Goal: Task Accomplishment & Management: Use online tool/utility

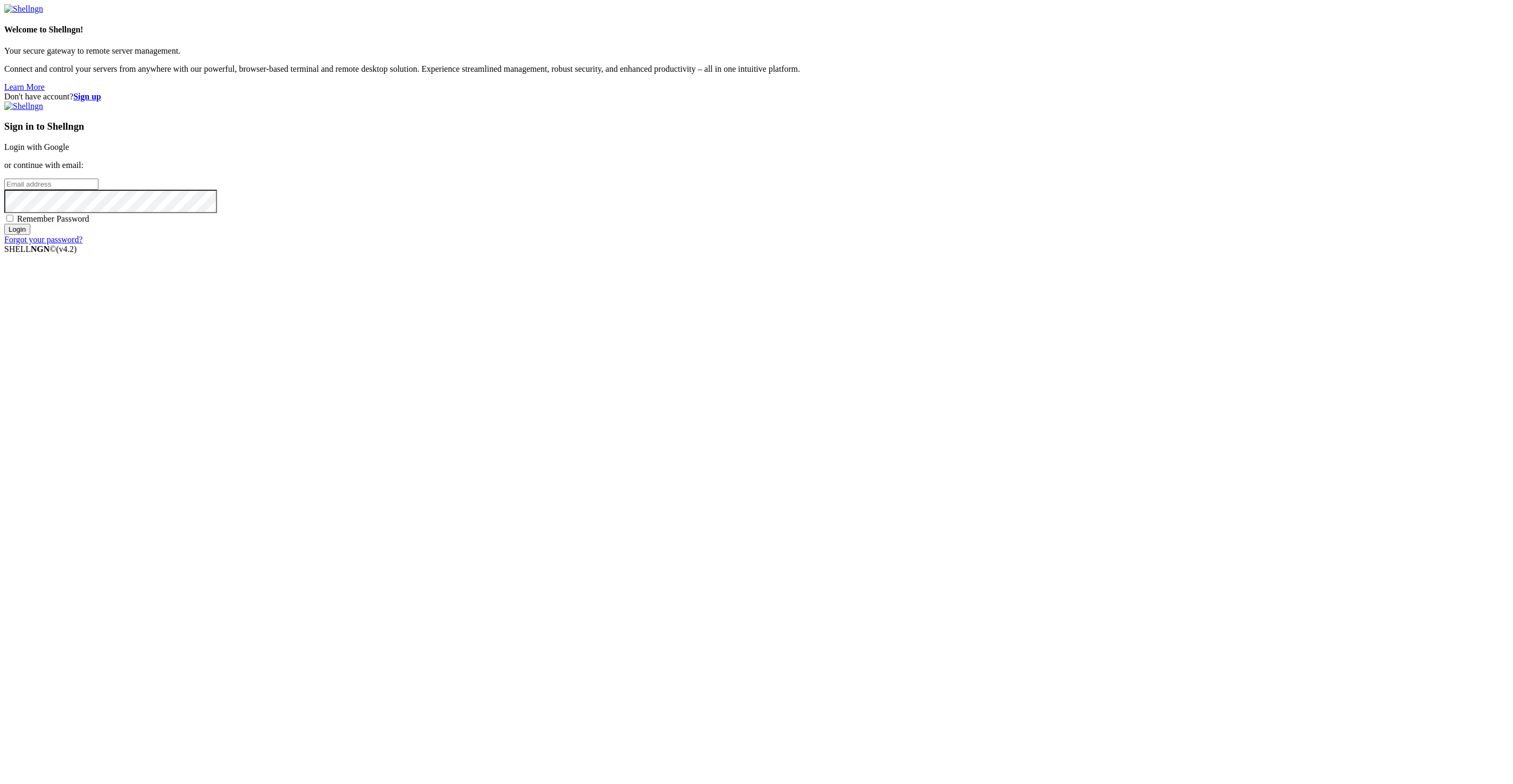
type input "[EMAIL_ADDRESS][DOMAIN_NAME]"
click at [31, 235] on input "Login" at bounding box center [18, 229] width 26 height 11
click at [98, 172] on input "number" at bounding box center [51, 166] width 94 height 11
paste input "313497"
type input "313497"
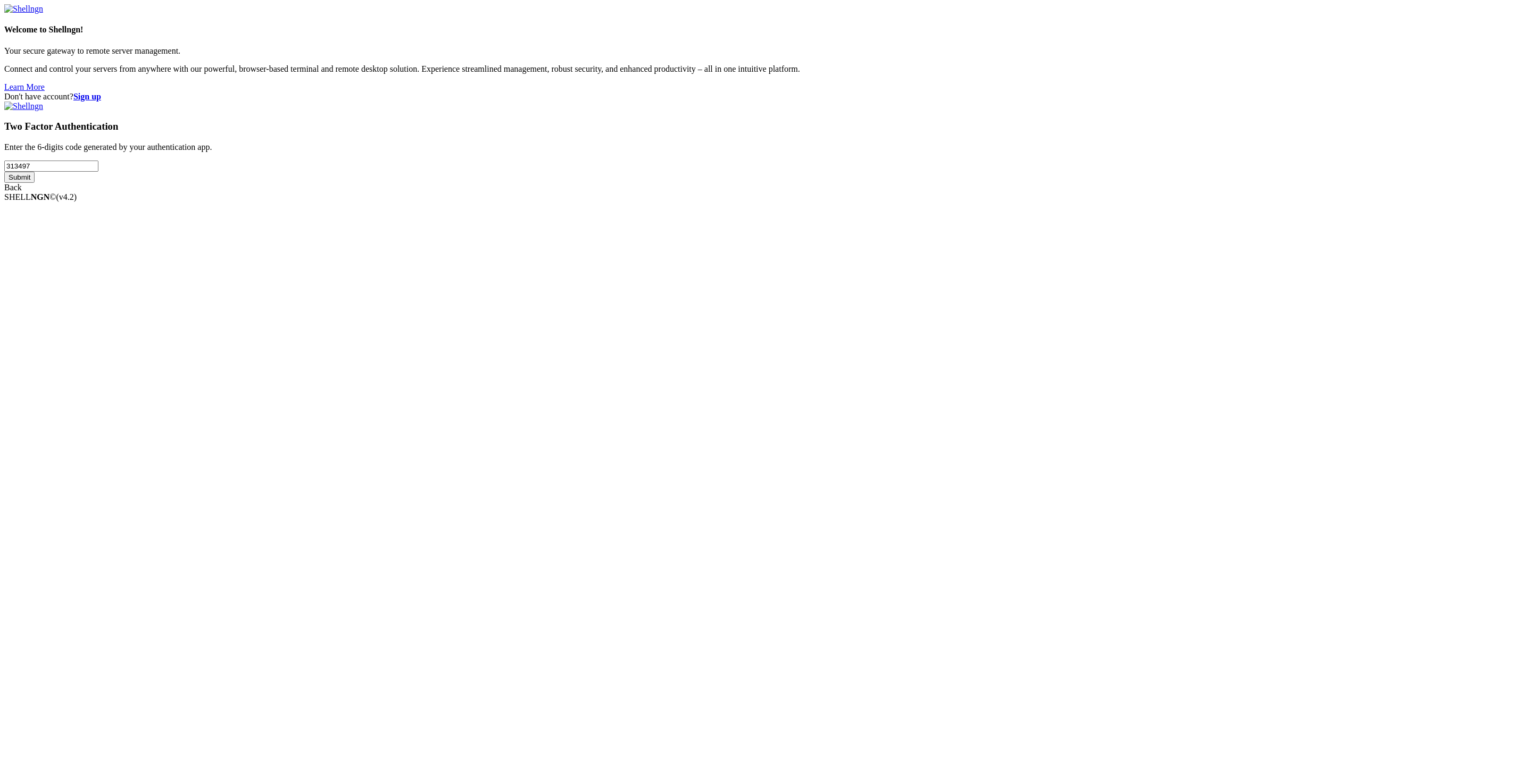
click at [34, 183] on input "Submit" at bounding box center [20, 177] width 31 height 11
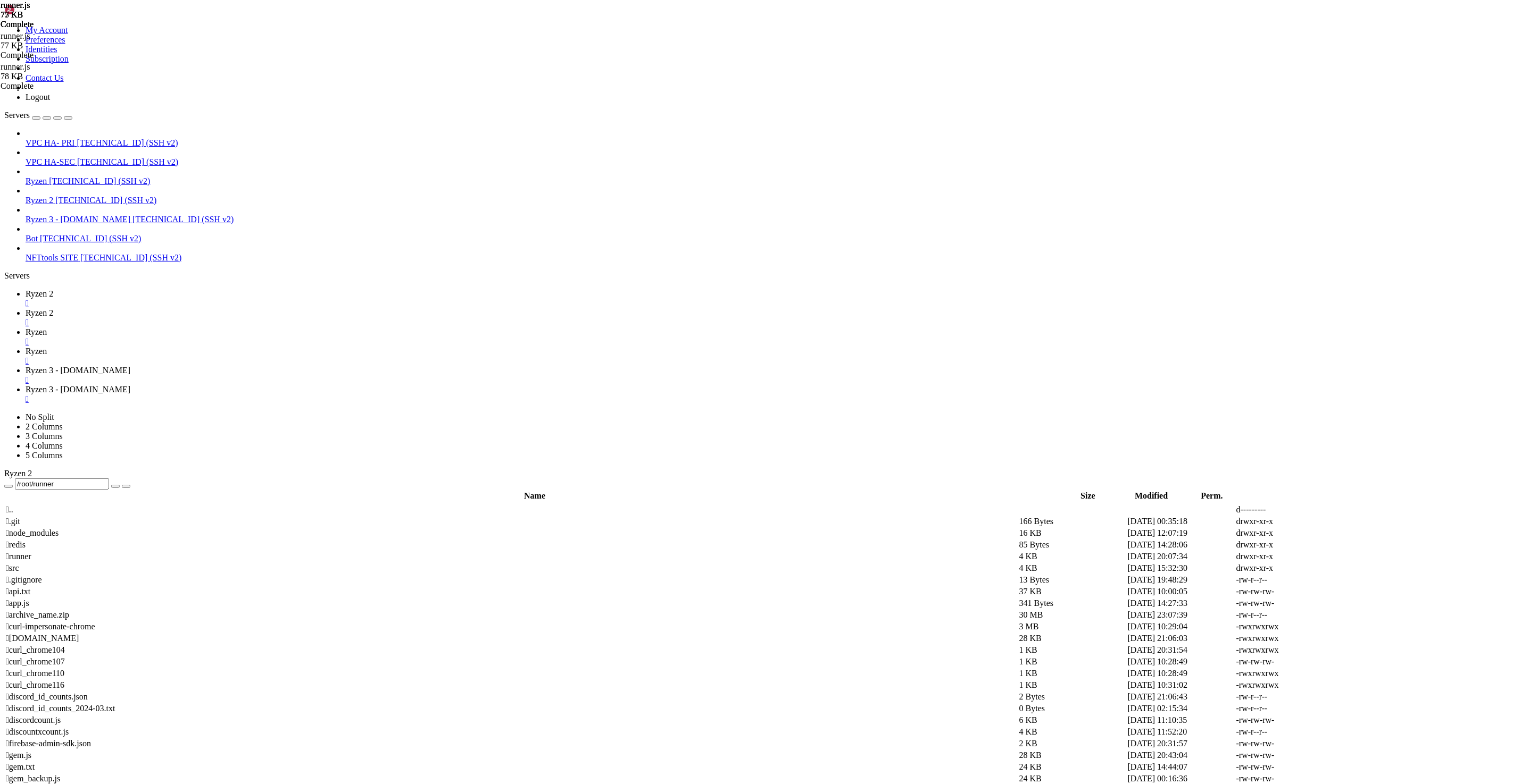
scroll to position [4086337, 0]
click at [53, 196] on span "Ryzen 2" at bounding box center [39, 201] width 28 height 9
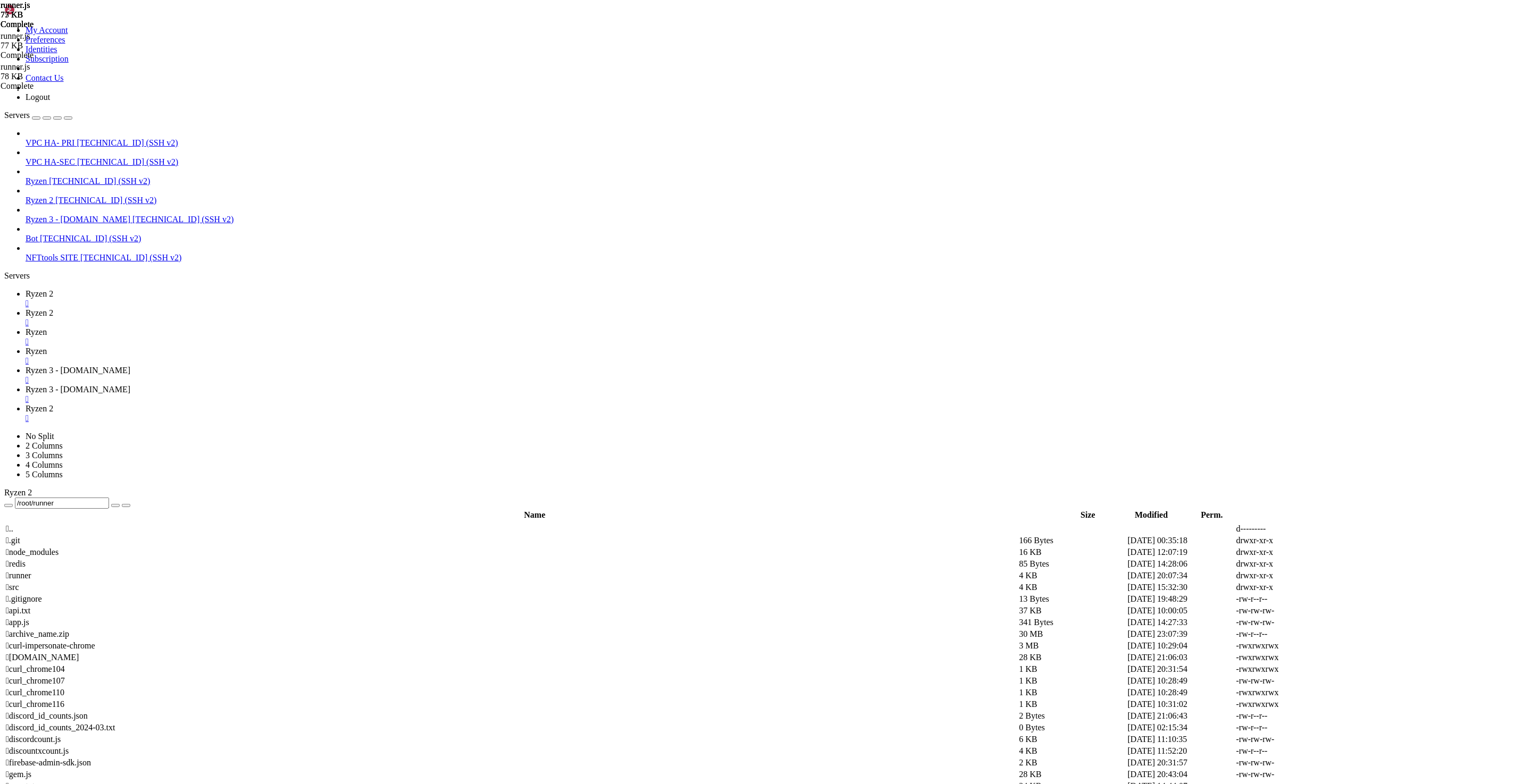
scroll to position [0, 0]
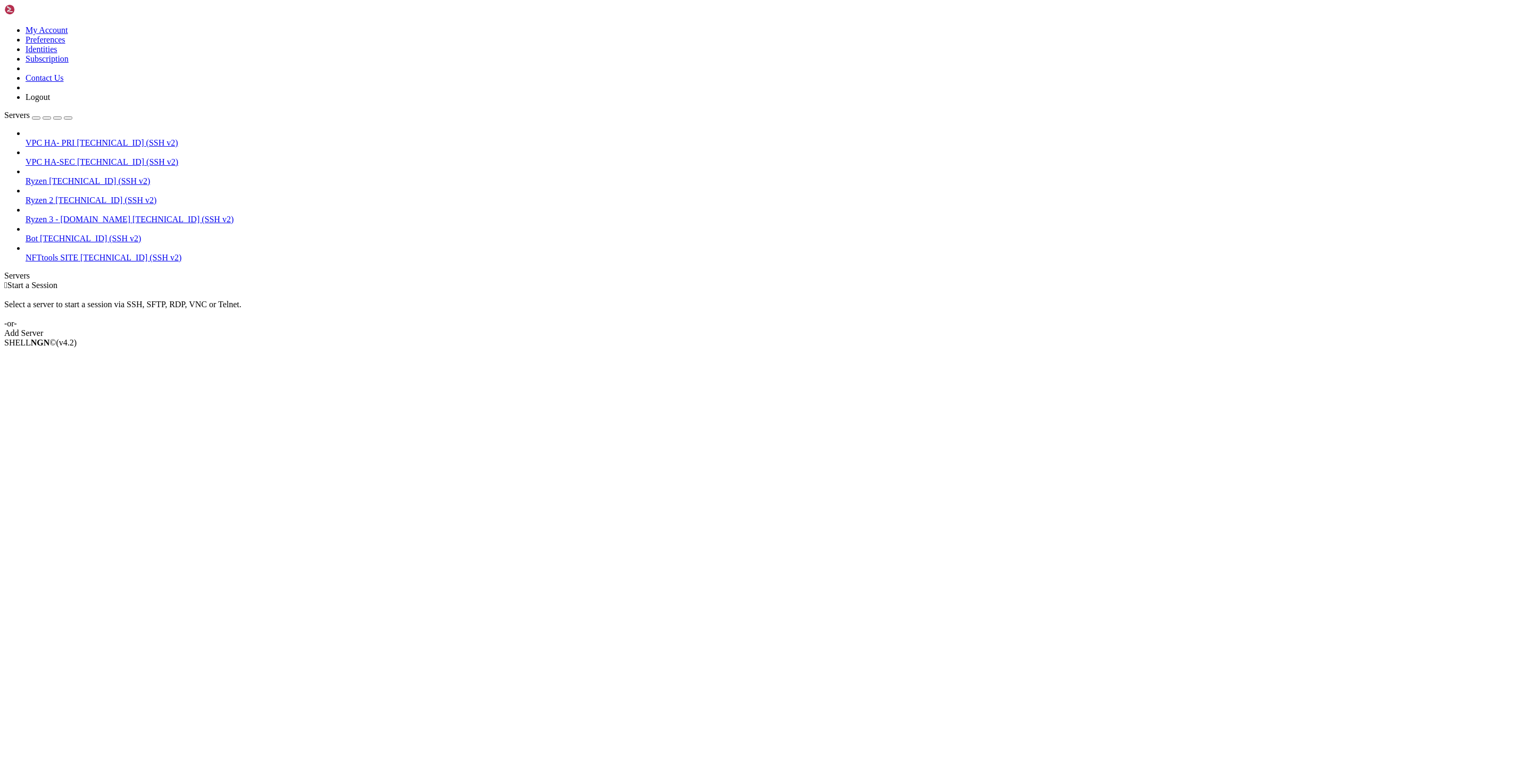
click at [53, 196] on span "Ryzen 2" at bounding box center [39, 201] width 28 height 9
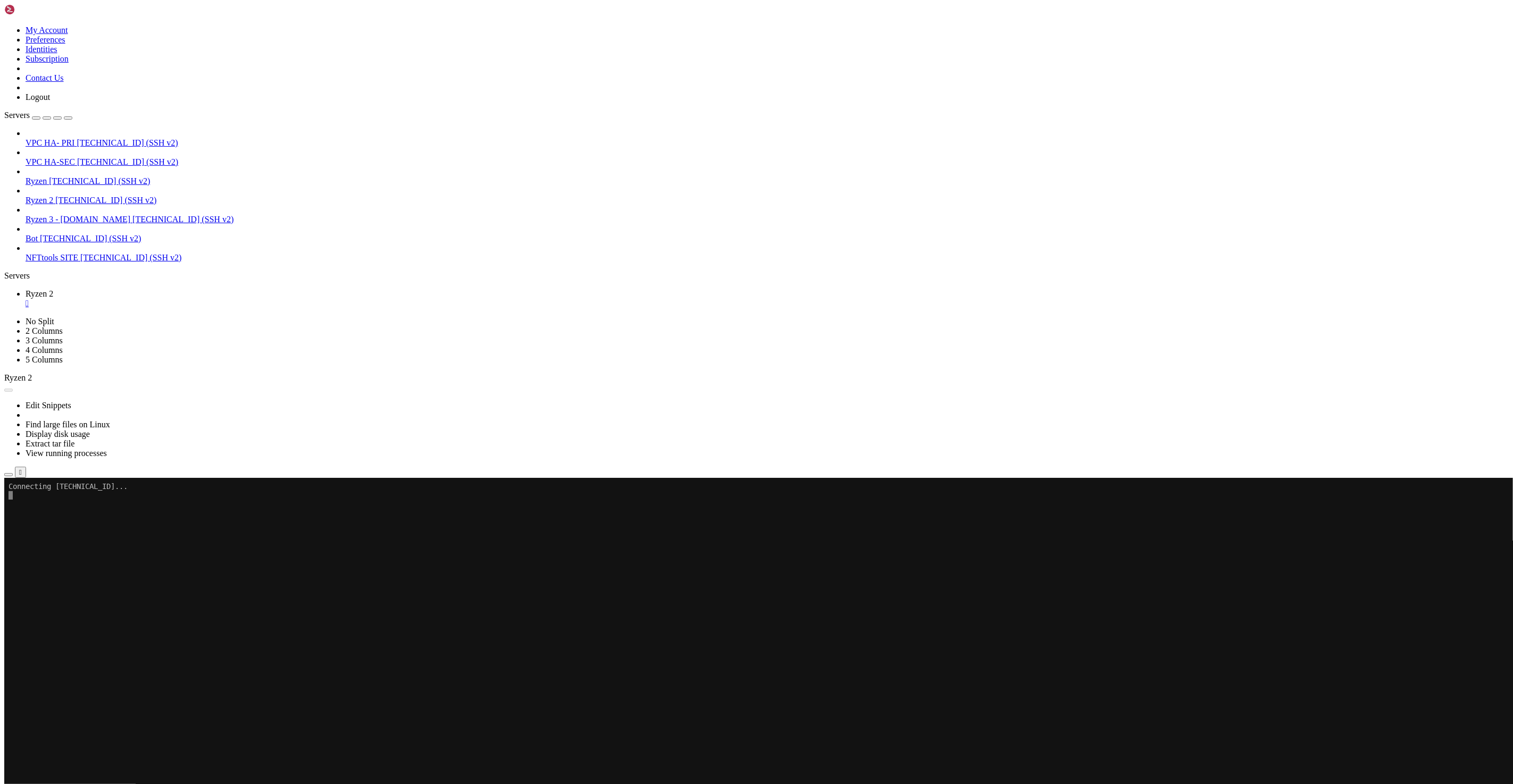
click at [501, 680] on x-row at bounding box center [693, 681] width 1370 height 9
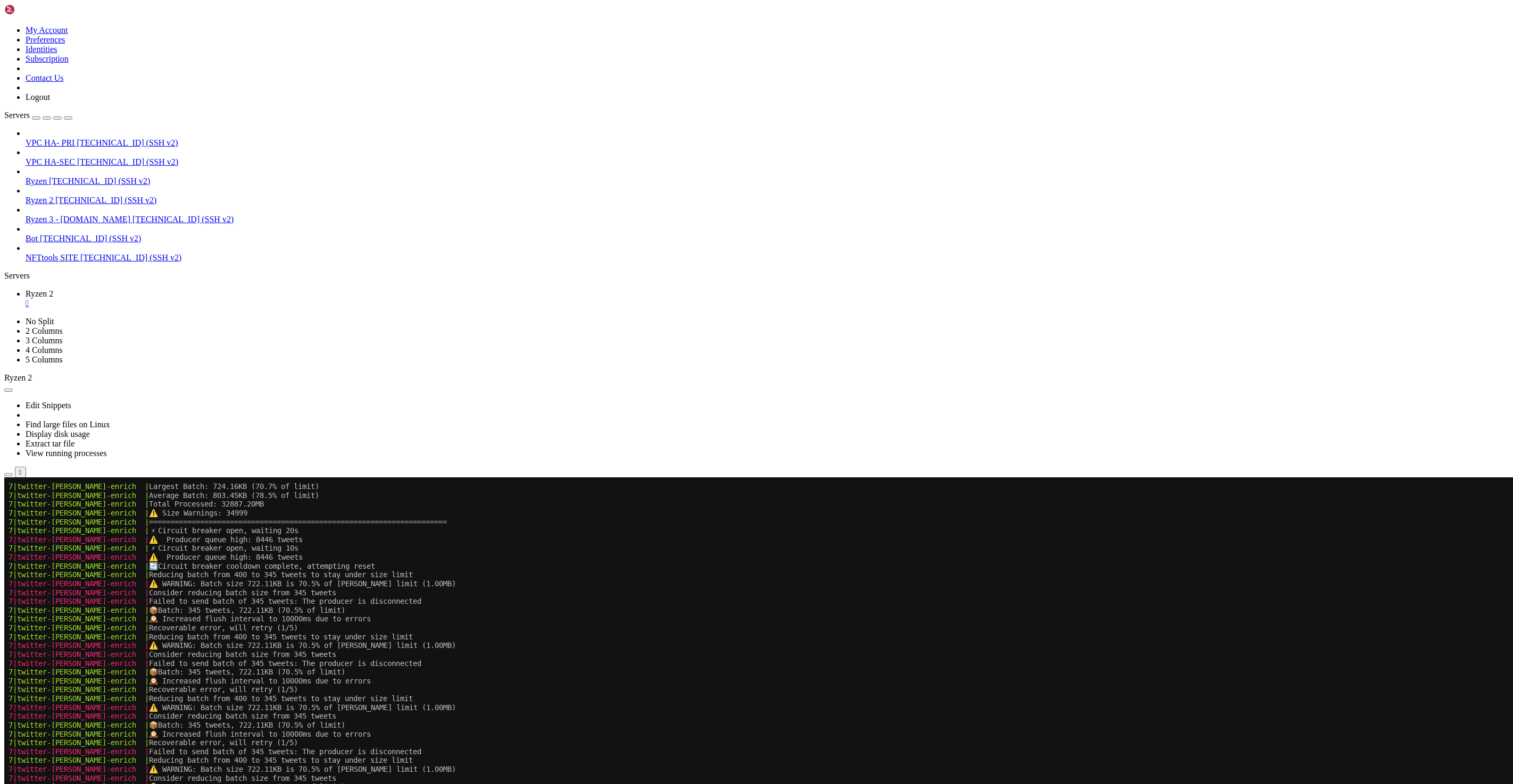
scroll to position [1665, 0]
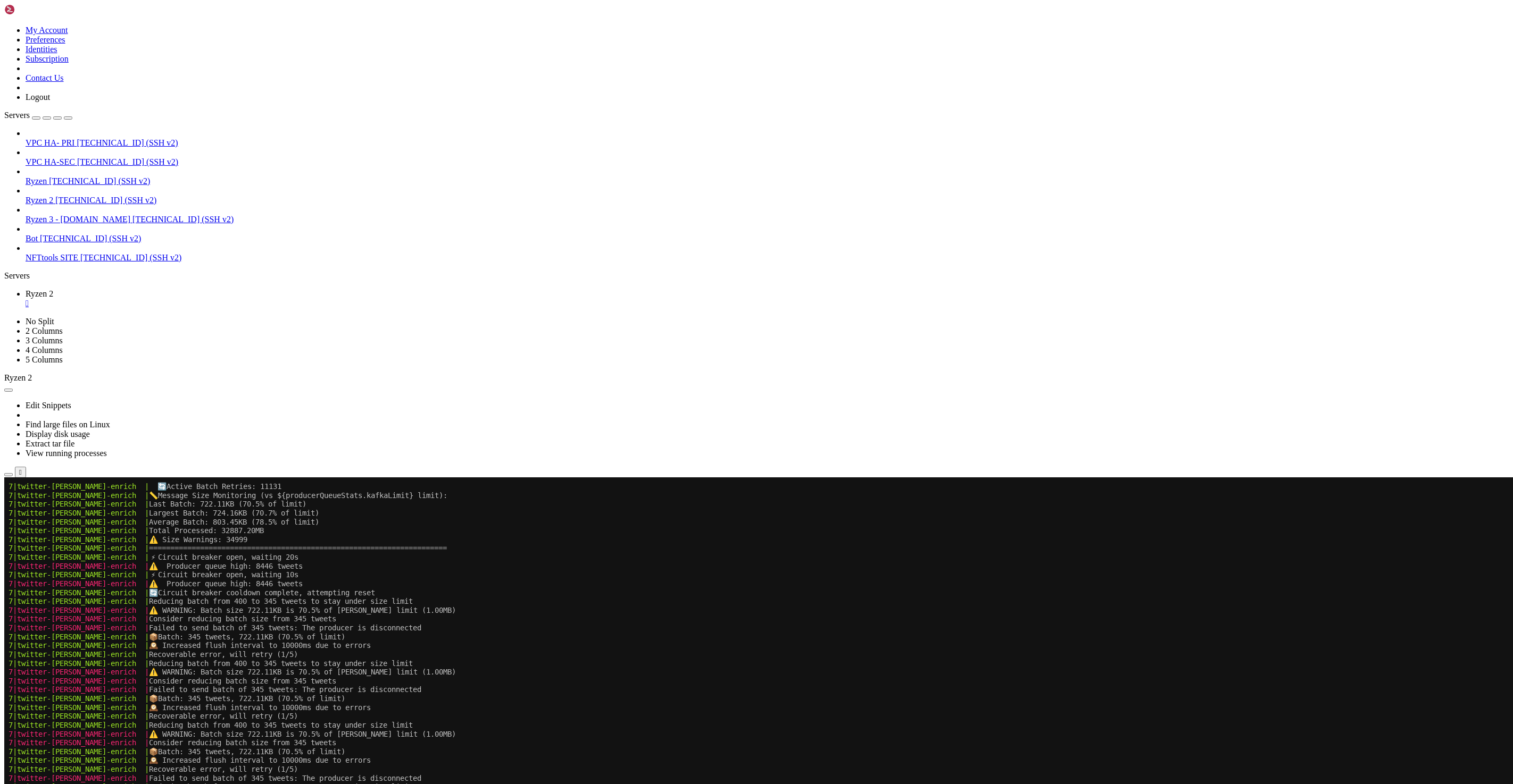
drag, startPoint x: 363, startPoint y: 894, endPoint x: -6, endPoint y: 528, distance: 519.7
click html "Page up 7|twitter-[PERSON_NAME]-enrich | 🔄 Active Batch Retries: 11131 7|twitte…"
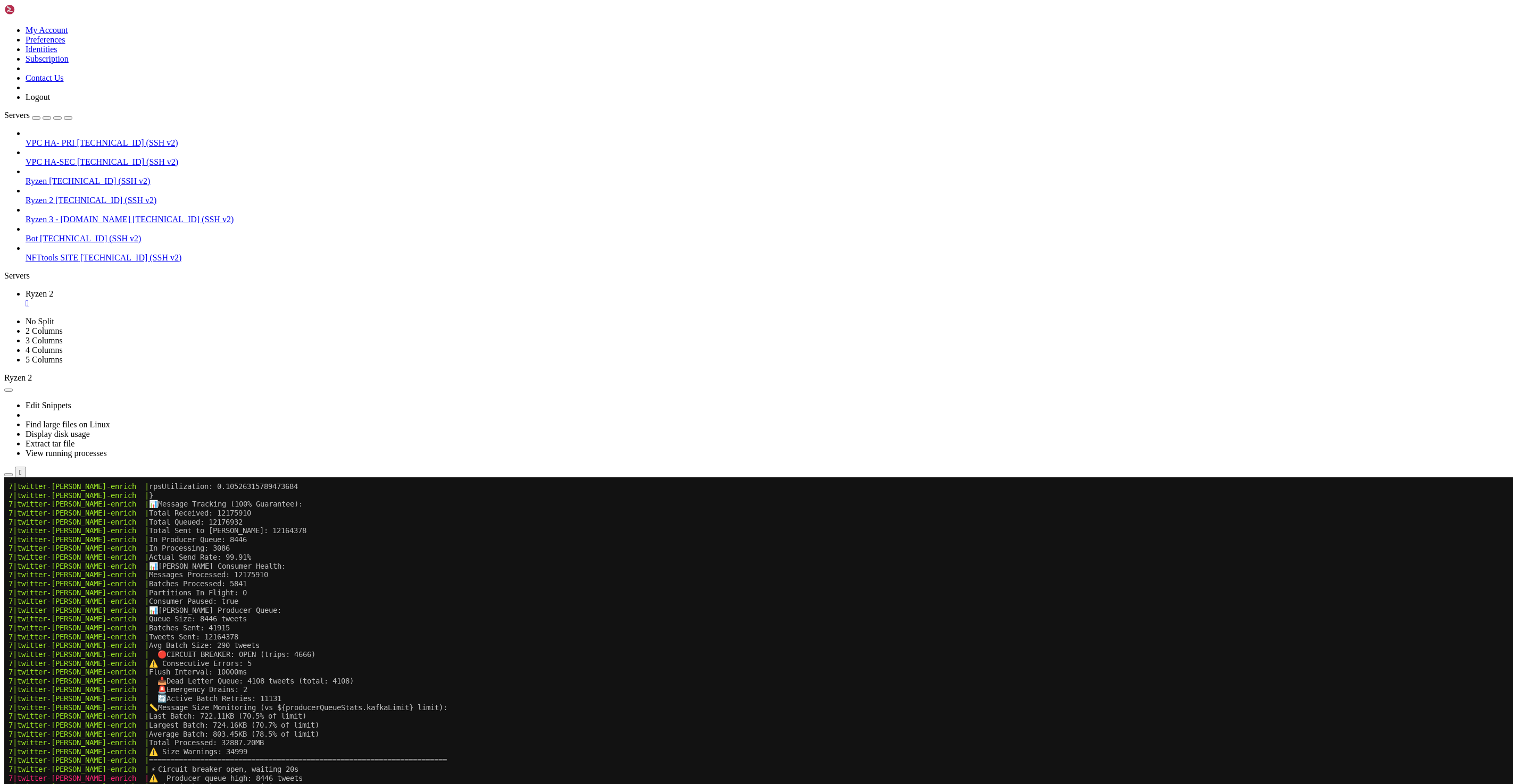
scroll to position [1451, 0]
drag, startPoint x: 314, startPoint y: 1047, endPoint x: 325, endPoint y: 1094, distance: 48.3
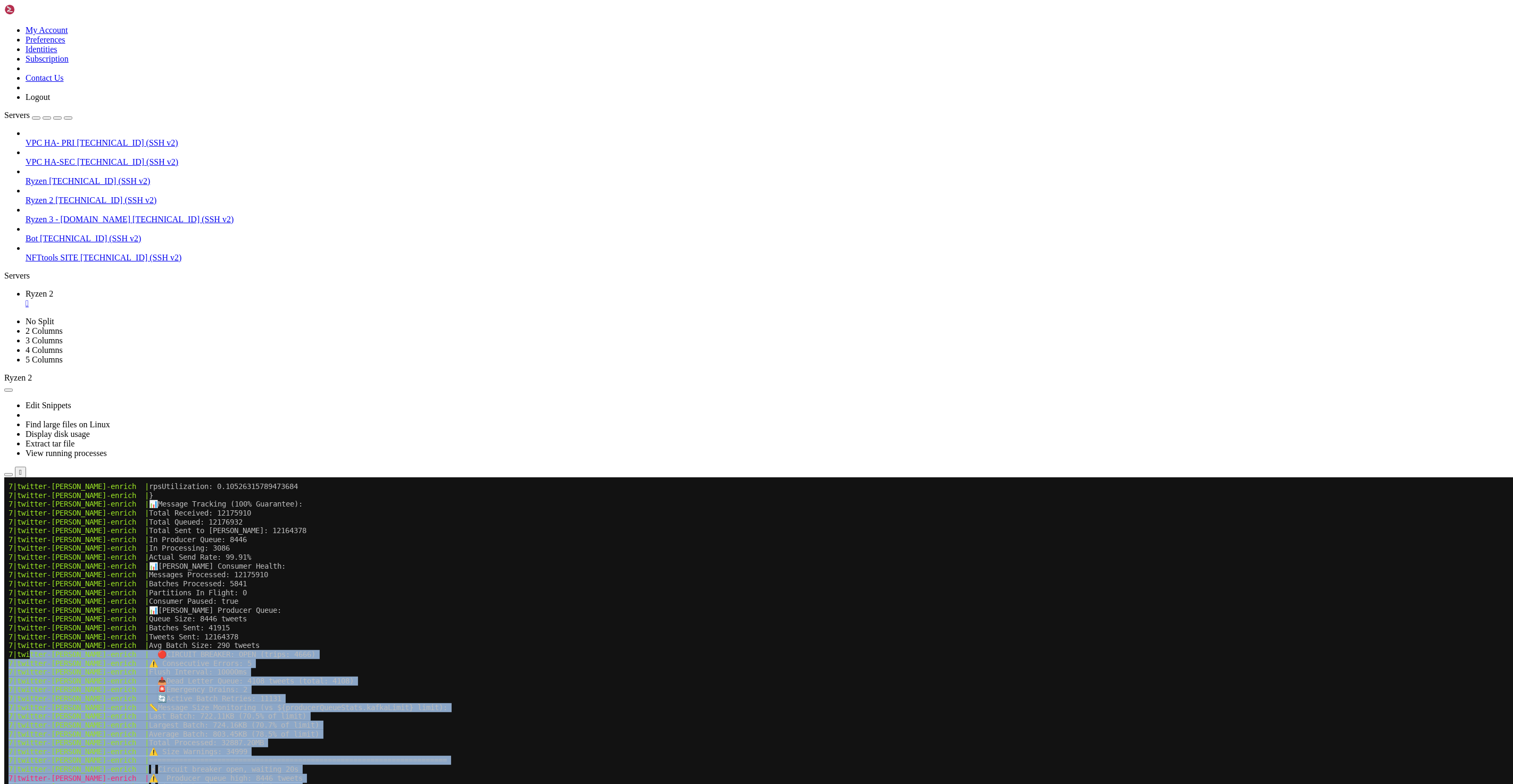
drag, startPoint x: 302, startPoint y: 1117, endPoint x: 29, endPoint y: 652, distance: 539.2
copy div "lore-ipsum-dolors | 🔴 AMETCON ADIPISC: ELIT (seddo: 0092) 4|eiusmod-tempo-incid…"
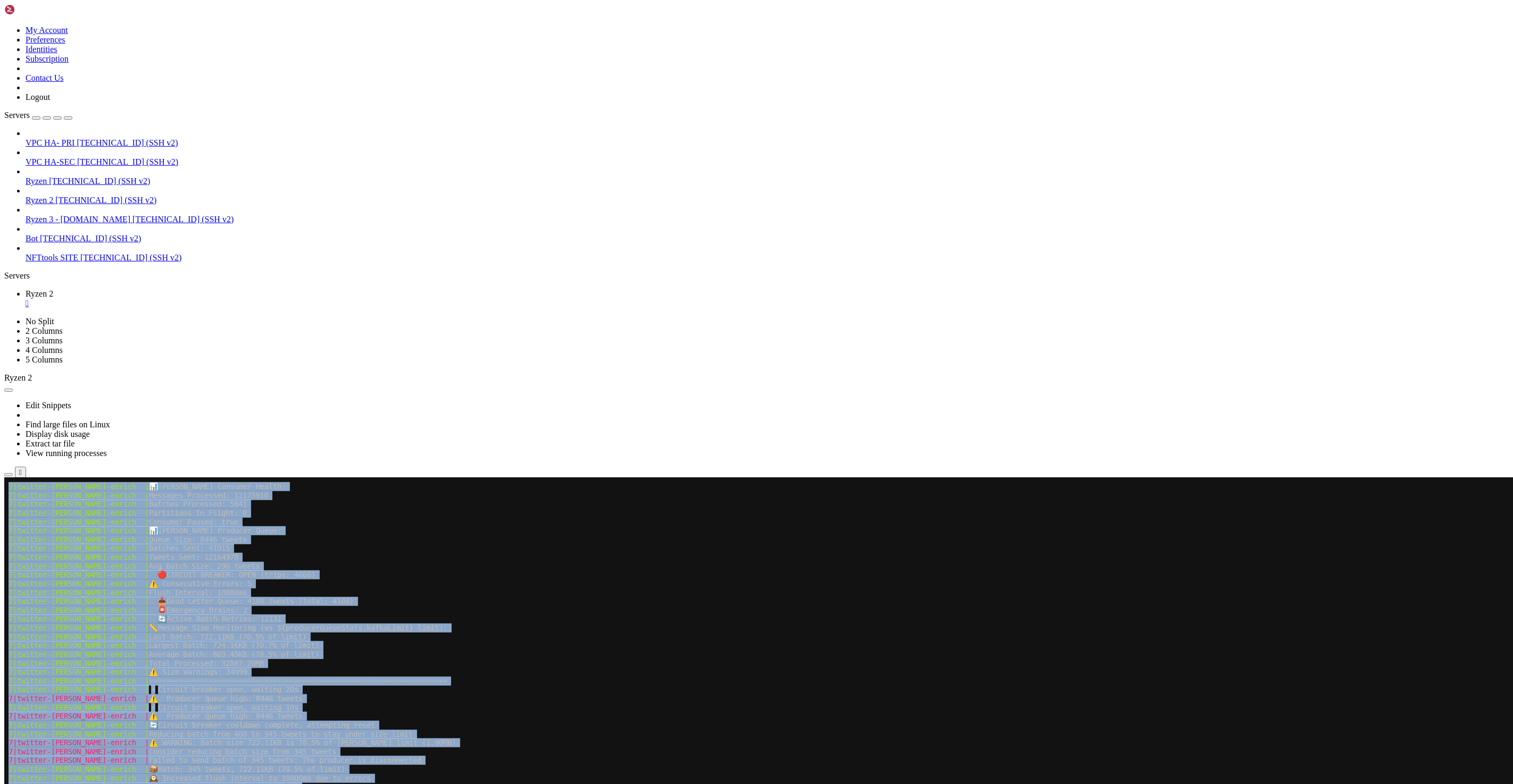
scroll to position [1370, 0]
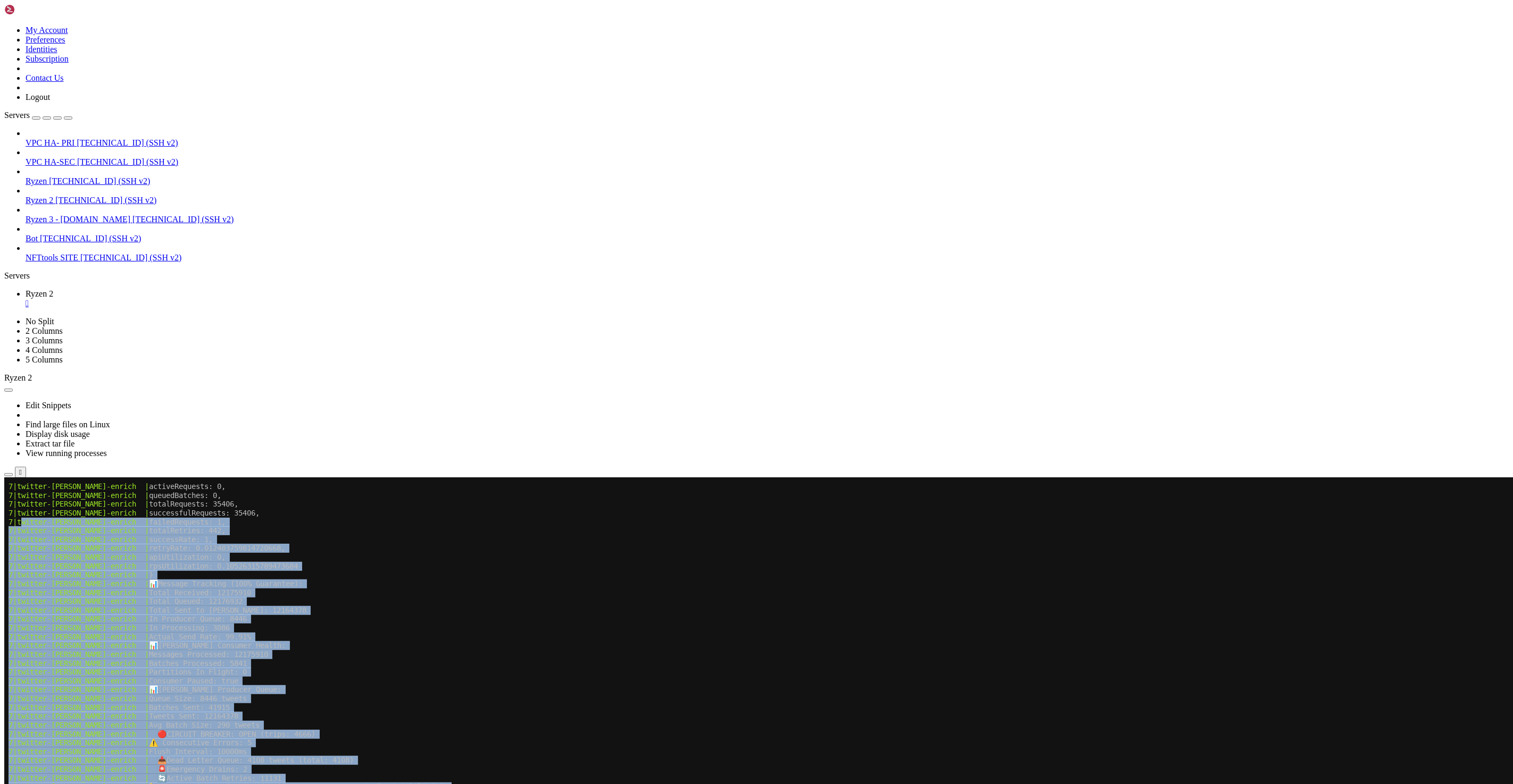
drag, startPoint x: 309, startPoint y: 1172, endPoint x: 23, endPoint y: 518, distance: 713.8
copy div "witter-kafka-enrich | failedRequests: 1, 7|twitter-kafka-enrich | totalRetries:…"
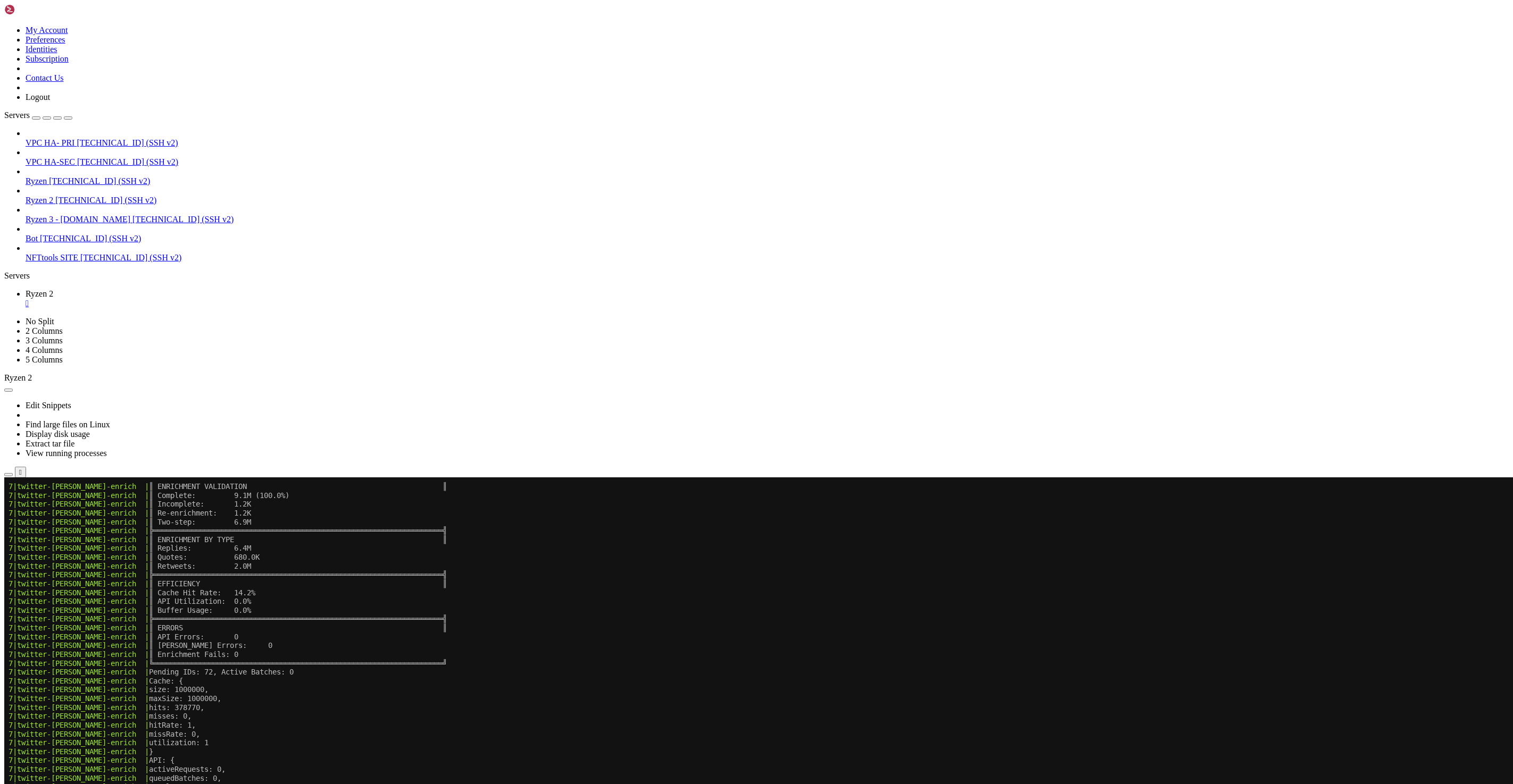
scroll to position [14045, 0]
click at [537, 694] on x-row "7|twitter-kafka-enrich | size: 1000000," at bounding box center [693, 690] width 1370 height 9
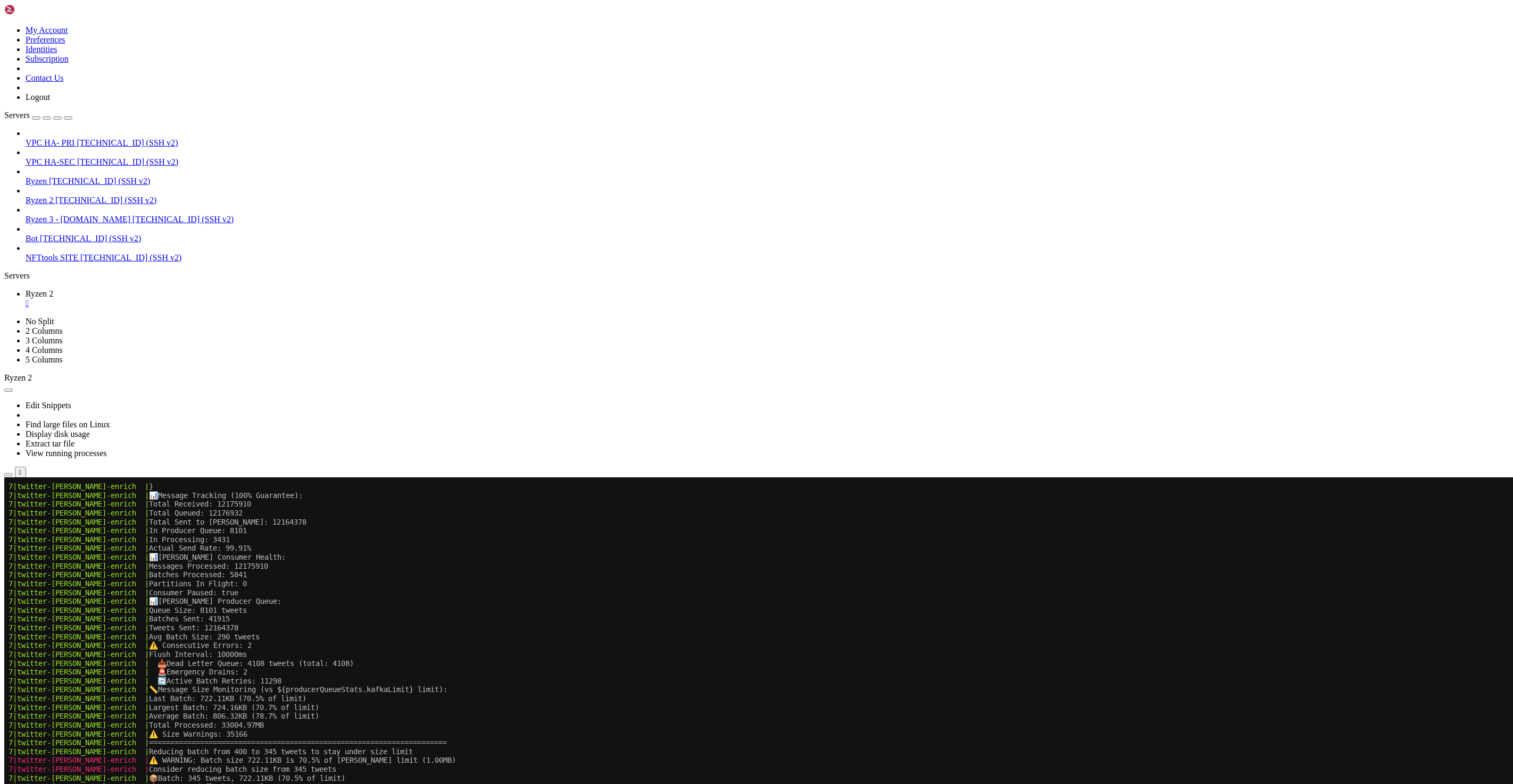
scroll to position [47440, 0]
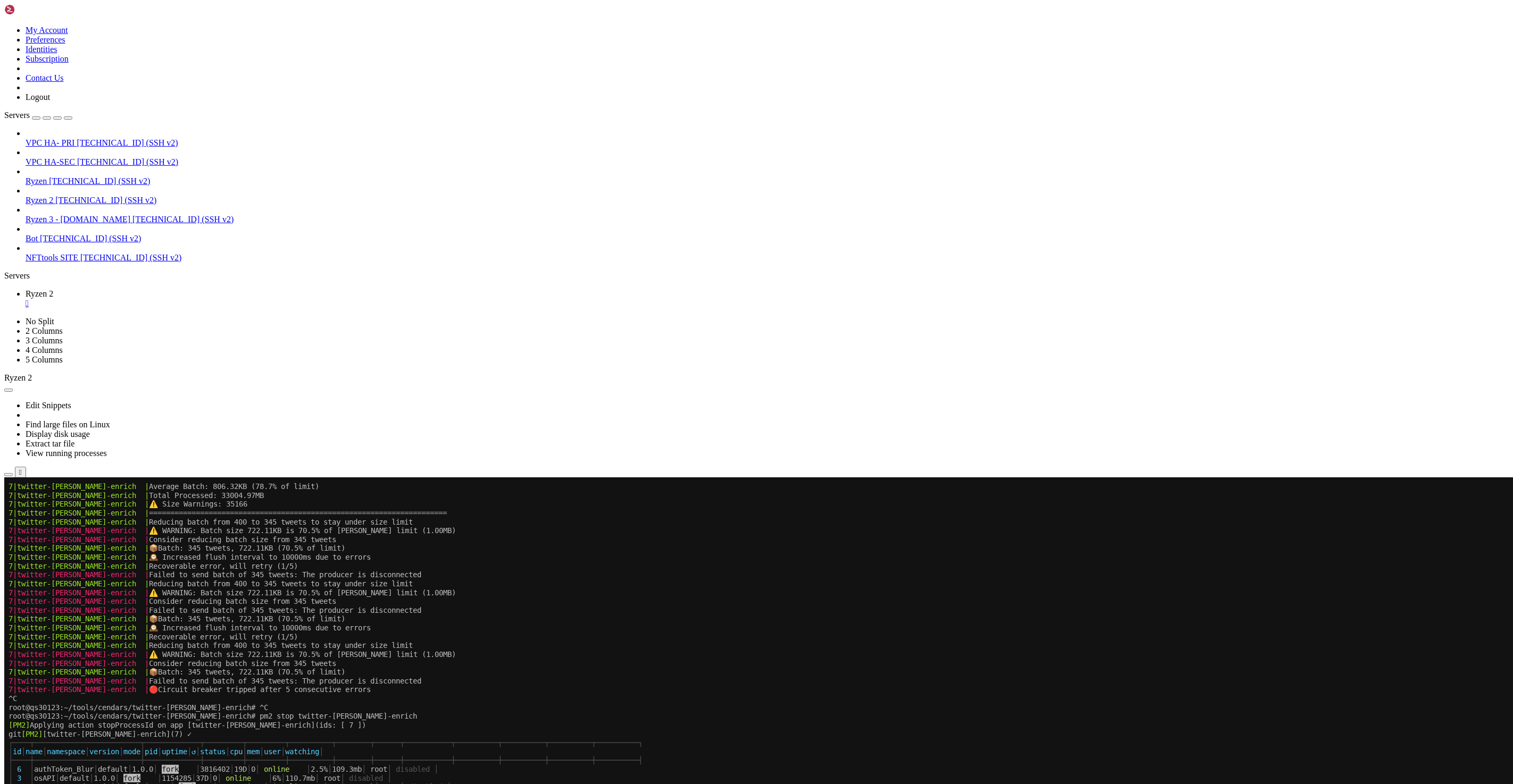
scroll to position [47741, 0]
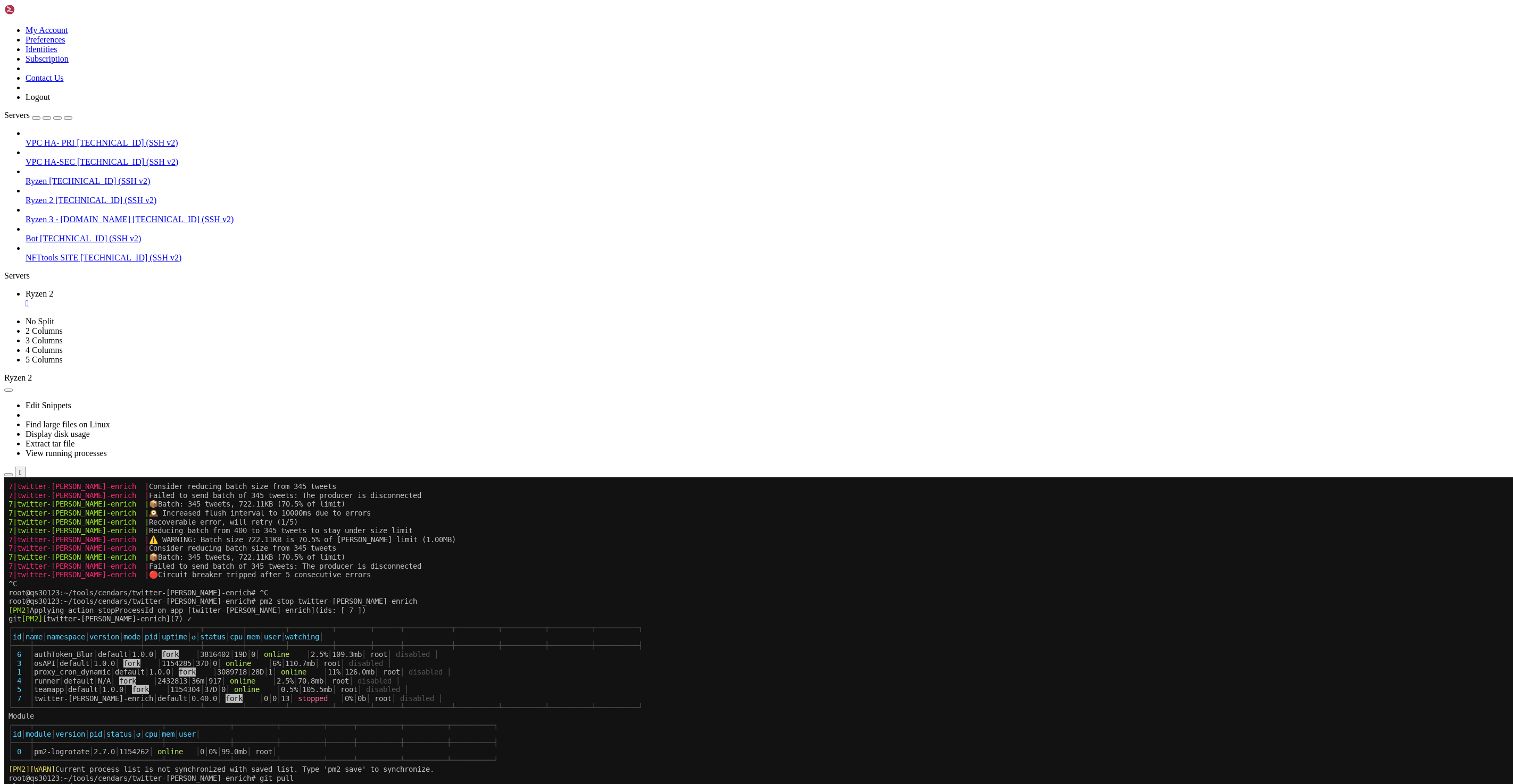
drag, startPoint x: 283, startPoint y: 1149, endPoint x: 8, endPoint y: 1028, distance: 300.4
copy div "root@qs30123:~/tools/cendars/twitter-kafka-enrich# npm run build > twitter-kafk…"
click at [869, 598] on x-row "root@qs30123:~/tools/cendars/twitter-kafka-enrich# pm2 stop twitter-kafka-enrich" at bounding box center [693, 601] width 1370 height 9
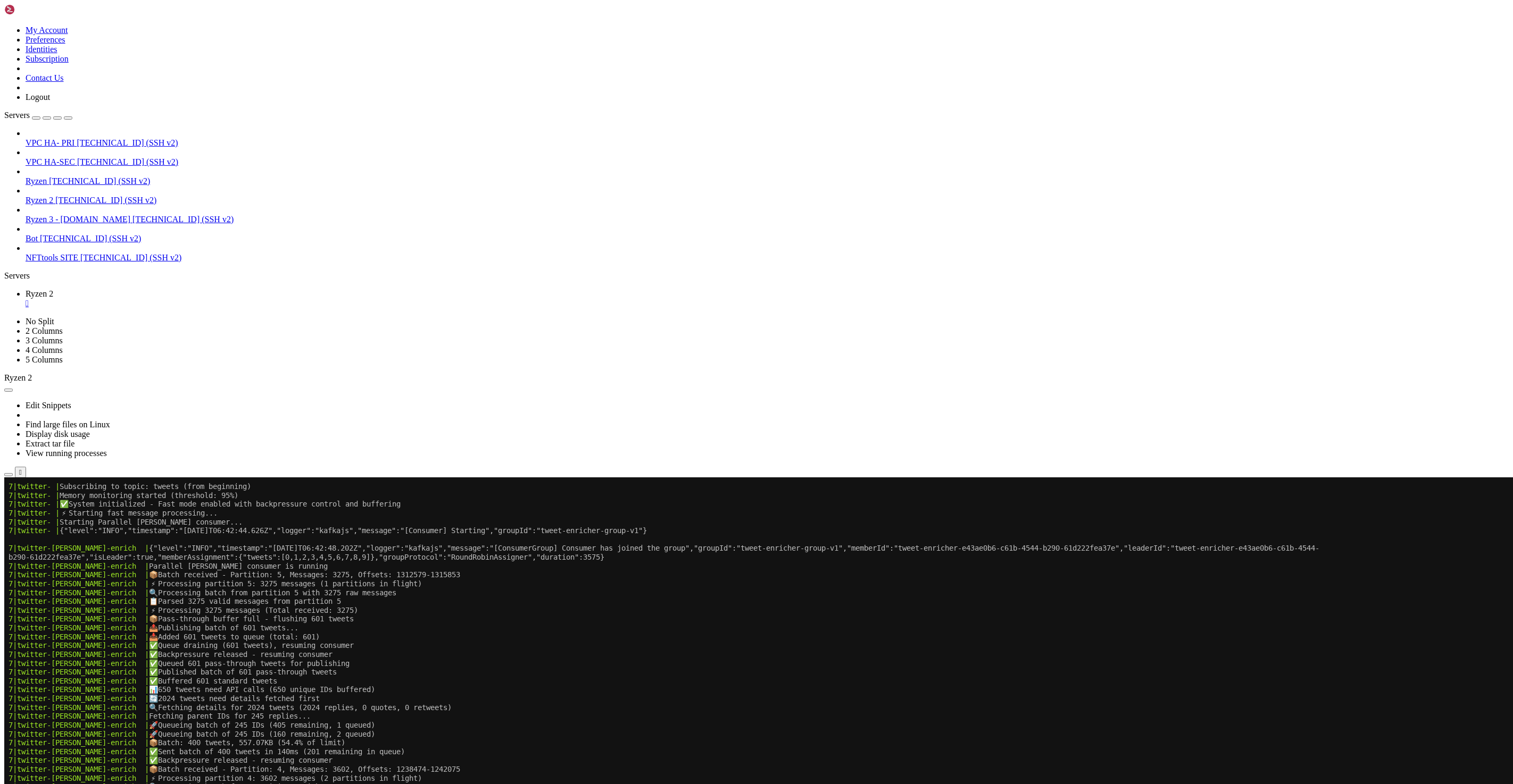
scroll to position [49279, 0]
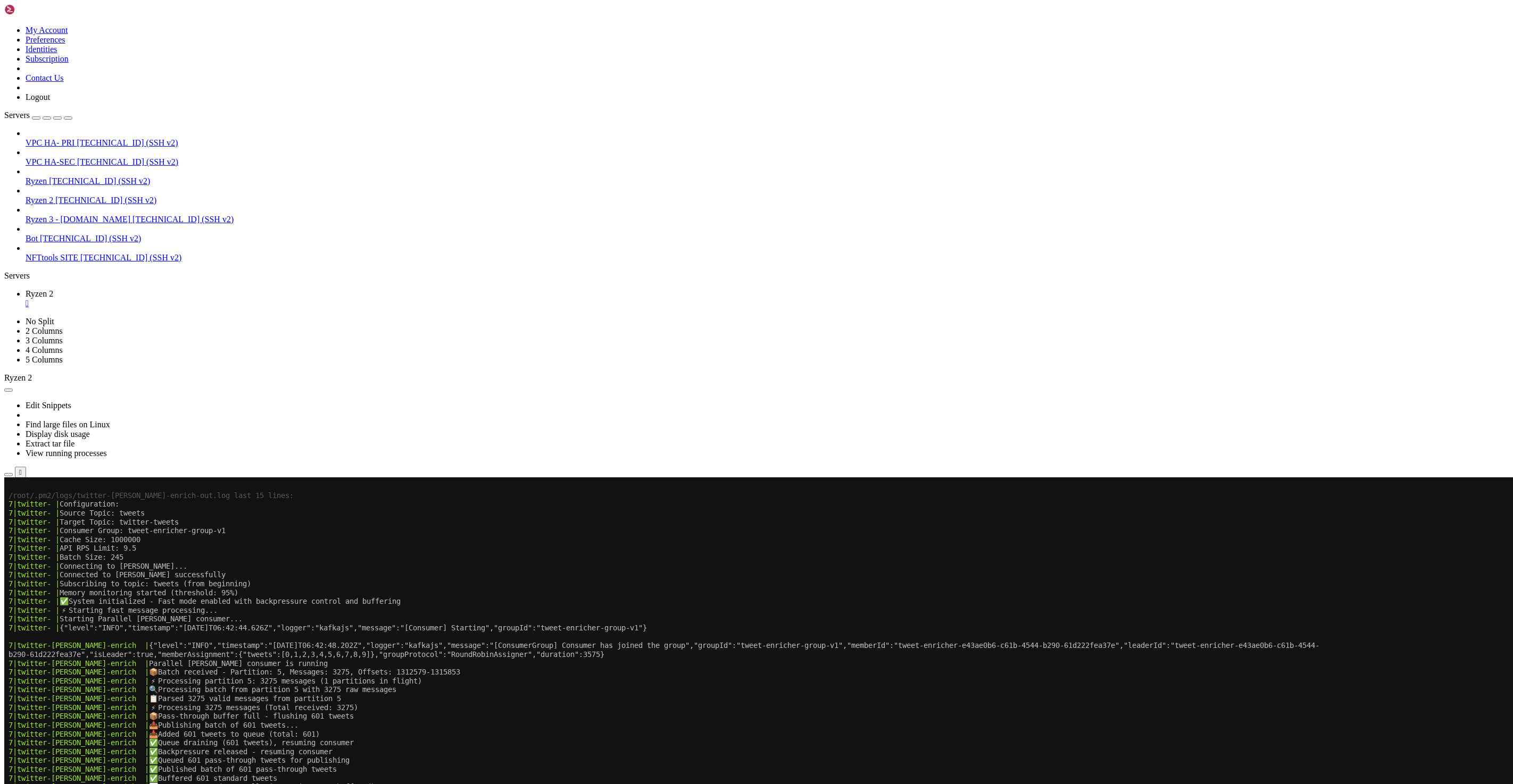
drag, startPoint x: 508, startPoint y: 1099, endPoint x: 228, endPoint y: 490, distance: 670.3
copy div "/root/.pm2/logs/twitter-kafka-enrich-out.log last 15 lines: 7|twitter- | Config…"
click at [388, 774] on x-row "7|twitter-kafka-enrich | ✅ Buffered 601 standard tweets" at bounding box center [693, 779] width 1370 height 9
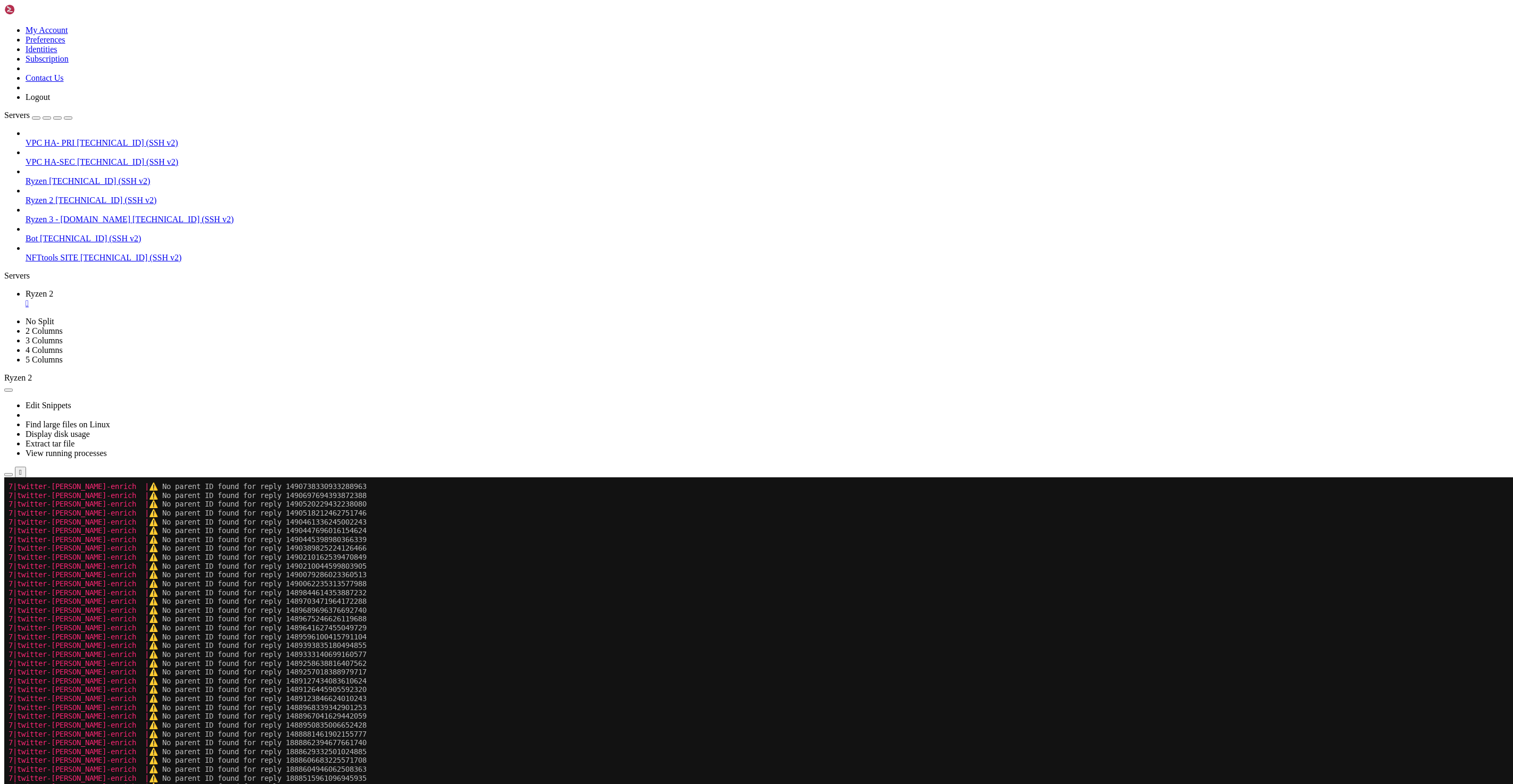
scroll to position [58168, 0]
drag, startPoint x: 1165, startPoint y: 1176, endPoint x: 8, endPoint y: 1131, distance: 1157.9
copy div "root@qs30123:~/tools/cendars/twitter-kafka-enrich# ls benchmark-performance.sh …"
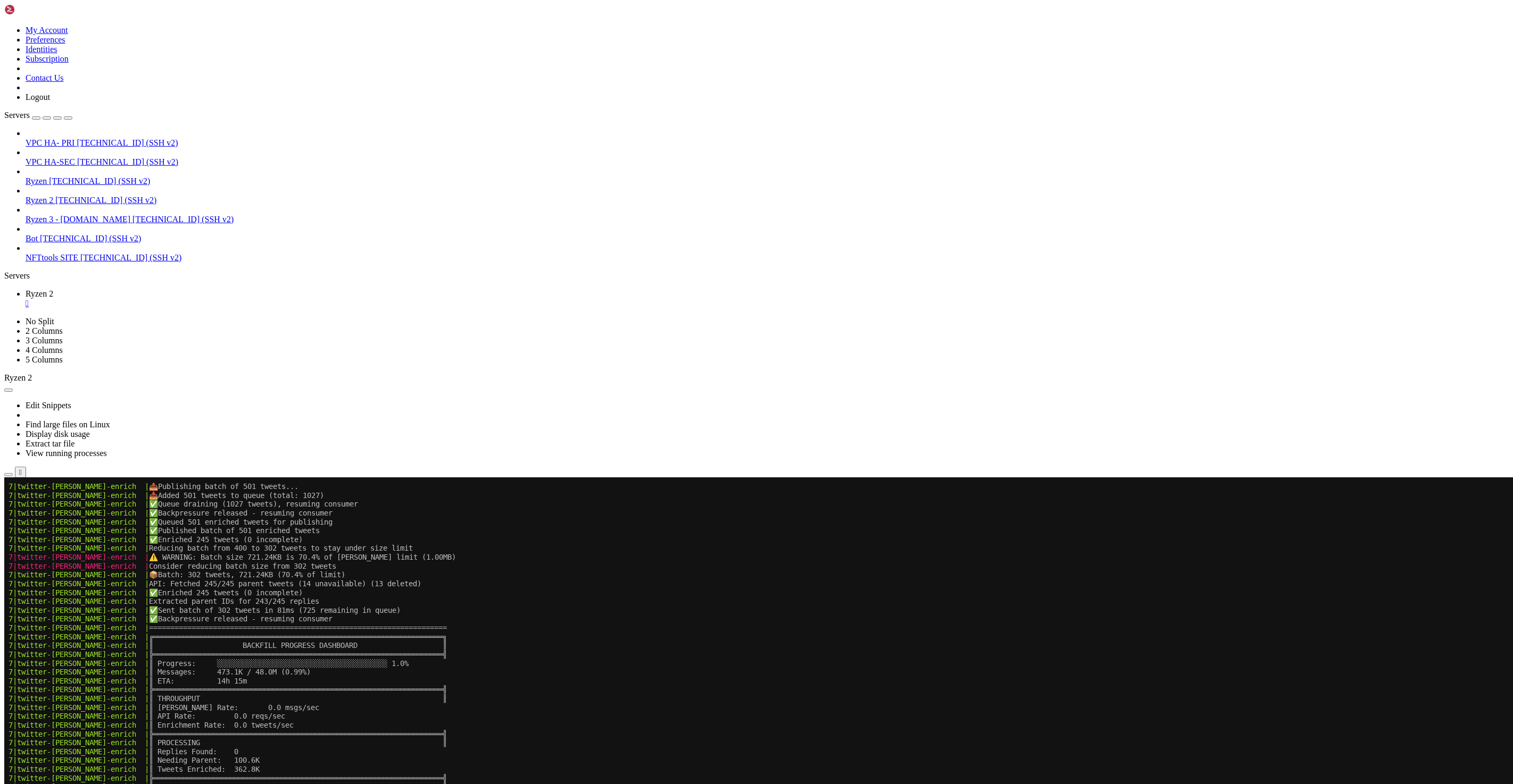
scroll to position [76080, 0]
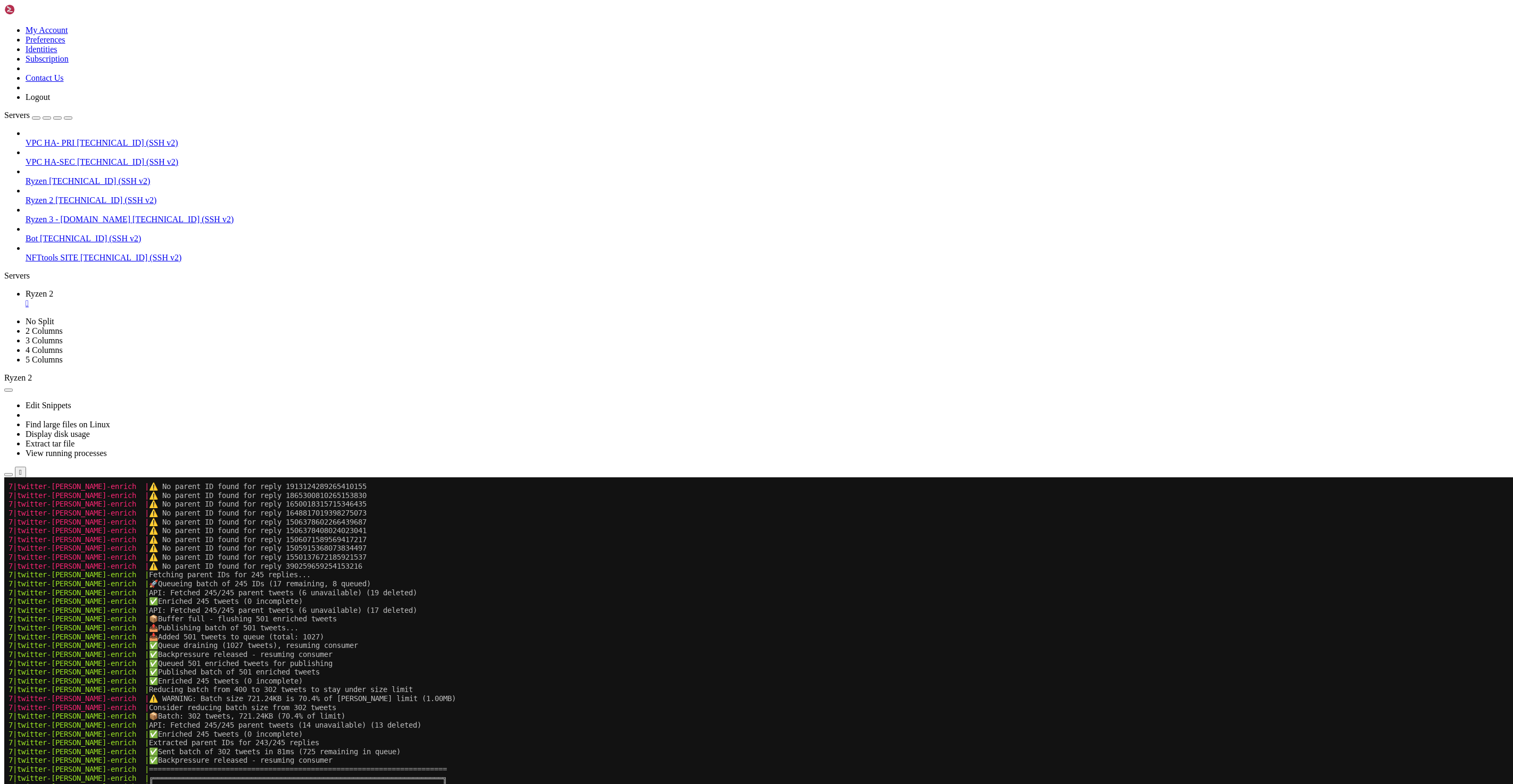
click at [635, 784] on x-row "7|twitter-kafka-enrich | ╠═════════════════════════════════════════════════════…" at bounding box center [693, 795] width 1370 height 9
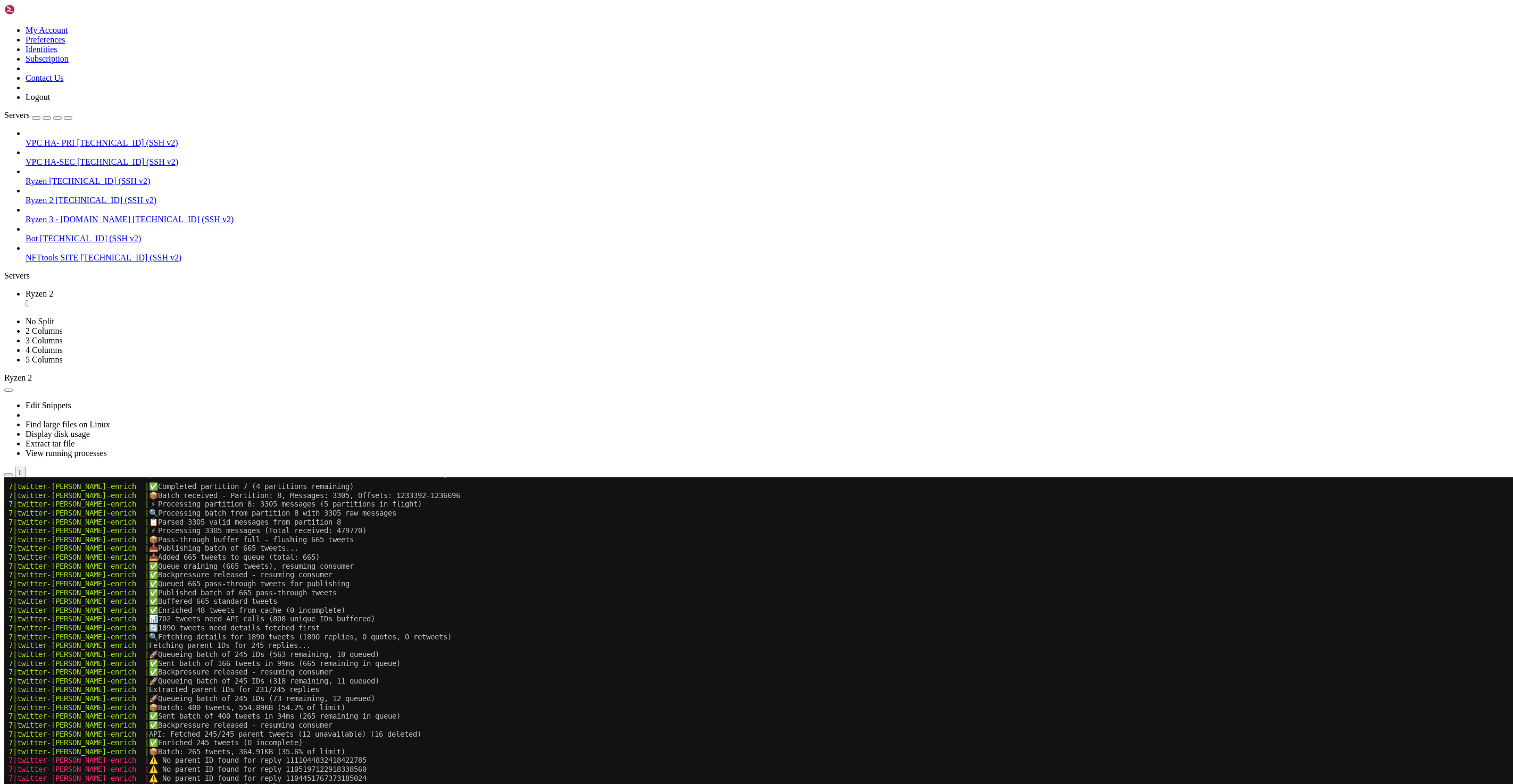
scroll to position [80731, 0]
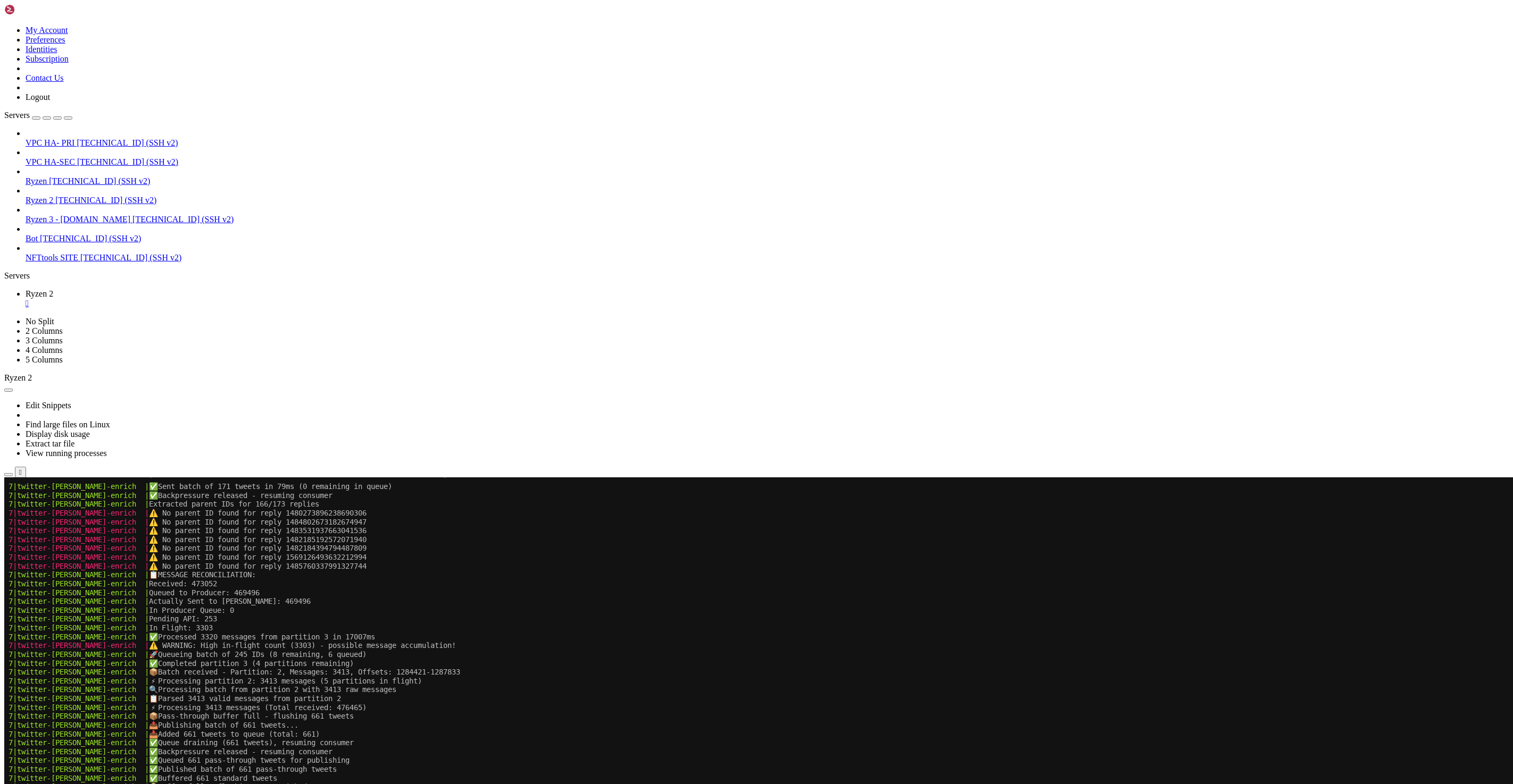
click at [696, 784] on x-row "7|twitter-kafka-enrich | 📤 Publishing batch of 303 tweets..." at bounding box center [693, 795] width 1370 height 9
click at [757, 690] on x-row "7|twitter-kafka-enrich | 🔍 Processing batch from partition 2 with 3413 raw mess…" at bounding box center [693, 690] width 1370 height 9
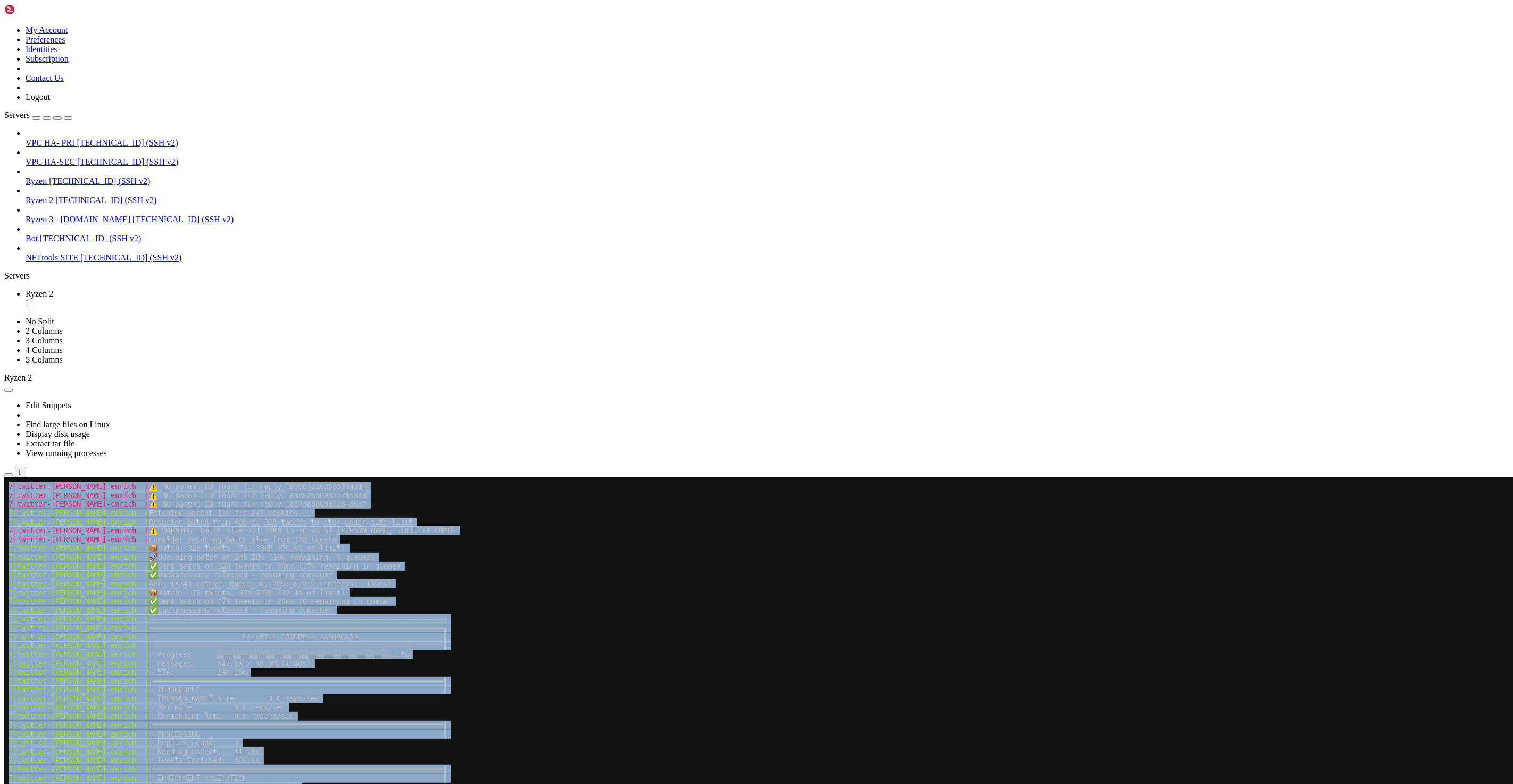
scroll to position [107094, 0]
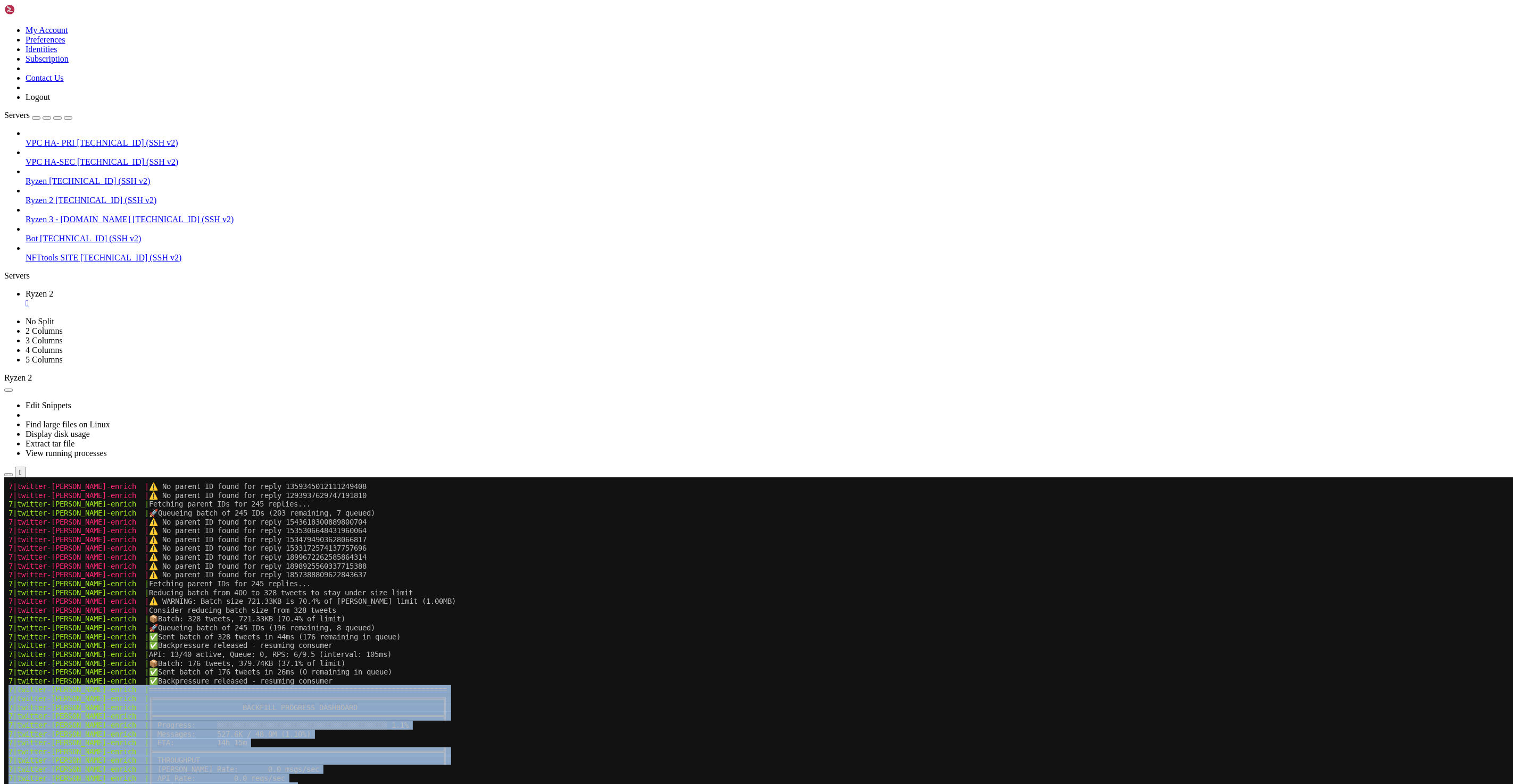
drag, startPoint x: 275, startPoint y: 1138, endPoint x: 10, endPoint y: 688, distance: 522.2
copy div "7|twitter-kafka-enrich | ======================================================…"
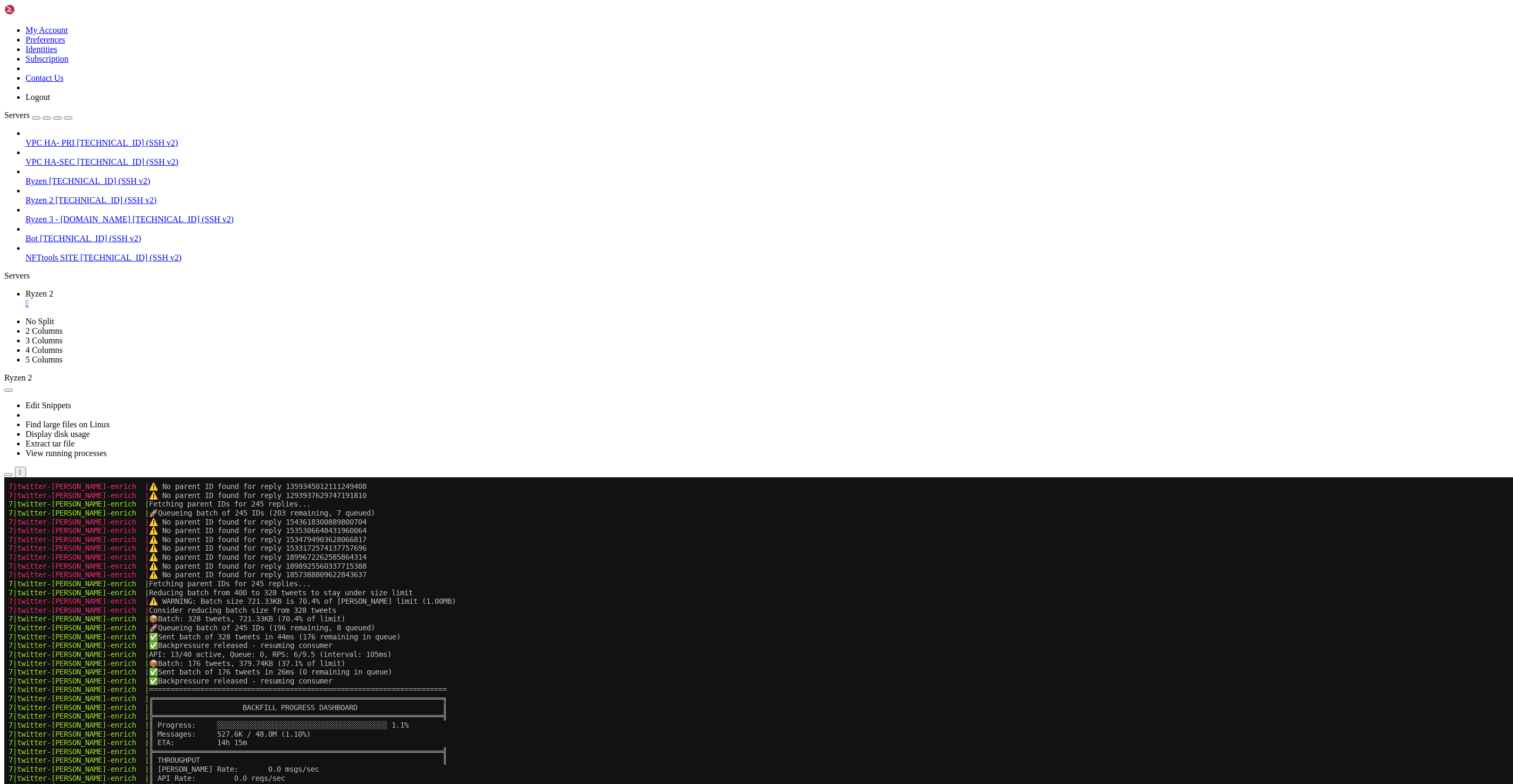
click at [473, 717] on x-row "7|twitter-kafka-enrich | ╠═════════════════════════════════════════════════════…" at bounding box center [693, 716] width 1370 height 9
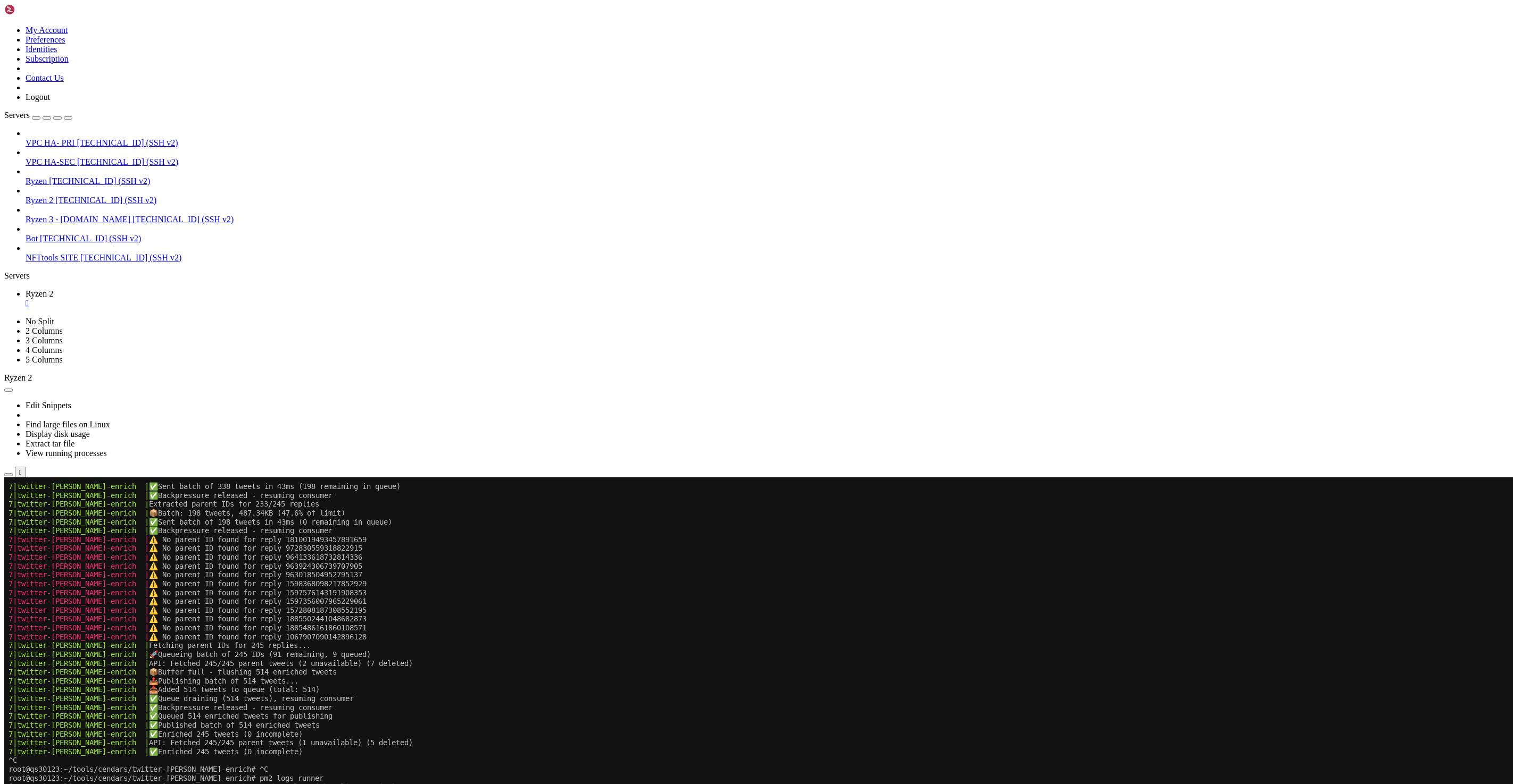
scroll to position [336636, 0]
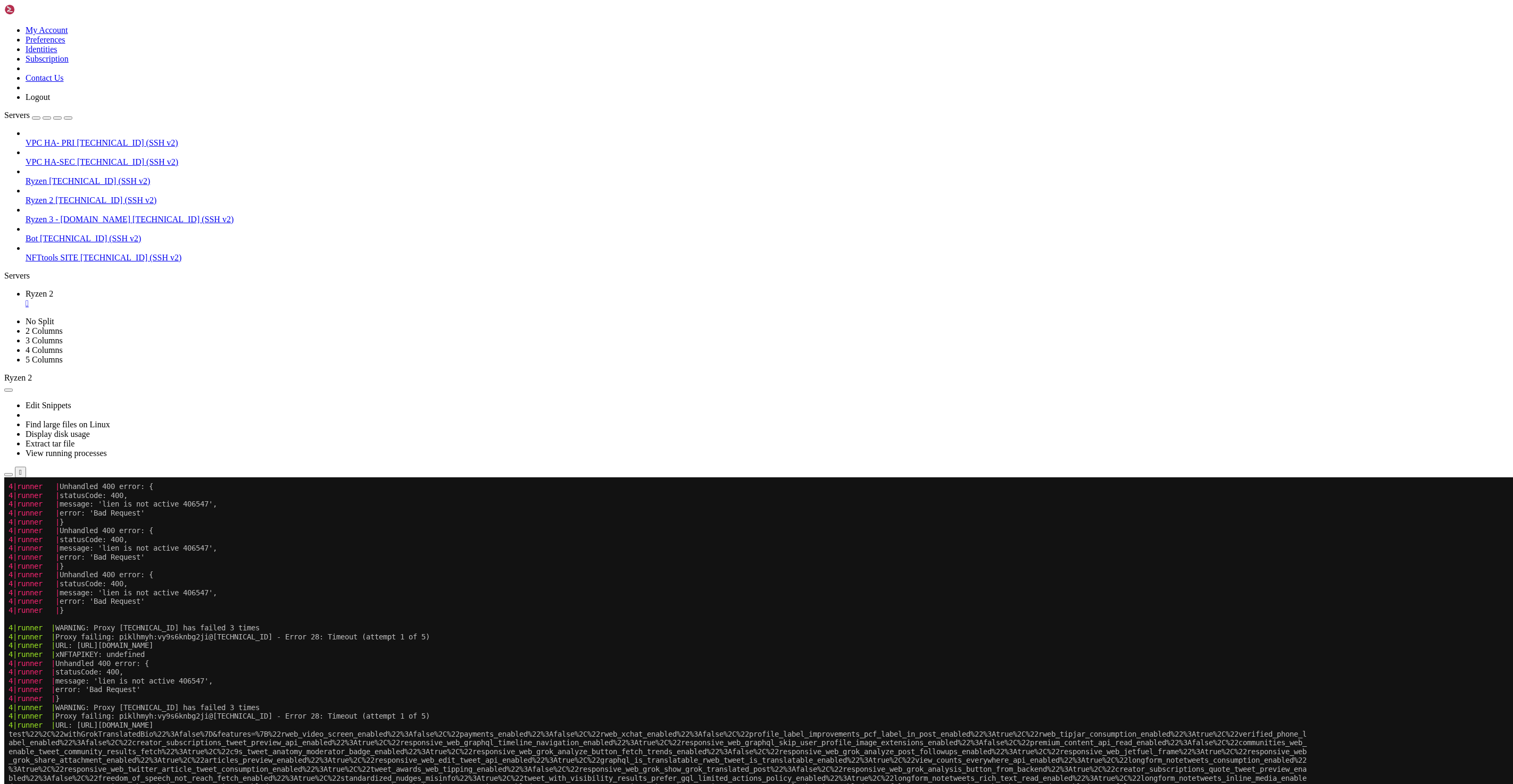
scroll to position [337019, 0]
drag, startPoint x: 8, startPoint y: 725, endPoint x: 154, endPoint y: 995, distance: 306.9
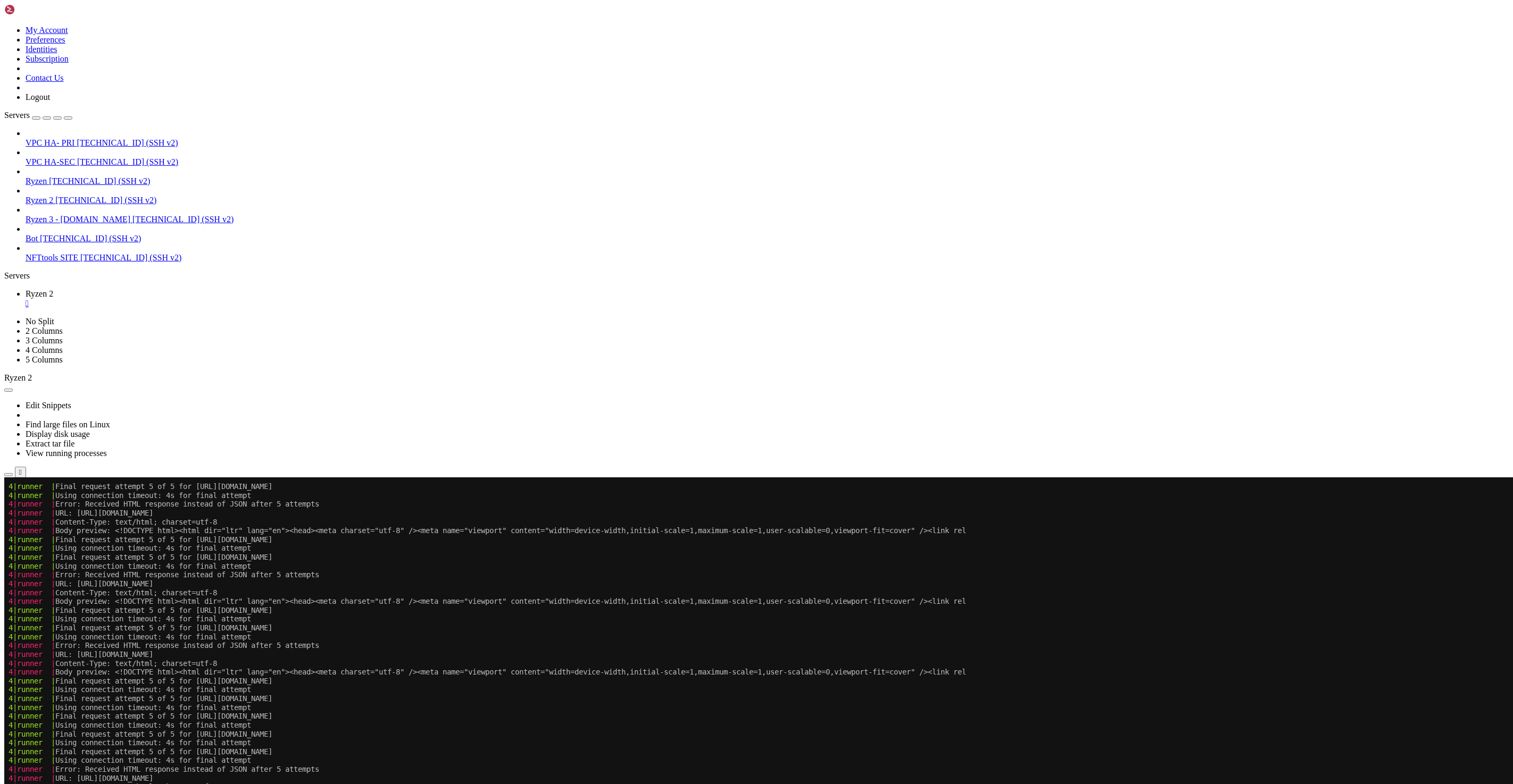
scroll to position [338246, 0]
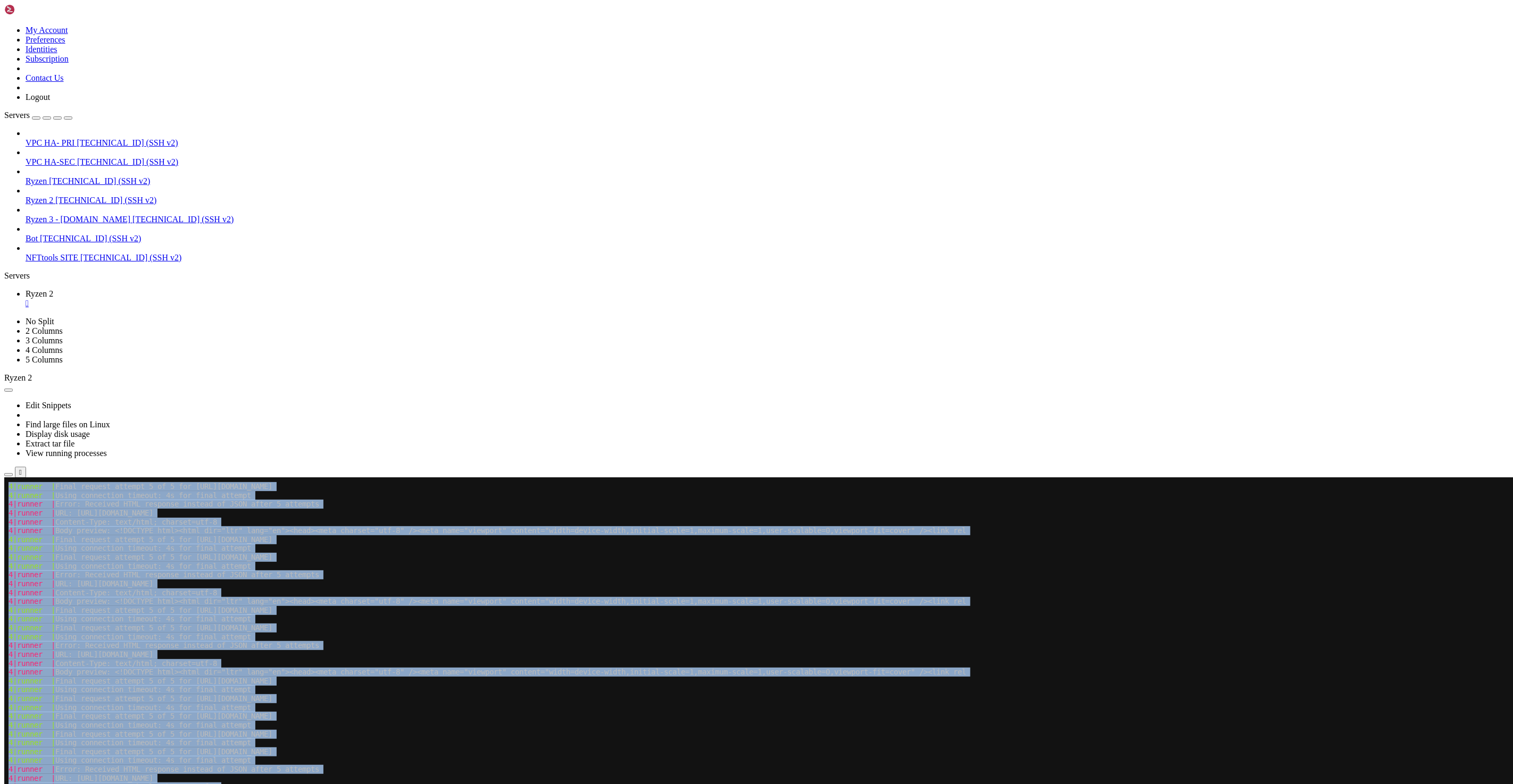
drag, startPoint x: 63, startPoint y: 714, endPoint x: 387, endPoint y: 1078, distance: 487.3
copy div "Proxy failing: piklhmyh:vy9s6knbg2ji@92.112.172.246:6518 - Error 28: Timeout (a…"
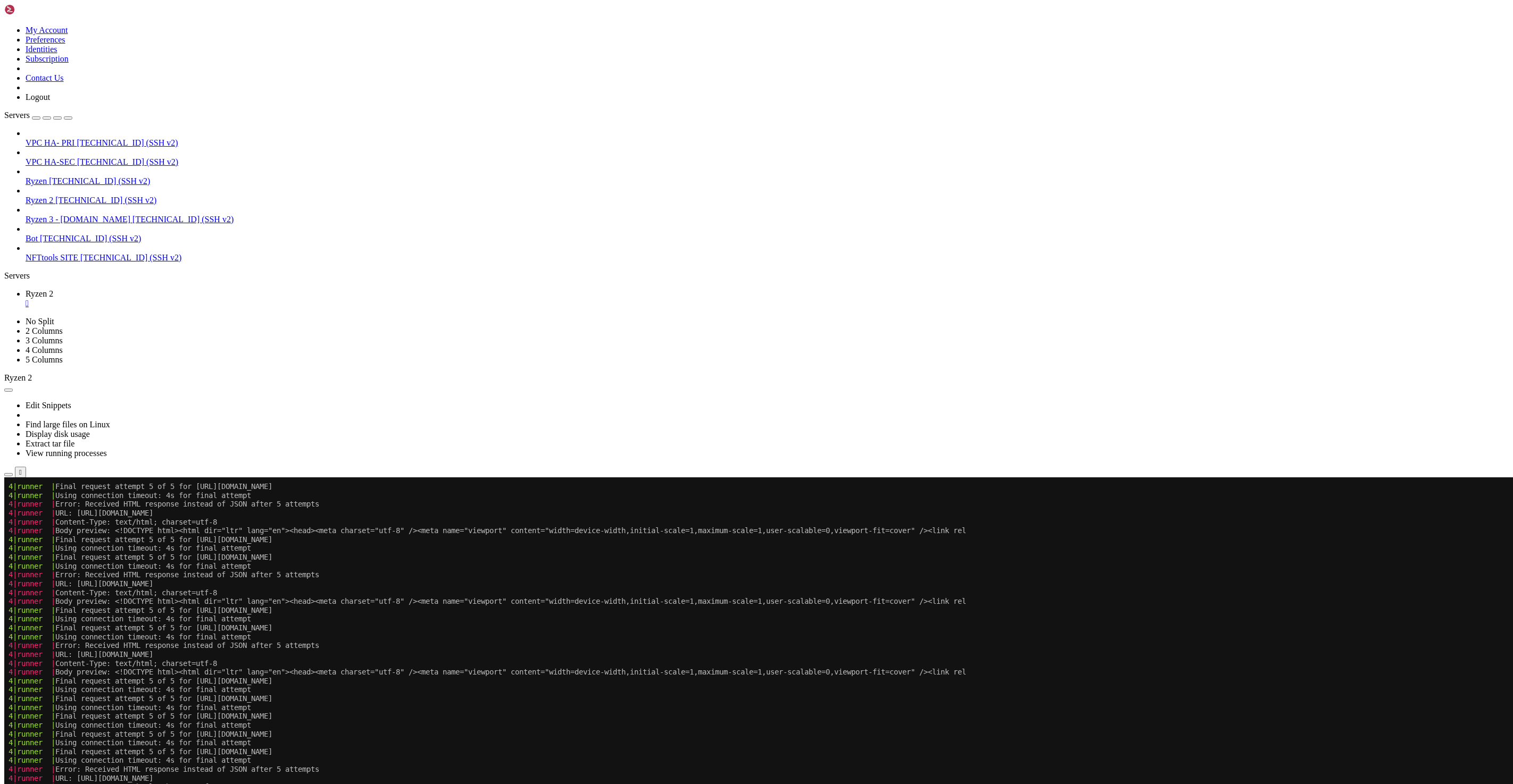
drag, startPoint x: 91, startPoint y: 1014, endPoint x: 221, endPoint y: 1017, distance: 130.0
drag, startPoint x: 94, startPoint y: 1016, endPoint x: 311, endPoint y: 1023, distance: 217.1
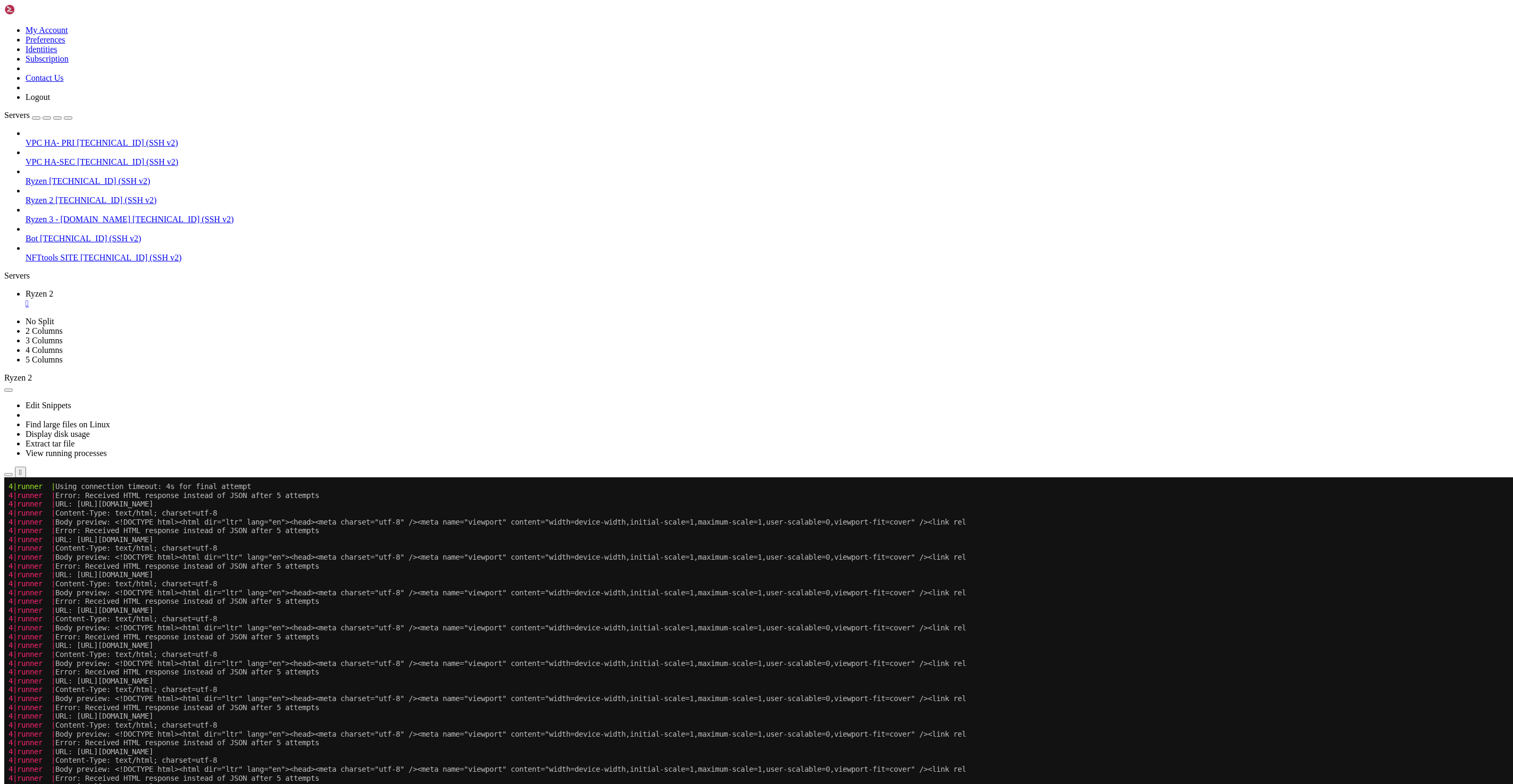
scroll to position [337370, 0]
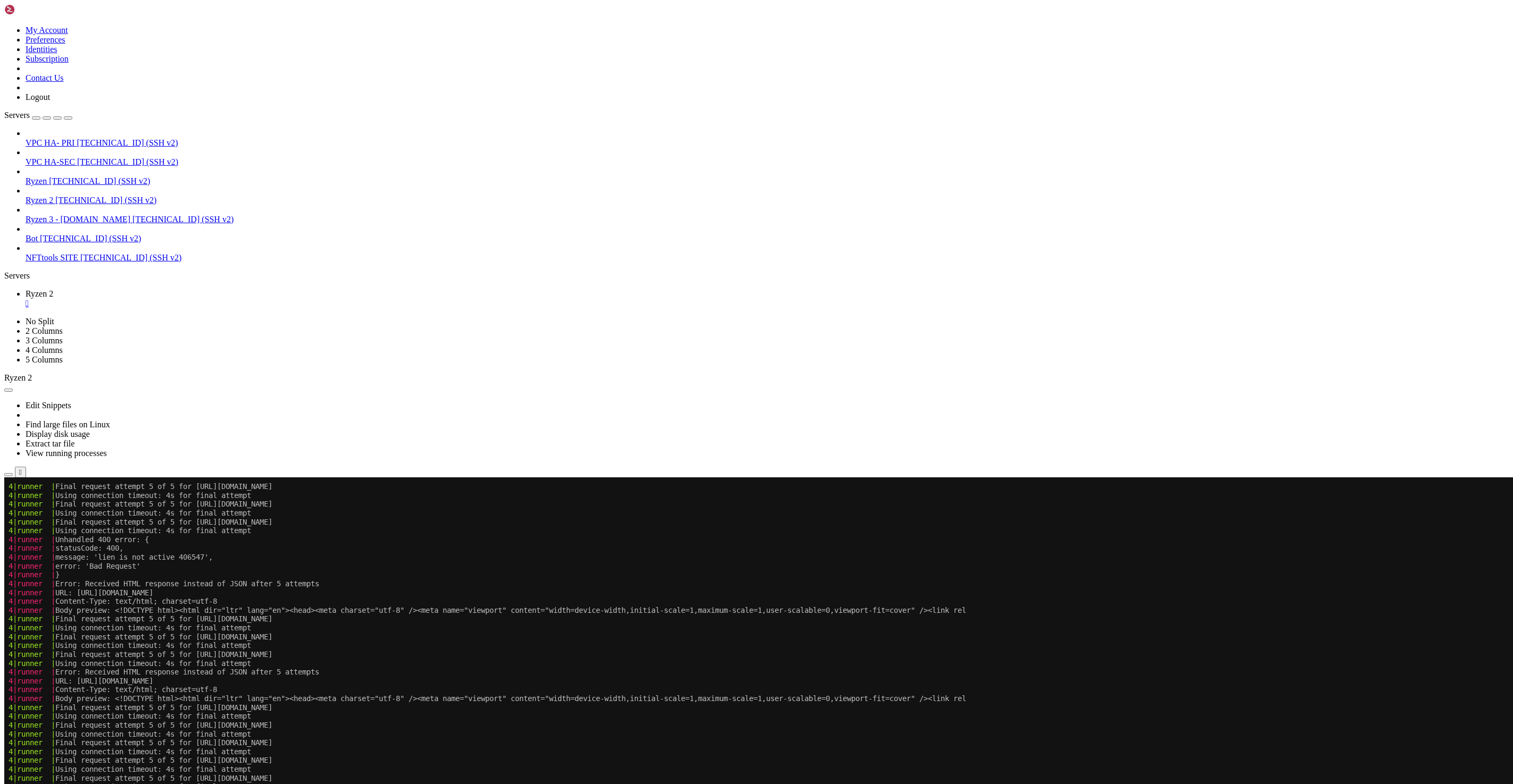
click at [65, 534] on span "Open SFTP" at bounding box center [45, 538] width 40 height 9
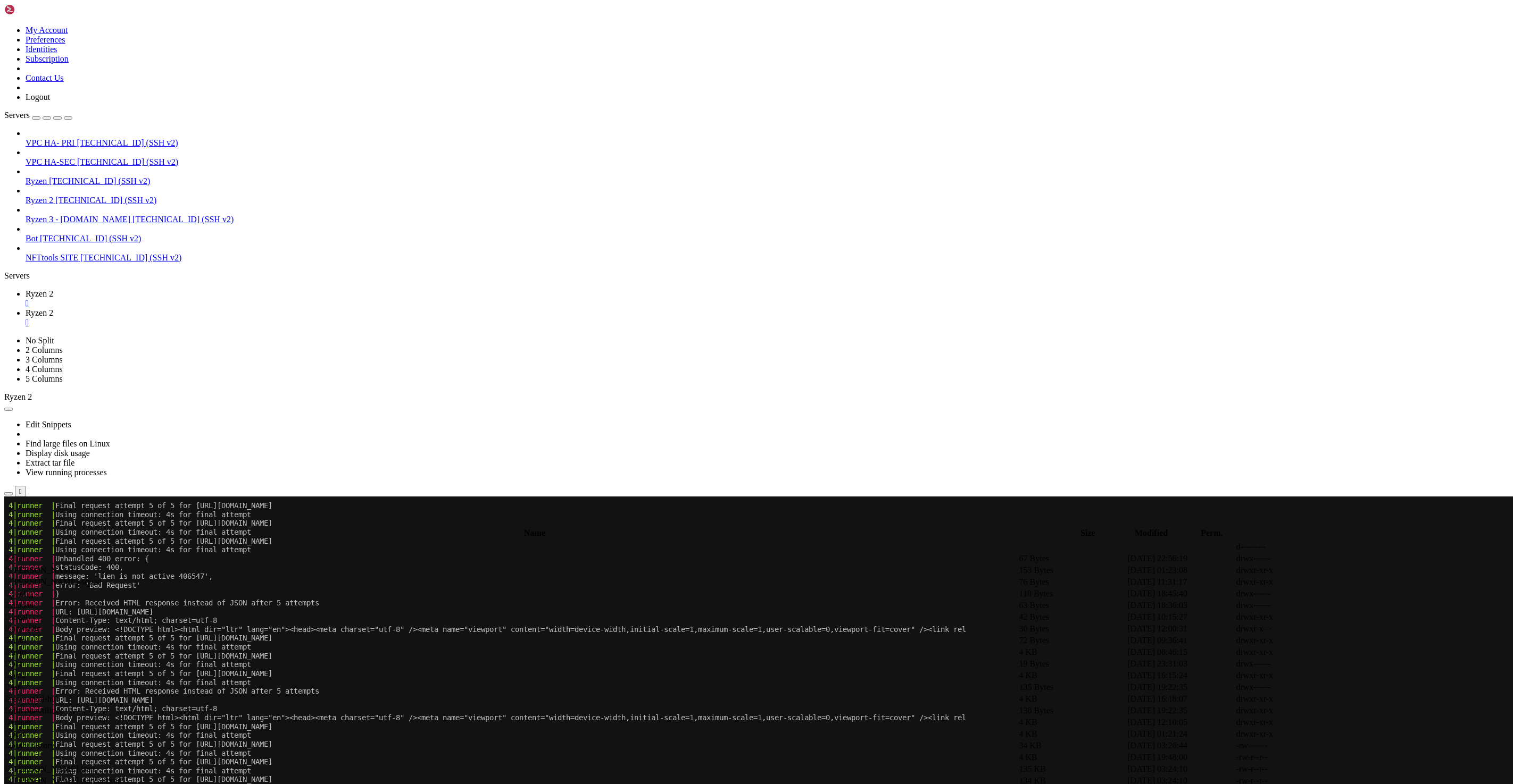
click at [31, 718] on span " runner" at bounding box center [18, 723] width 25 height 9
type input "/root/runner"
click at [150, 289] on link "Ryzen 2 " at bounding box center [767, 299] width 1483 height 19
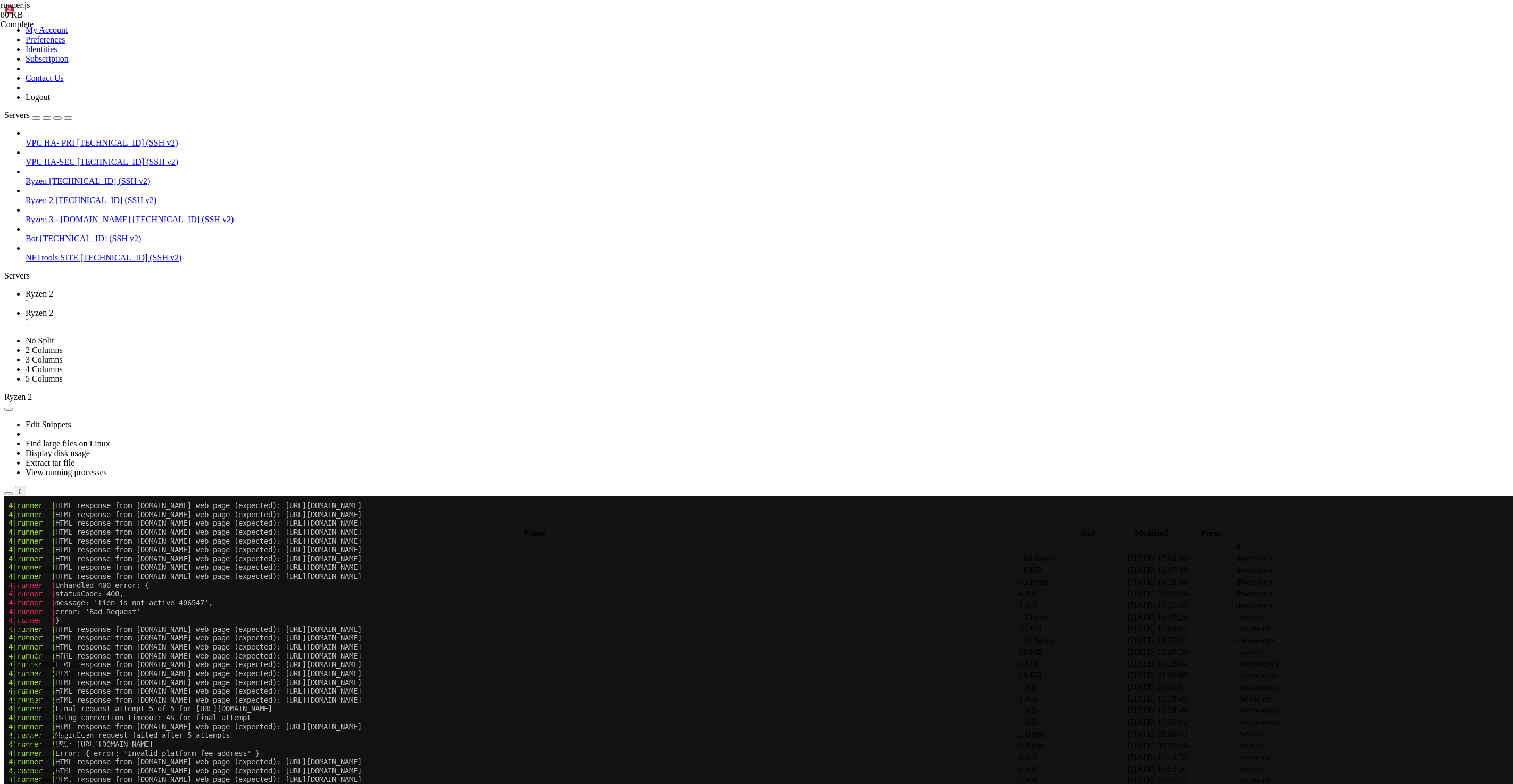
scroll to position [344419, 0]
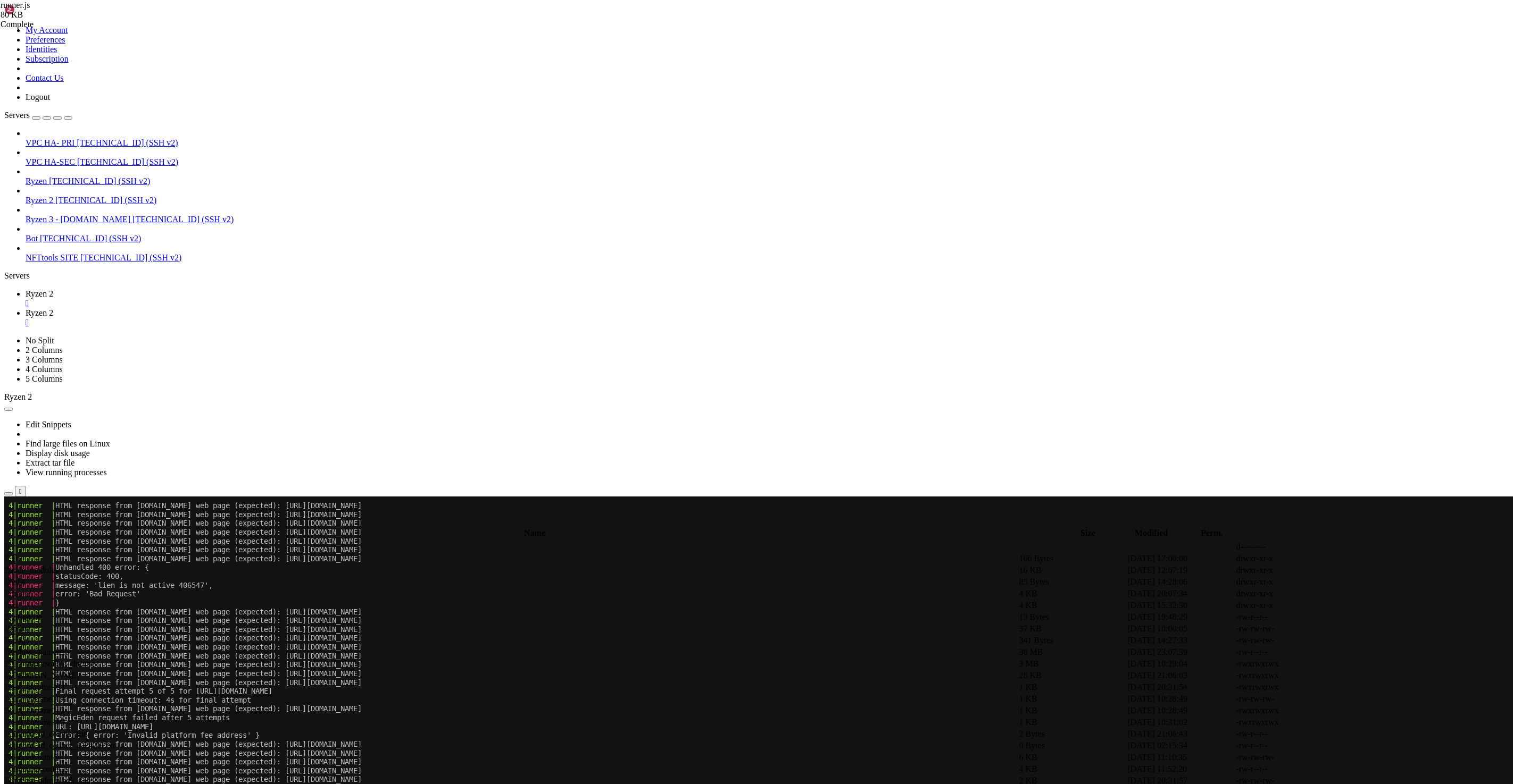
click at [47, 177] on span "Ryzen" at bounding box center [36, 181] width 21 height 9
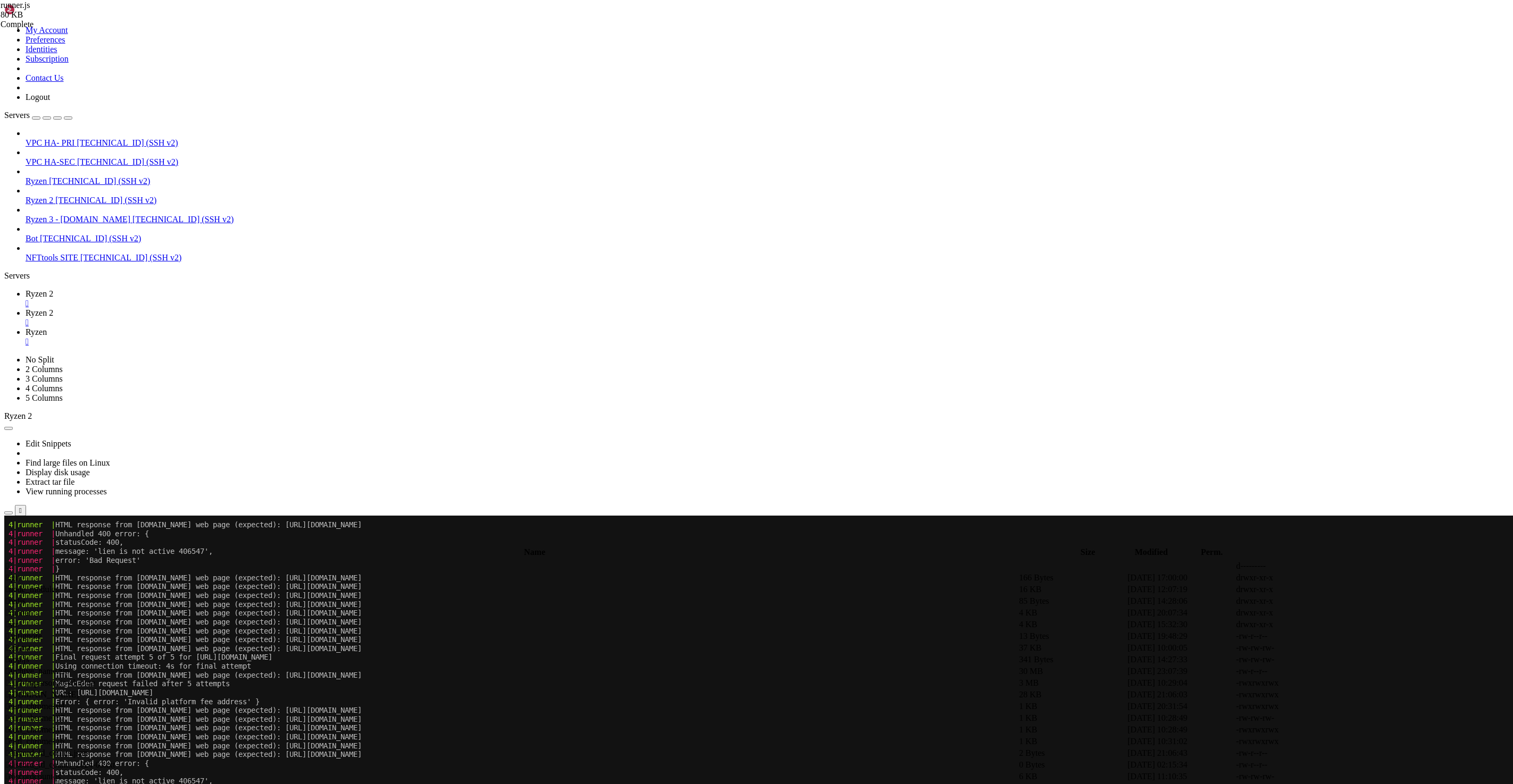
scroll to position [344481, 0]
click at [83, 215] on span "Ryzen 3 - [DOMAIN_NAME]" at bounding box center [77, 220] width 105 height 9
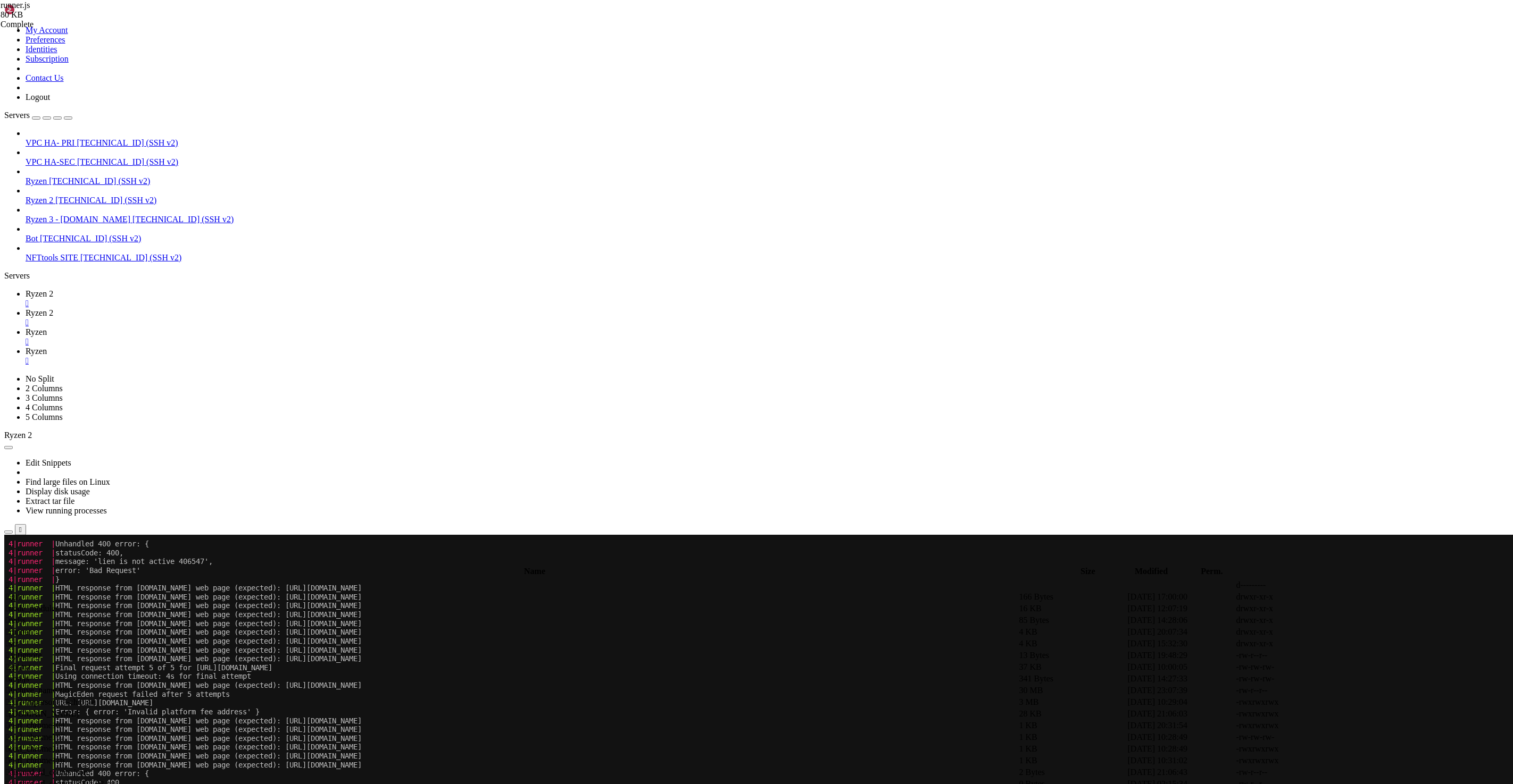
scroll to position [344499, 0]
click at [91, 215] on span "Ryzen 3 - [DOMAIN_NAME]" at bounding box center [77, 220] width 105 height 9
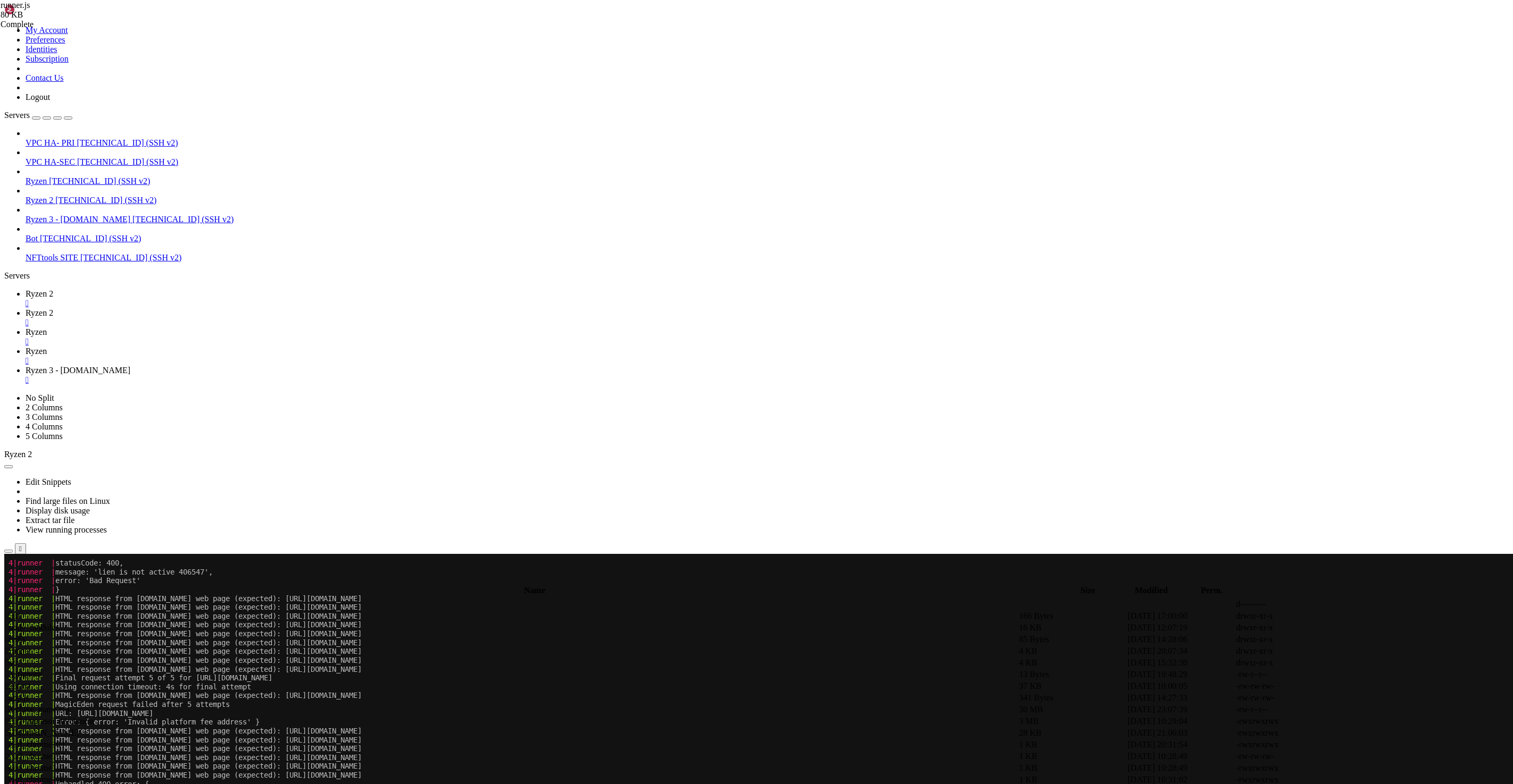
scroll to position [0, 0]
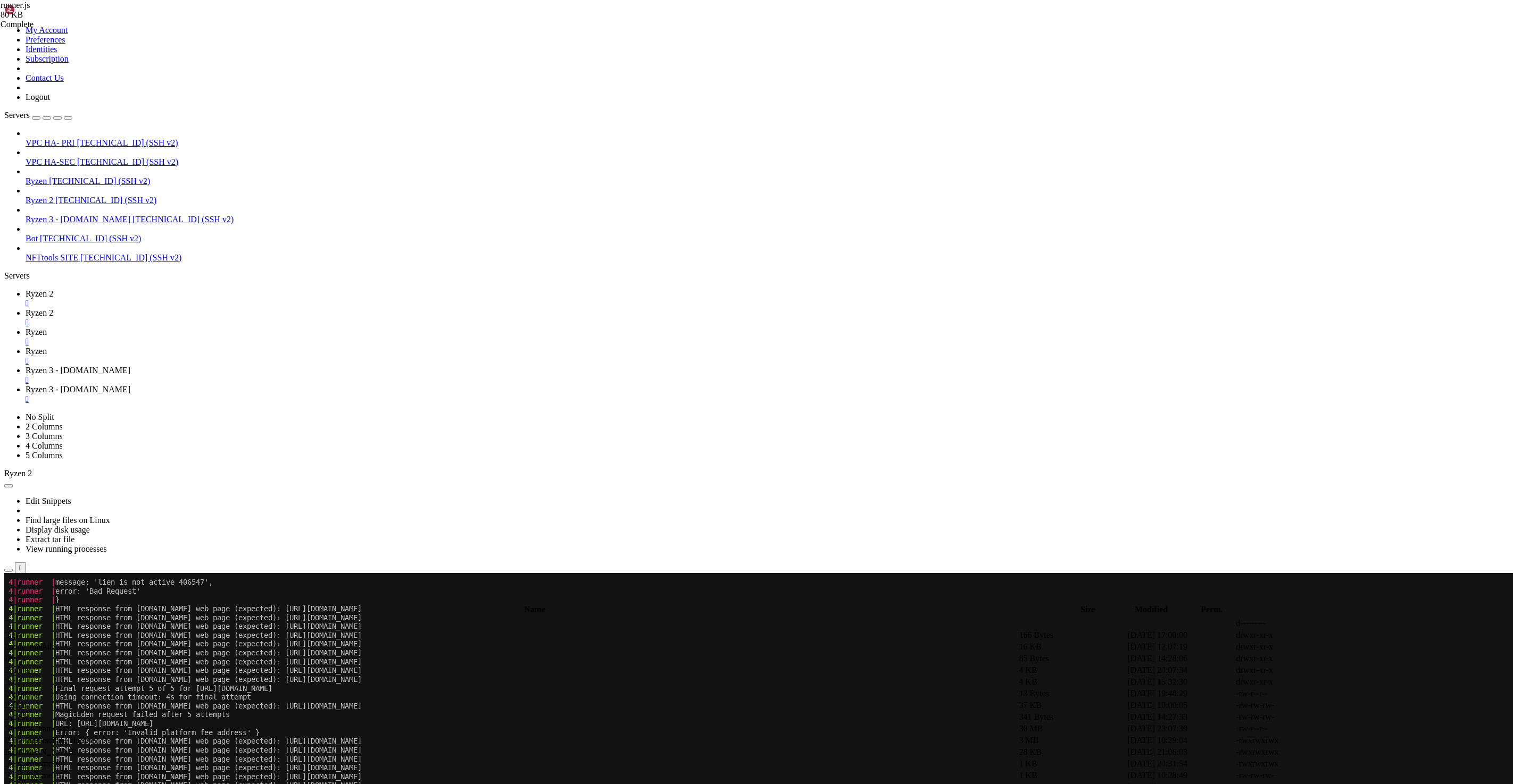
type input "/root"
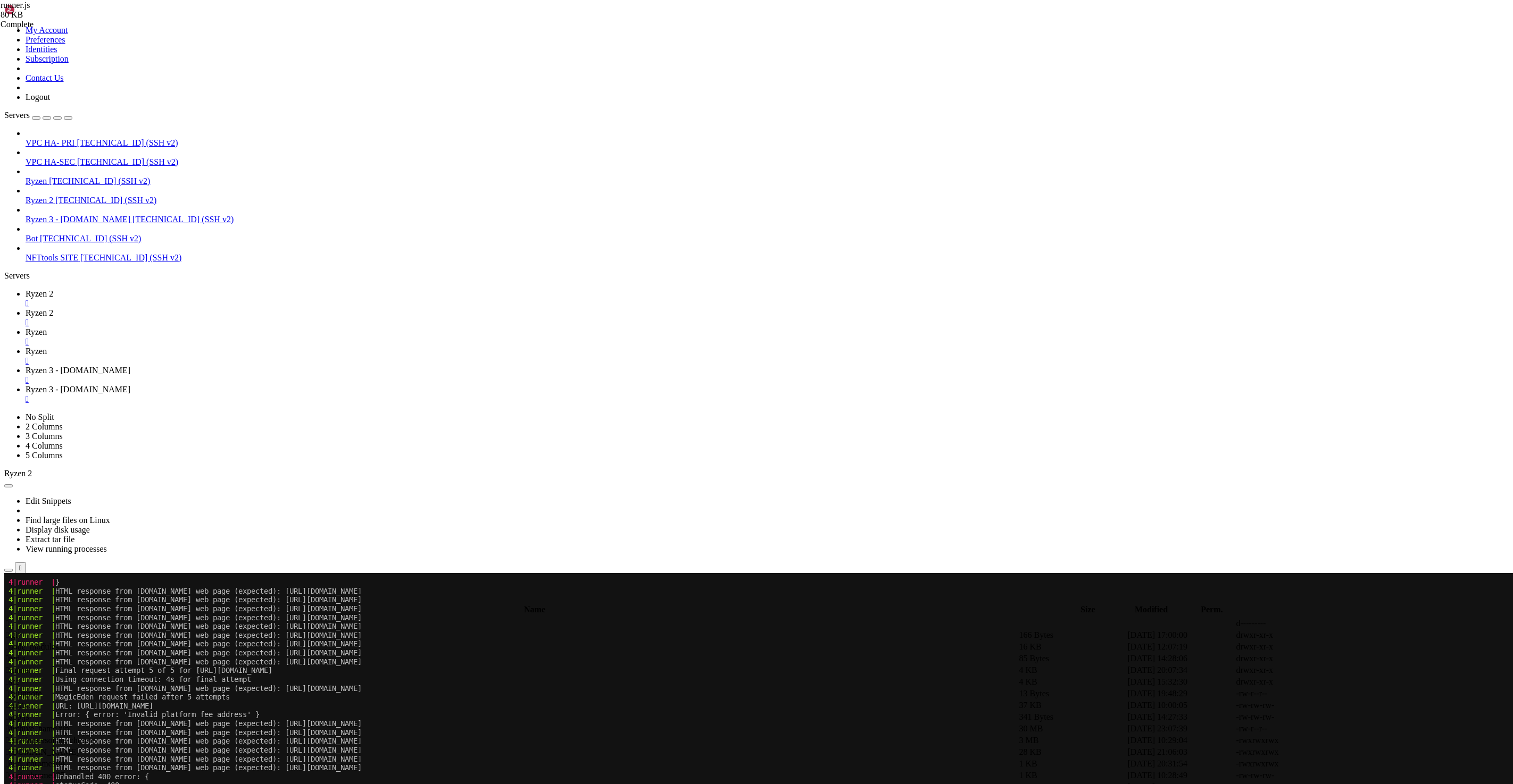
click at [25, 347] on icon at bounding box center [25, 351] width 0 height 9
type input "/root"
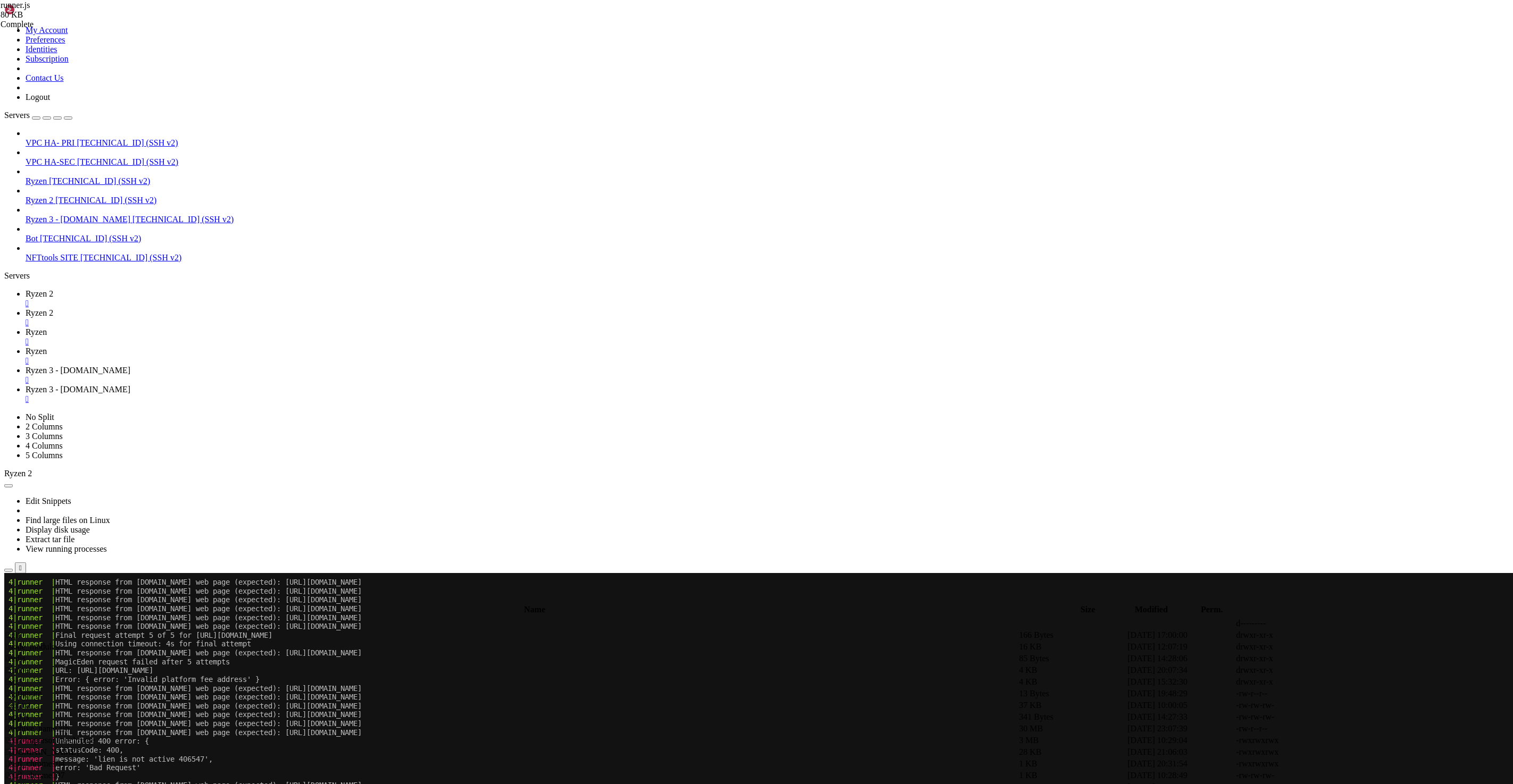
scroll to position [344570, 0]
type input "/root/runner"
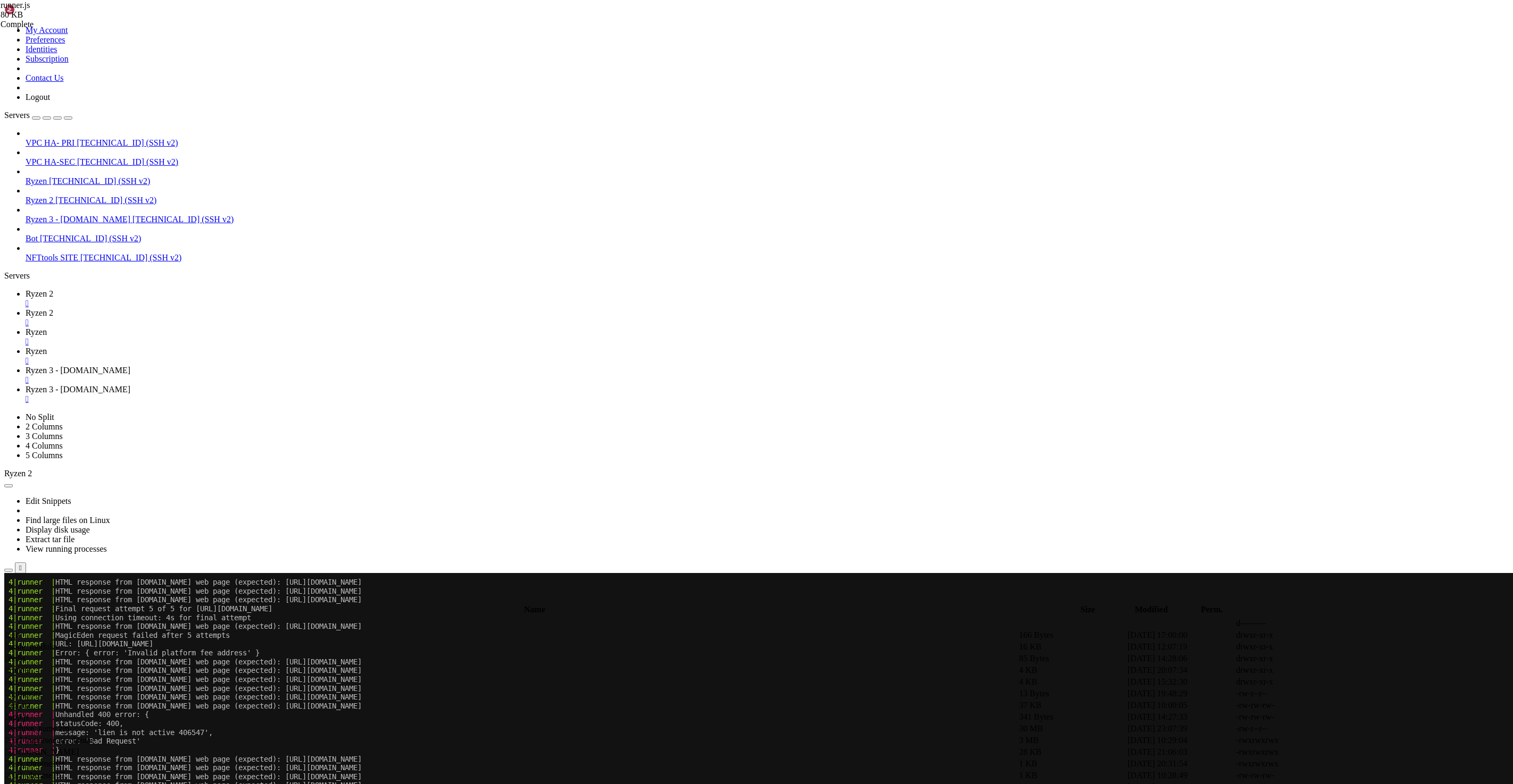
scroll to position [344587, 0]
click at [130, 385] on span "Ryzen 3 - [DOMAIN_NAME]" at bounding box center [77, 390] width 105 height 9
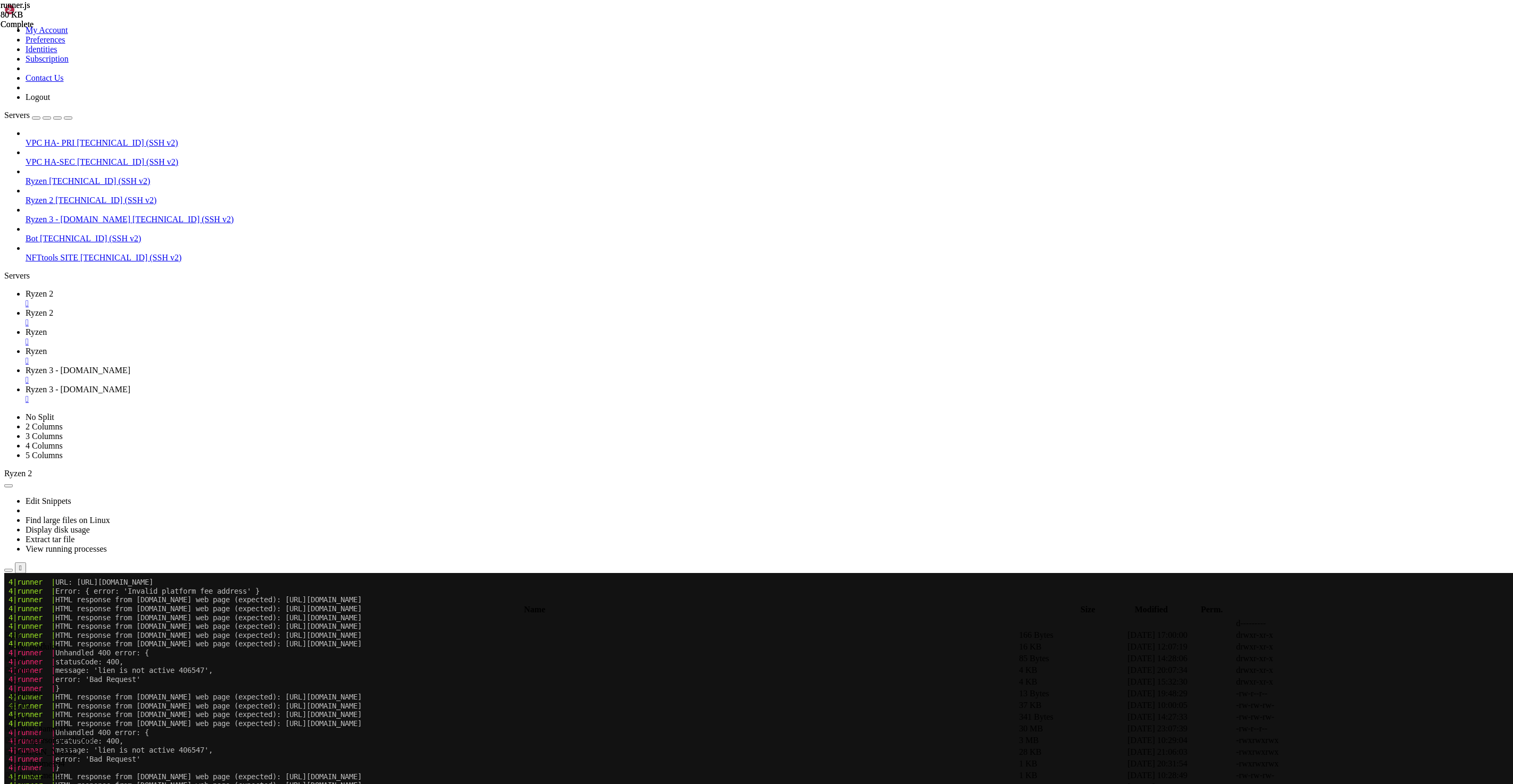
type input "/root/runner"
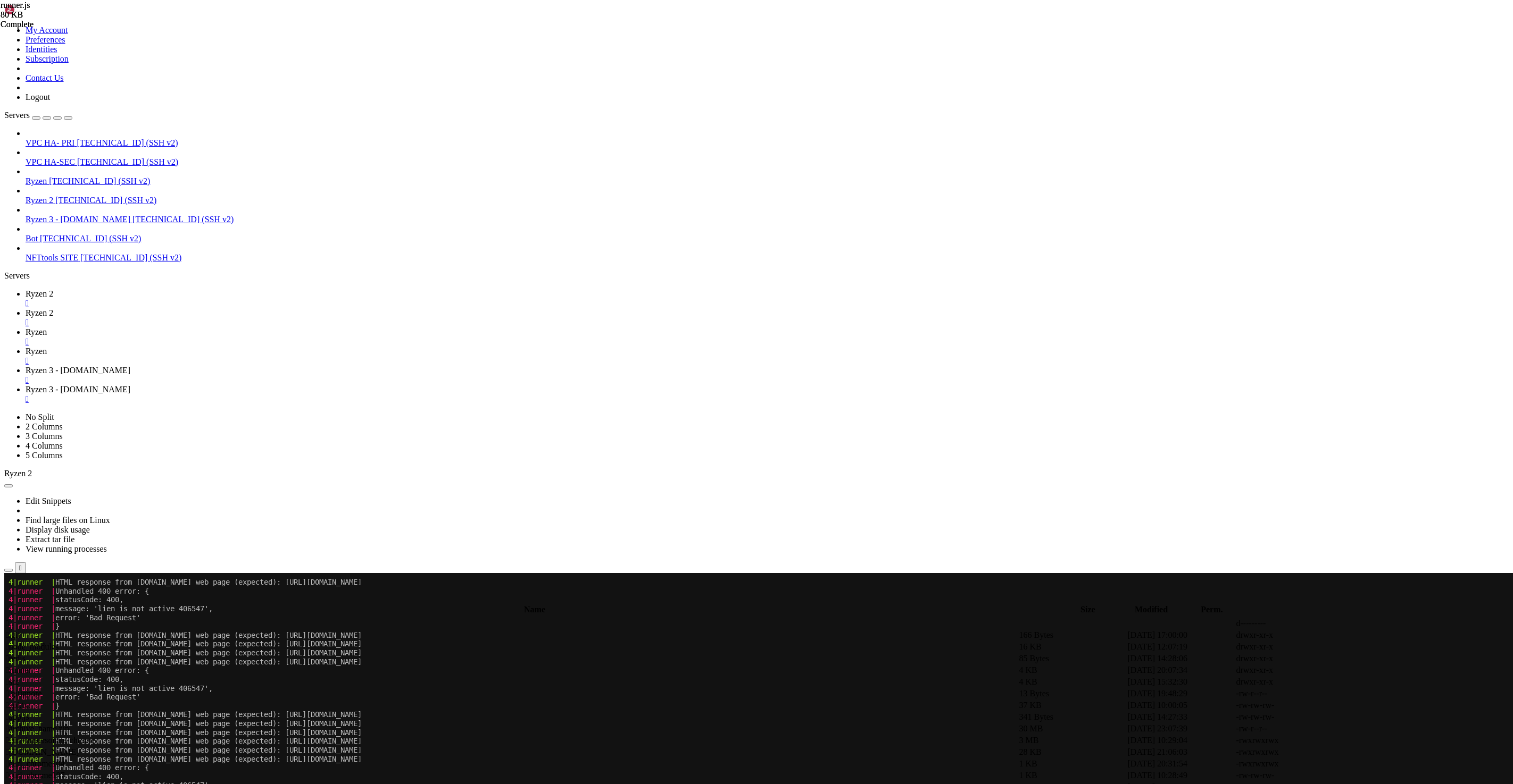
scroll to position [344720, 0]
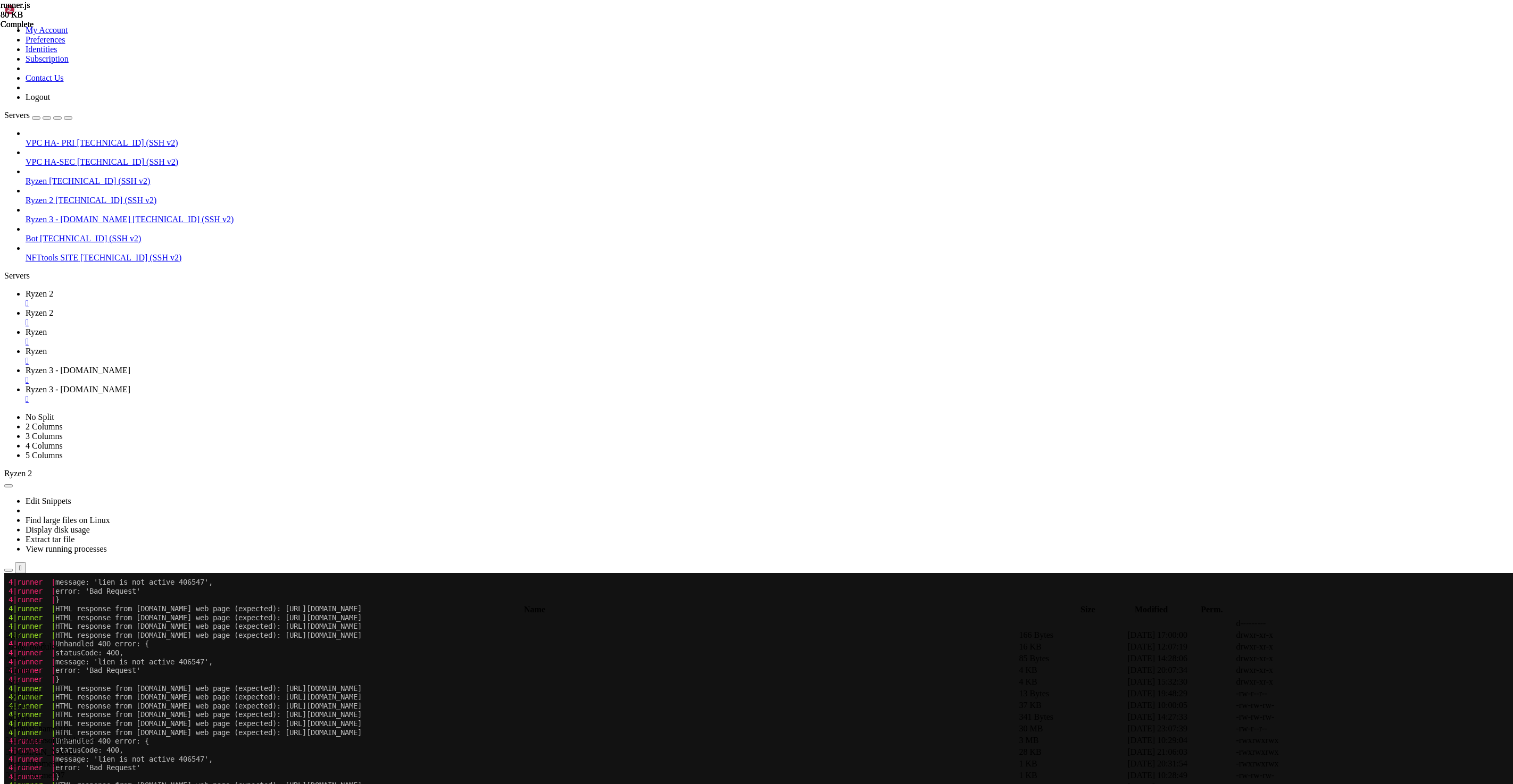
drag, startPoint x: 290, startPoint y: 9, endPoint x: 264, endPoint y: 145, distance: 138.5
click at [47, 328] on span "Ryzen" at bounding box center [36, 332] width 21 height 9
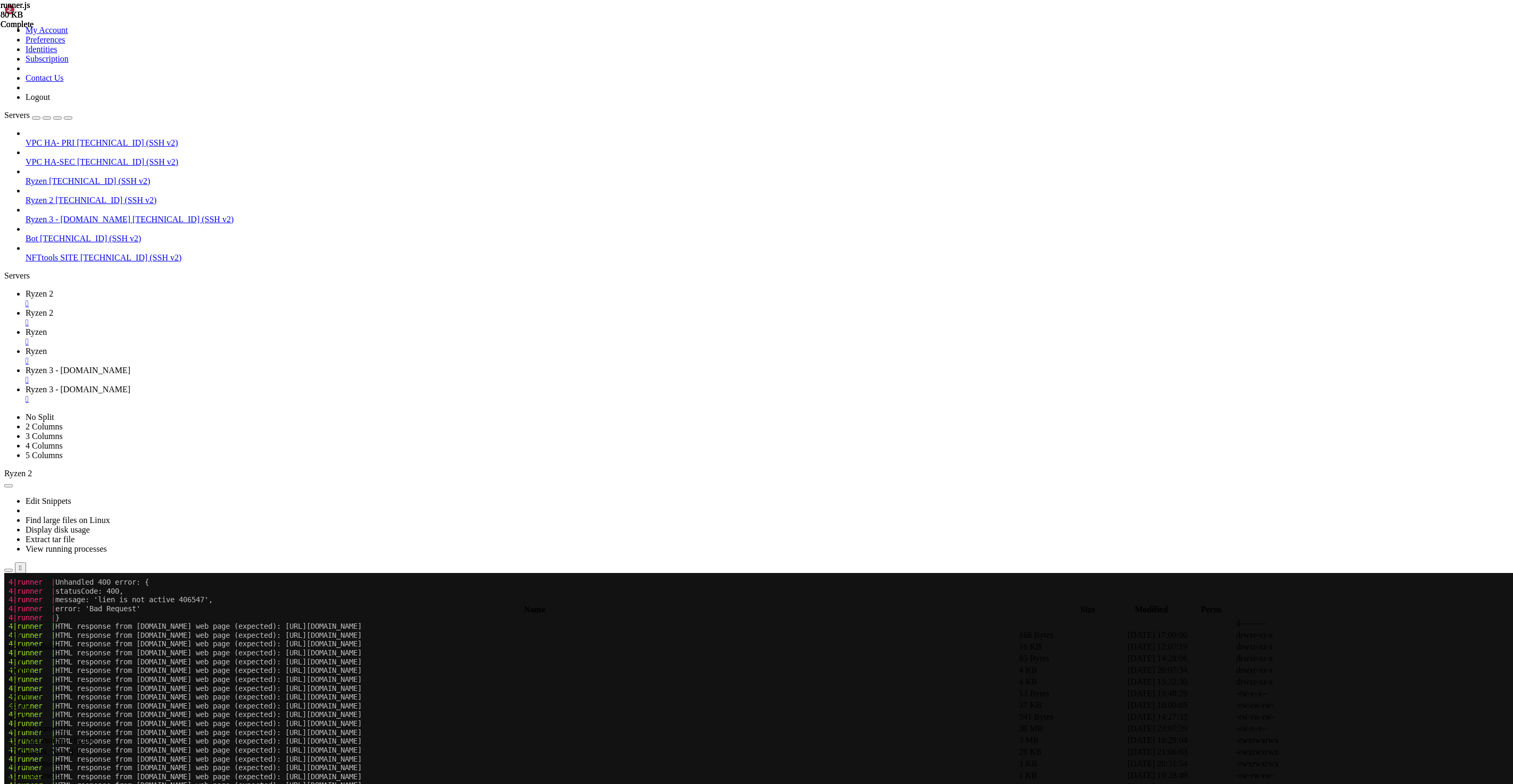
scroll to position [344896, 0]
click at [130, 366] on span "Ryzen 3 - [DOMAIN_NAME]" at bounding box center [77, 371] width 105 height 9
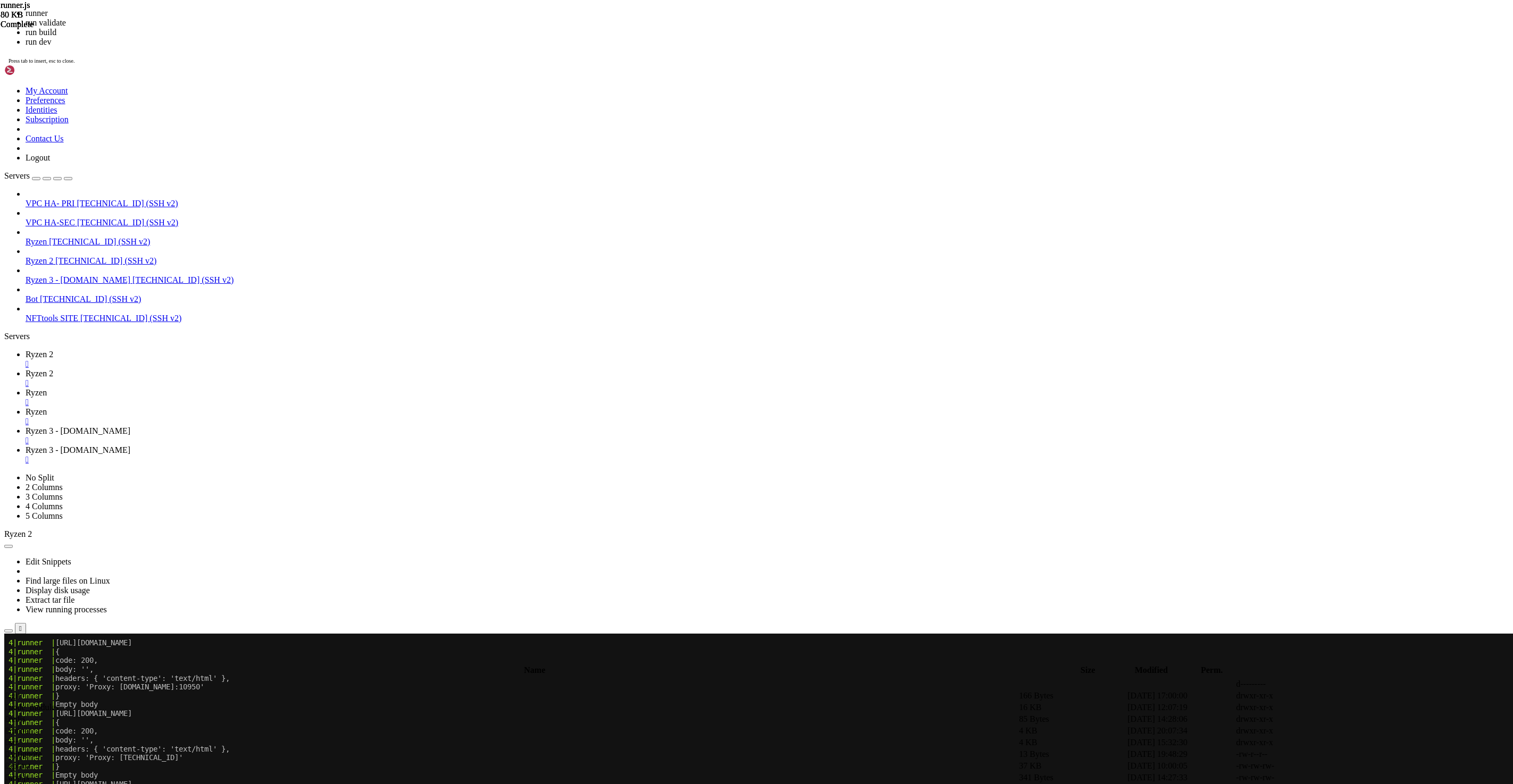
scroll to position [359747, 0]
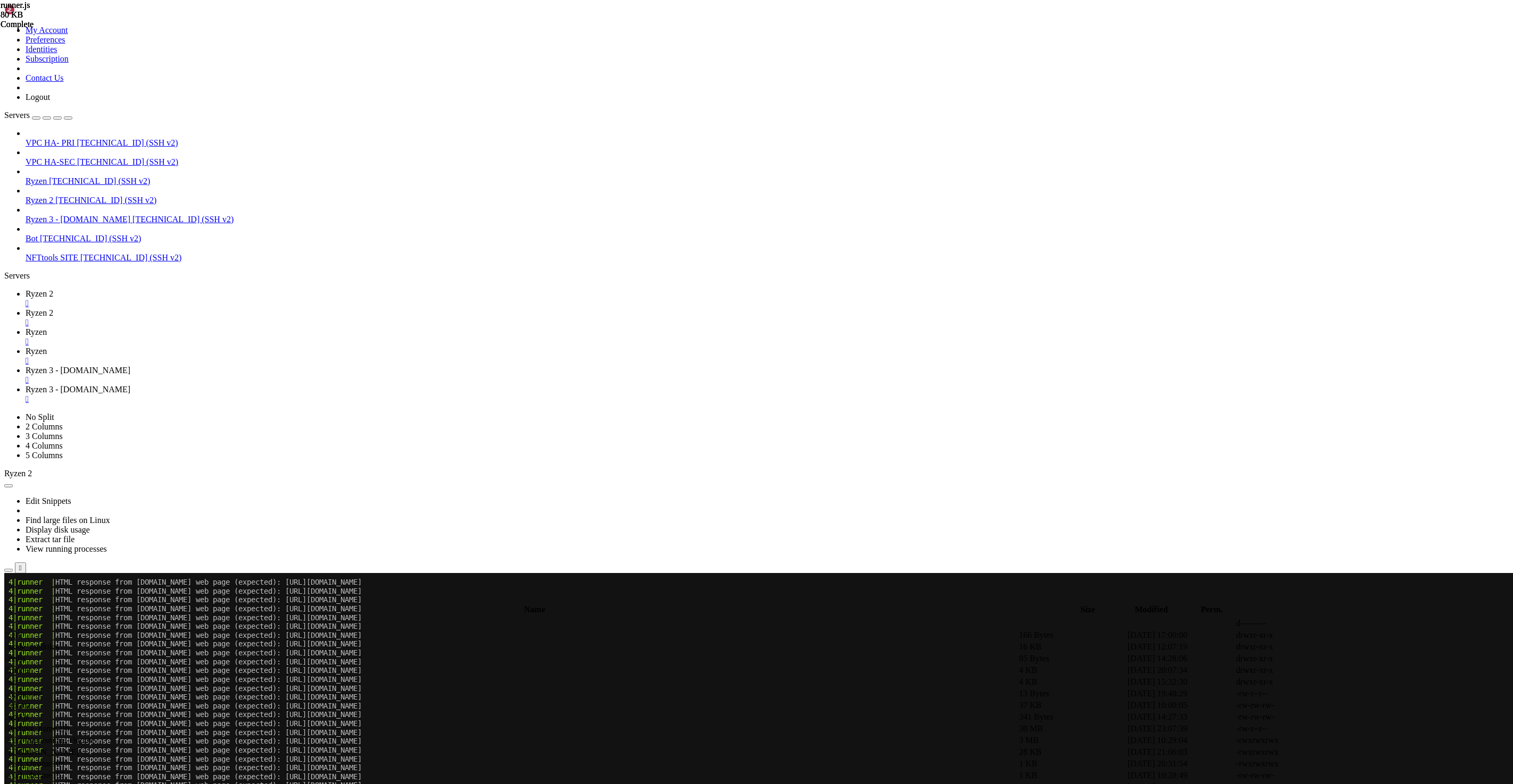
scroll to position [360789, 0]
click at [47, 328] on span "Ryzen" at bounding box center [36, 332] width 21 height 9
click at [53, 289] on span "Ryzen 2" at bounding box center [39, 294] width 28 height 9
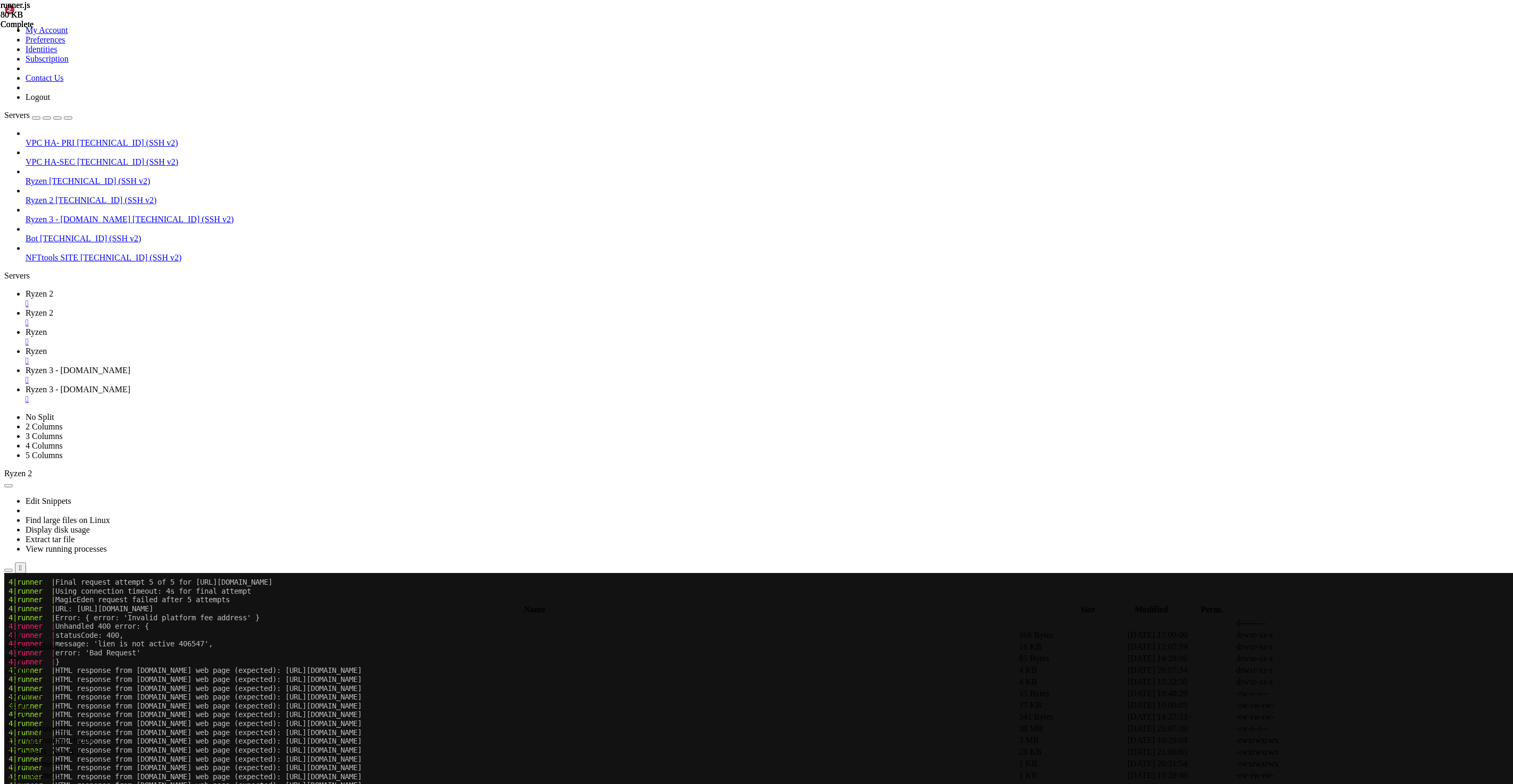
click at [47, 328] on span "Ryzen" at bounding box center [36, 332] width 21 height 9
click at [130, 366] on span "Ryzen 3 - [DOMAIN_NAME]" at bounding box center [77, 371] width 105 height 9
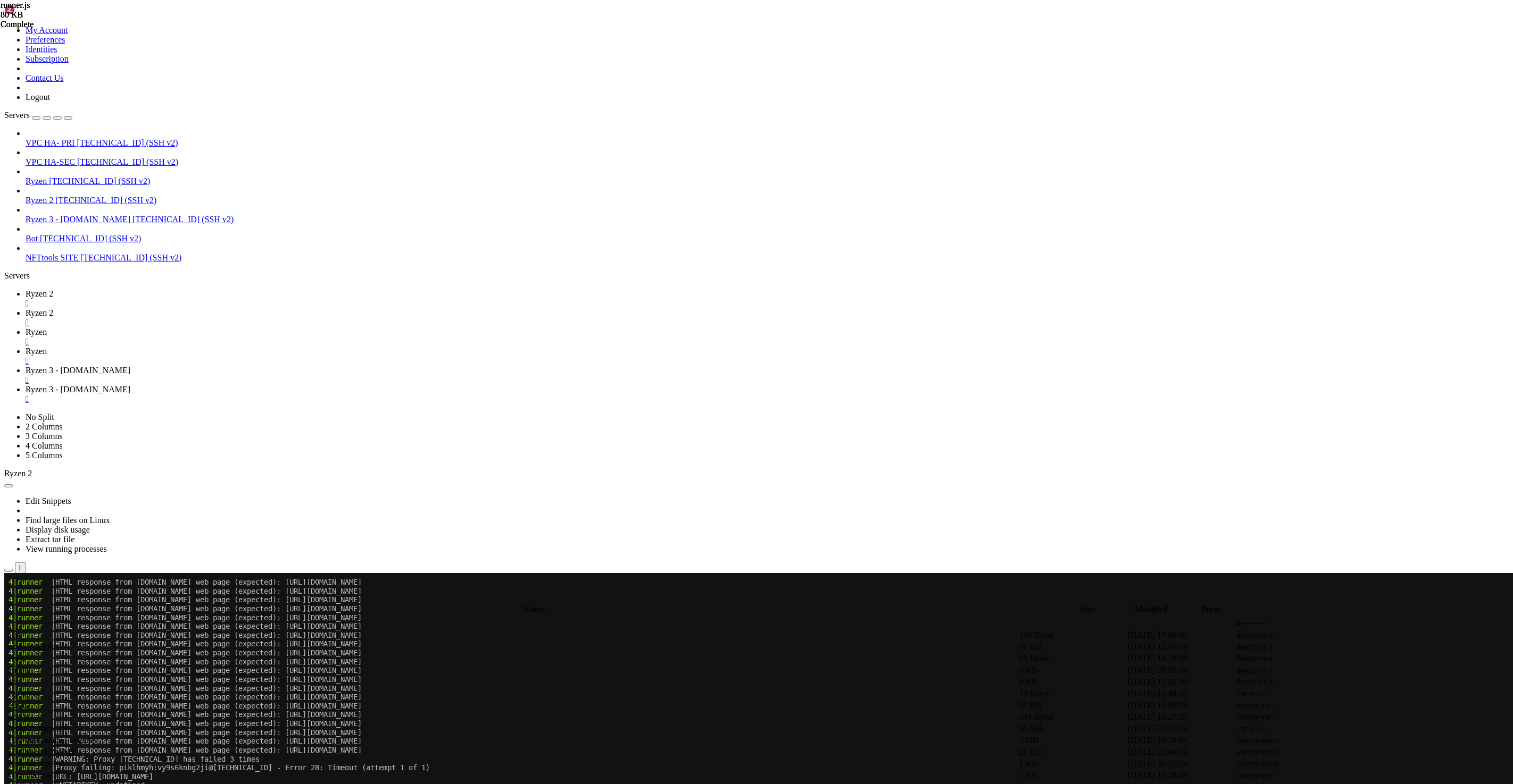
click at [53, 289] on span "Ryzen 2" at bounding box center [39, 294] width 28 height 9
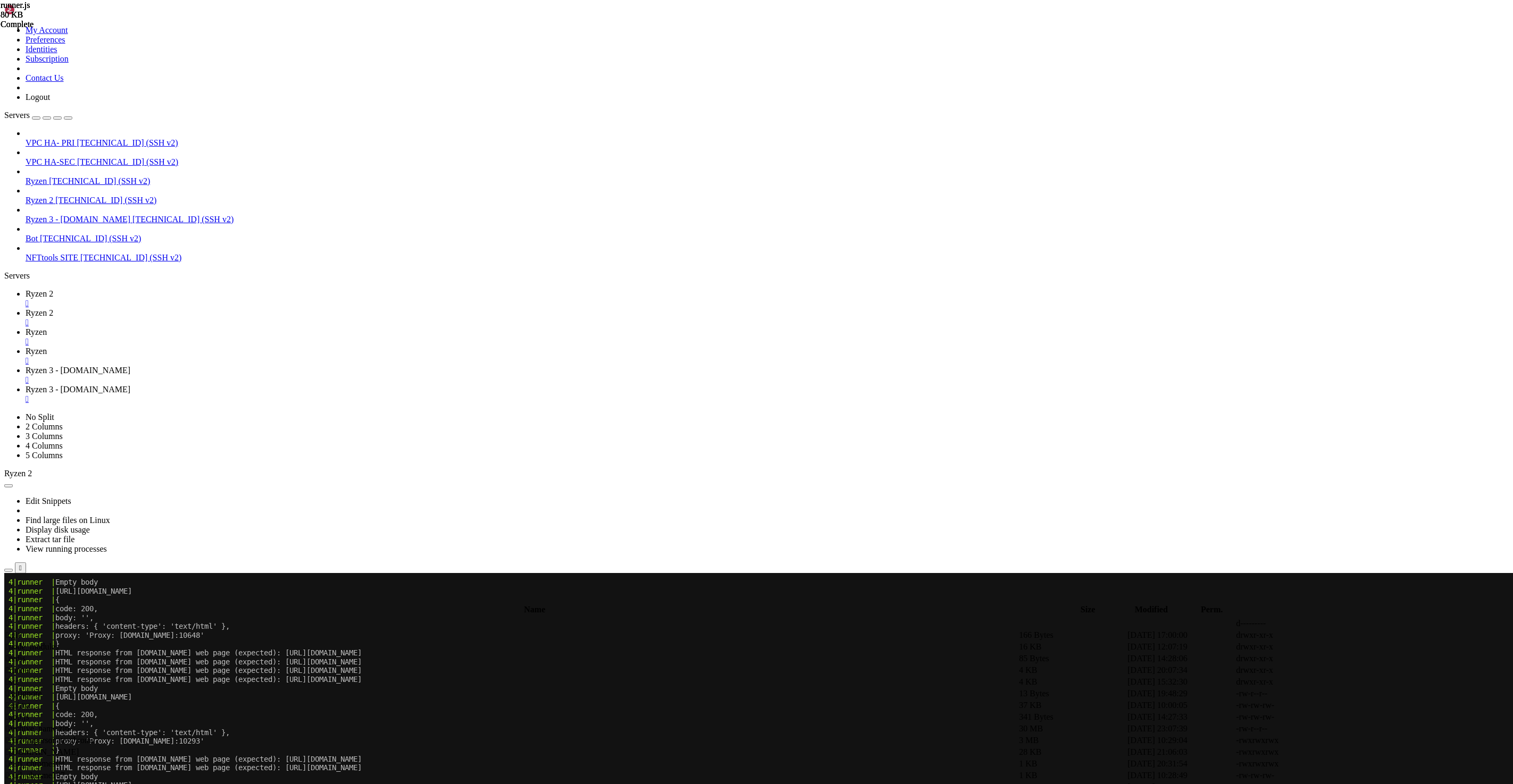
click at [47, 328] on span "Ryzen" at bounding box center [36, 332] width 21 height 9
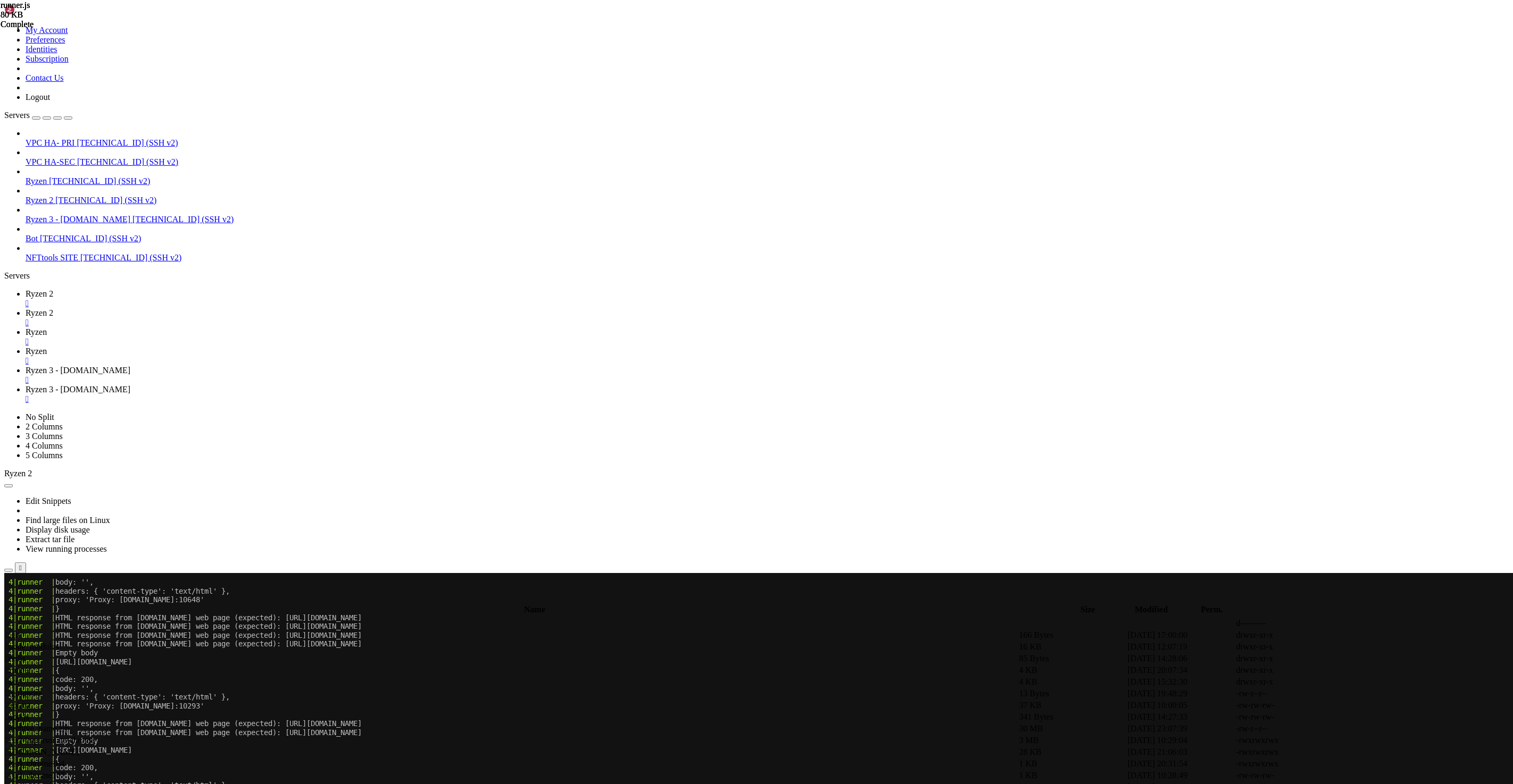
click at [47, 347] on span "Ryzen" at bounding box center [36, 351] width 21 height 9
click at [47, 328] on span "Ryzen" at bounding box center [36, 332] width 21 height 9
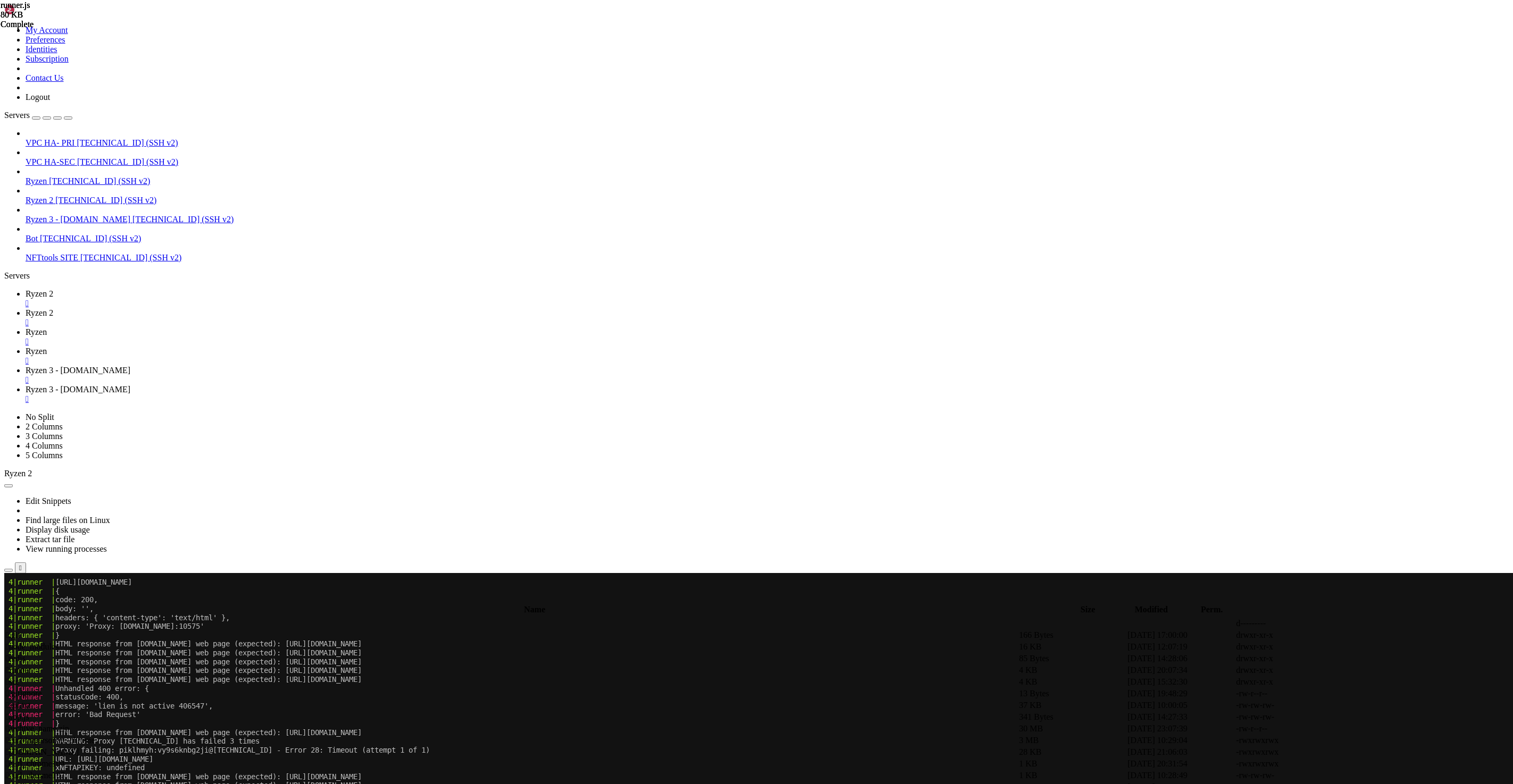
click at [130, 366] on span "Ryzen 3 - [DOMAIN_NAME]" at bounding box center [77, 371] width 105 height 9
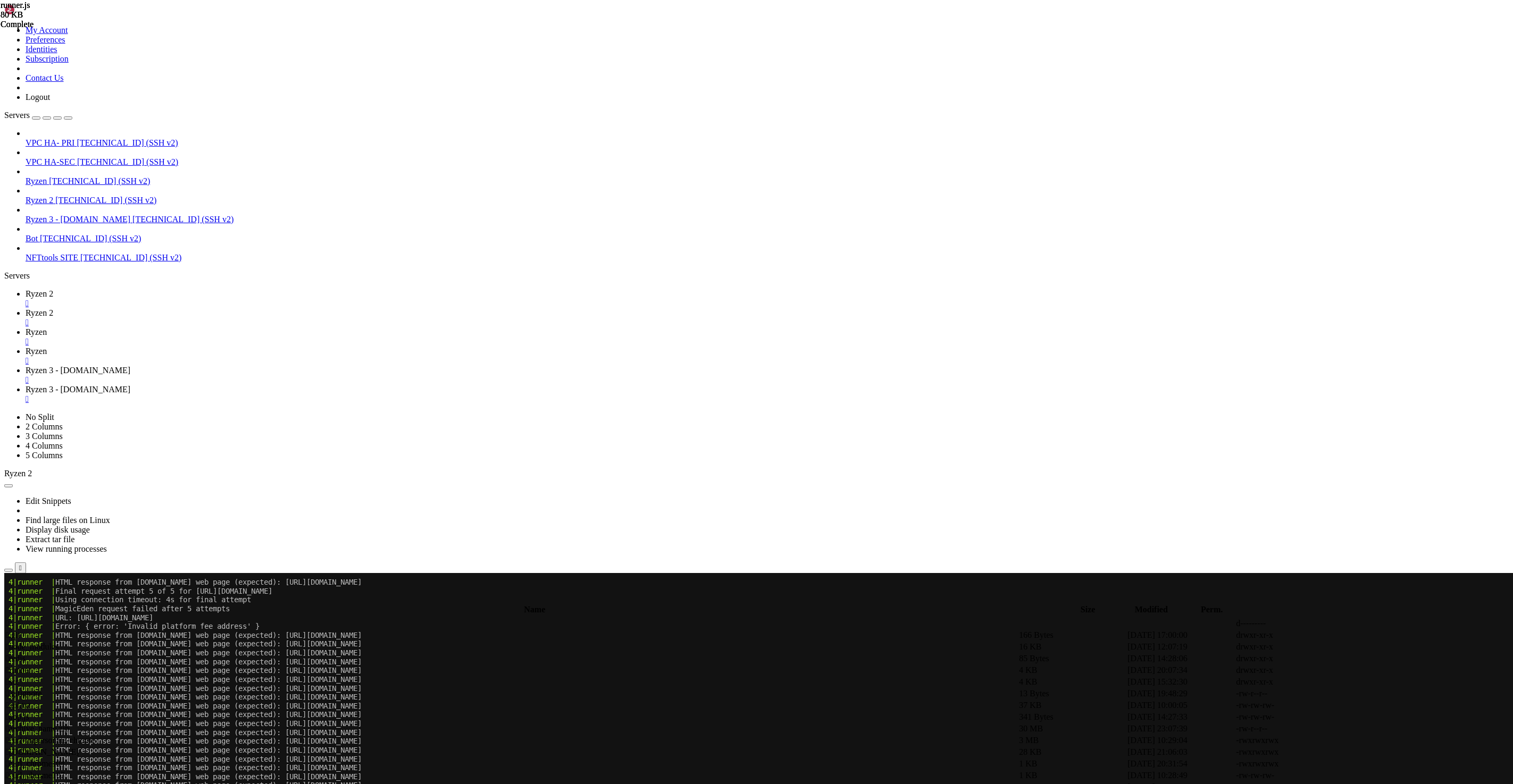
drag, startPoint x: 64, startPoint y: 2699, endPoint x: 146, endPoint y: 2696, distance: 82.1
click at [53, 309] on span "Ryzen 2" at bounding box center [39, 313] width 28 height 9
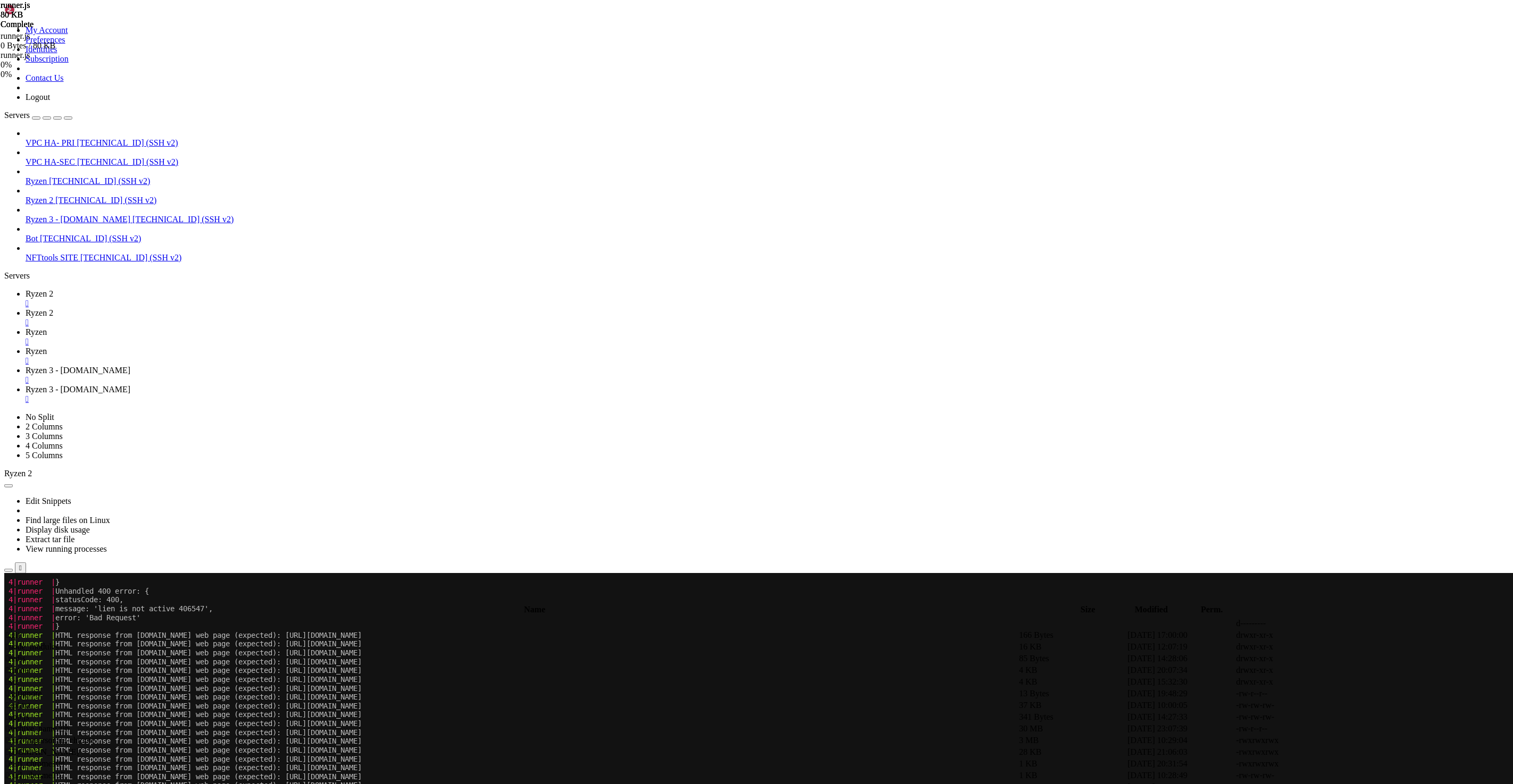
click at [53, 289] on span "Ryzen 2" at bounding box center [39, 294] width 28 height 9
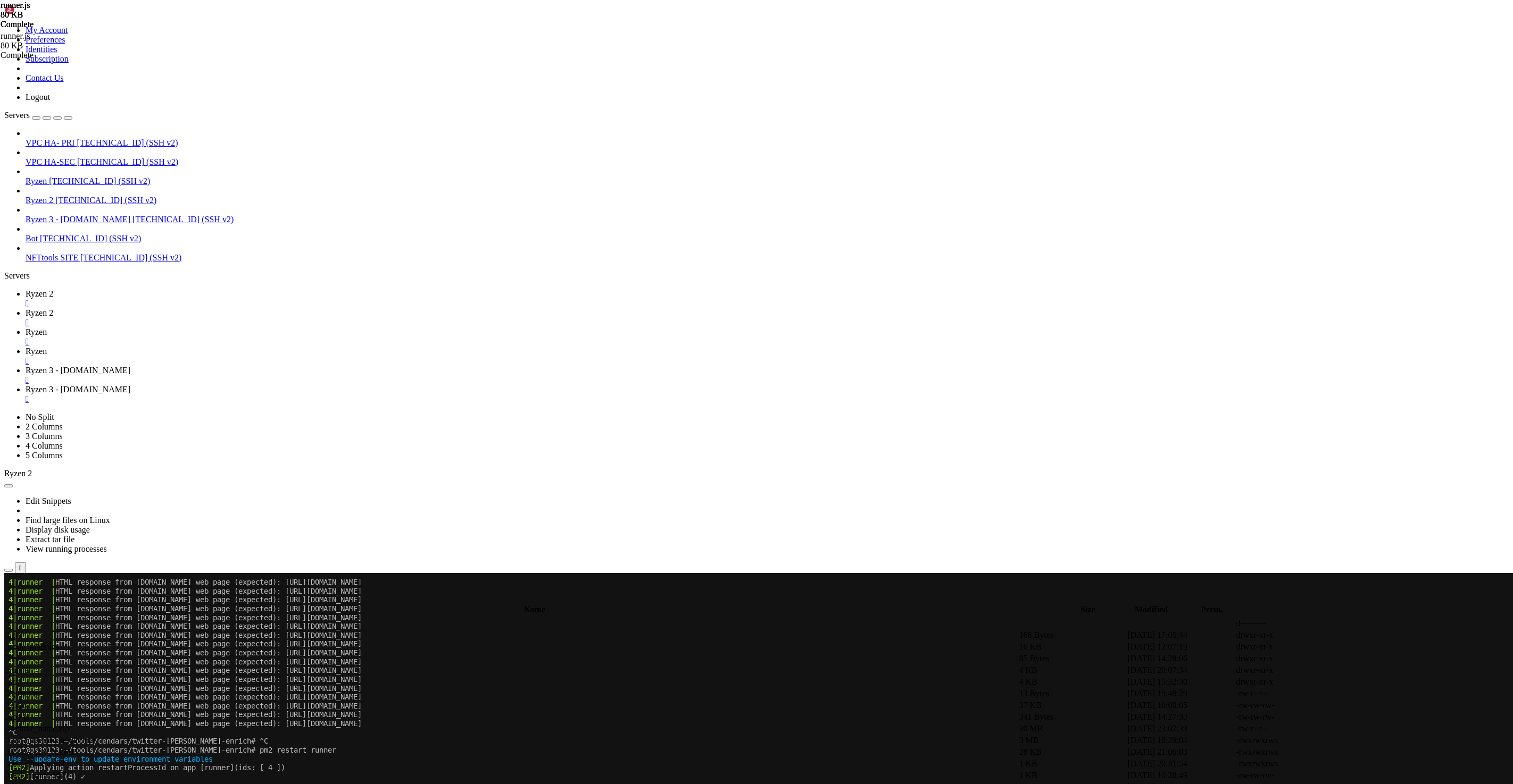
click at [25, 347] on icon at bounding box center [25, 351] width 0 height 9
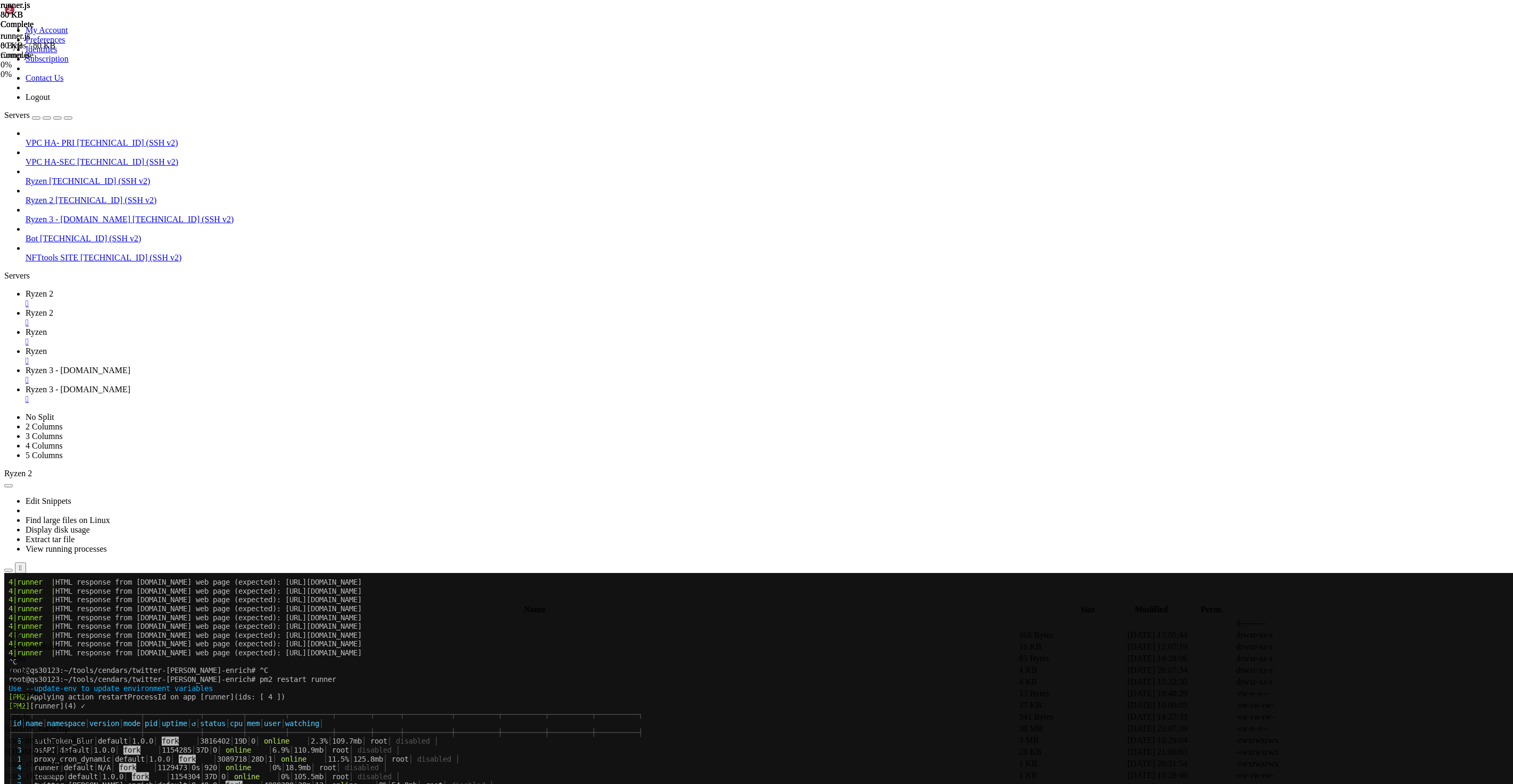
click at [130, 385] on span "Ryzen 3 - [DOMAIN_NAME]" at bounding box center [77, 390] width 105 height 9
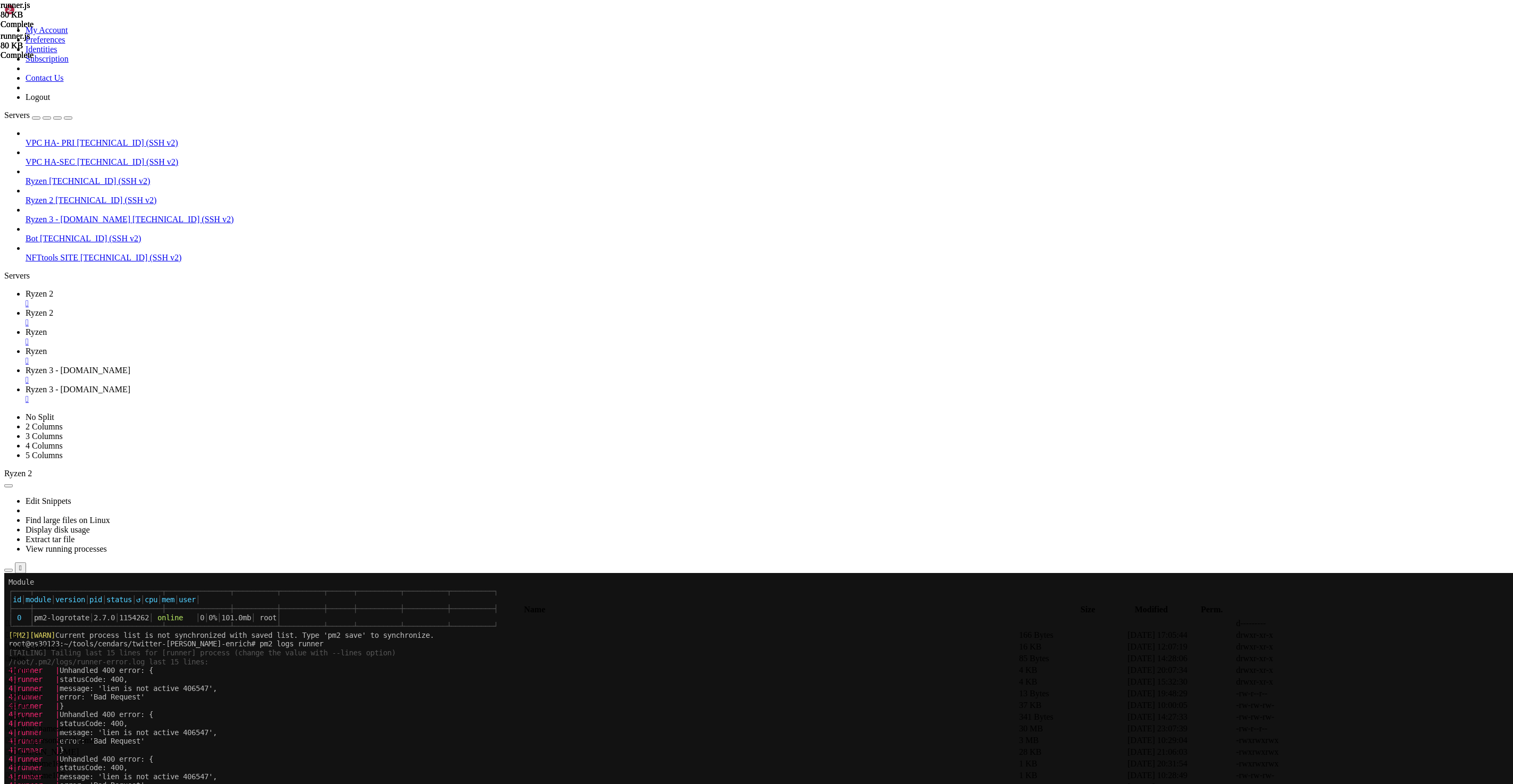
drag, startPoint x: 291, startPoint y: 11, endPoint x: 323, endPoint y: 48, distance: 48.9
click at [47, 328] on span "Ryzen" at bounding box center [36, 332] width 21 height 9
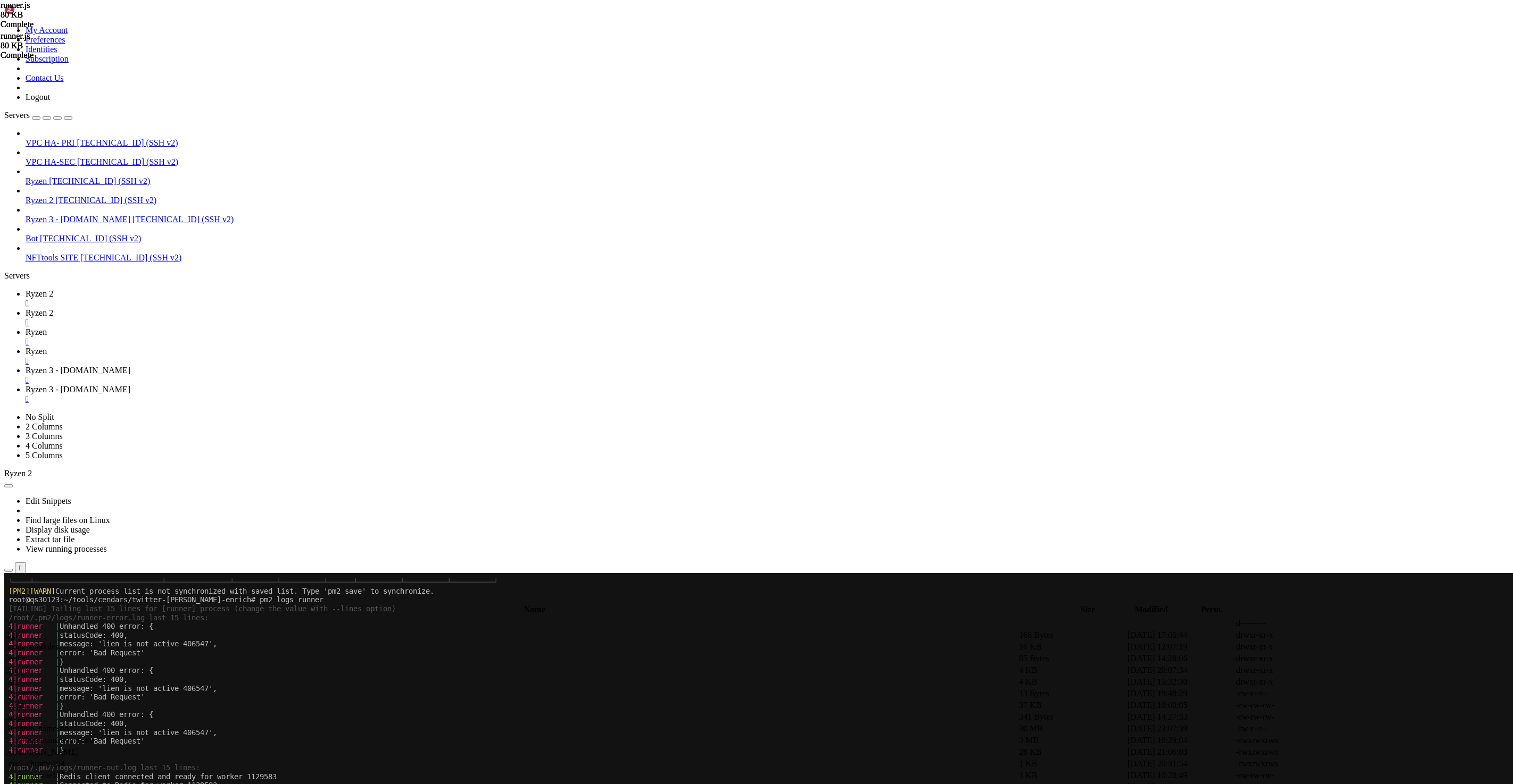
click at [130, 366] on span "Ryzen 3 - [DOMAIN_NAME]" at bounding box center [77, 371] width 105 height 9
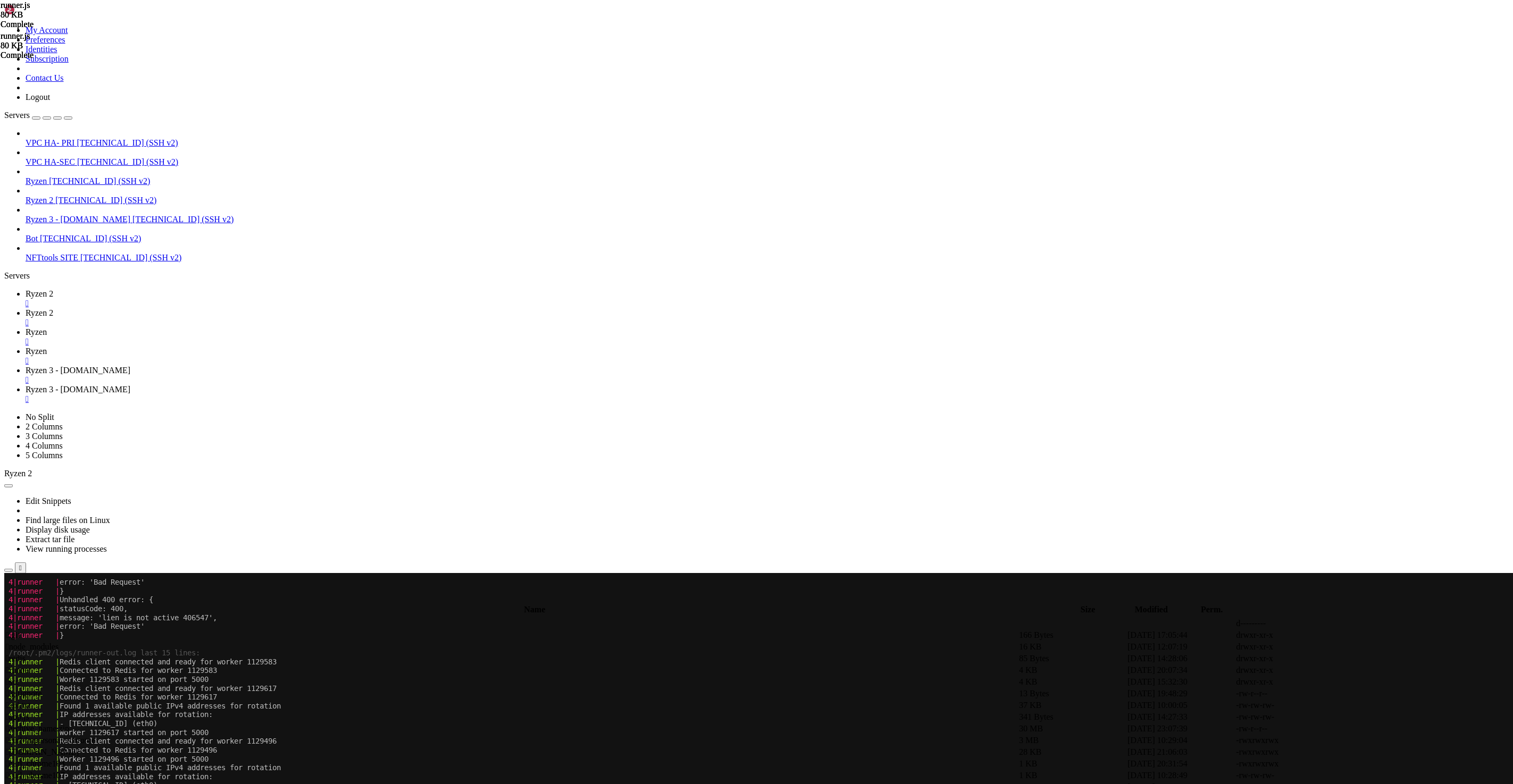
click at [47, 328] on span "Ryzen" at bounding box center [36, 332] width 21 height 9
click at [53, 289] on span "Ryzen 2" at bounding box center [39, 294] width 28 height 9
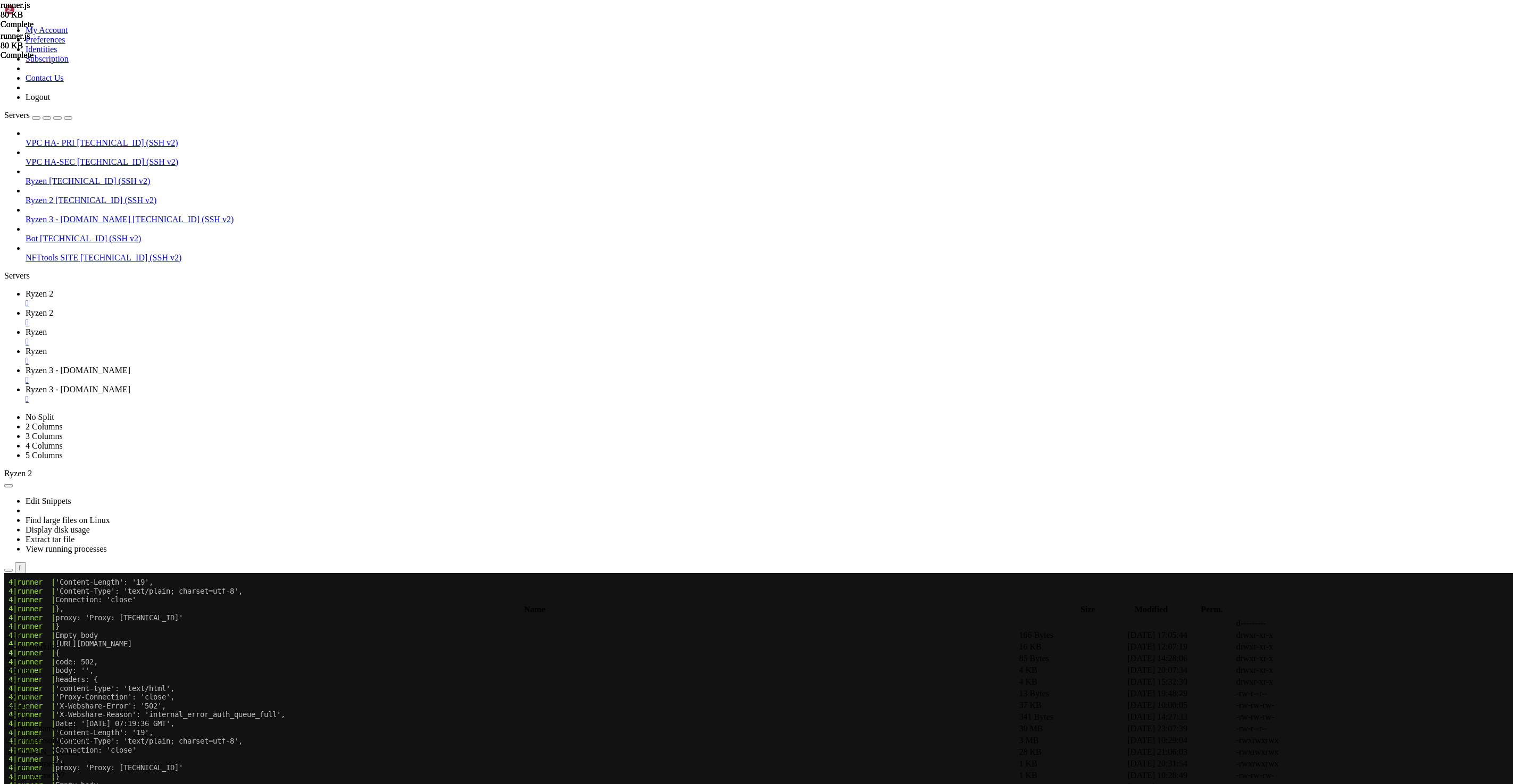
scroll to position [8322, 0]
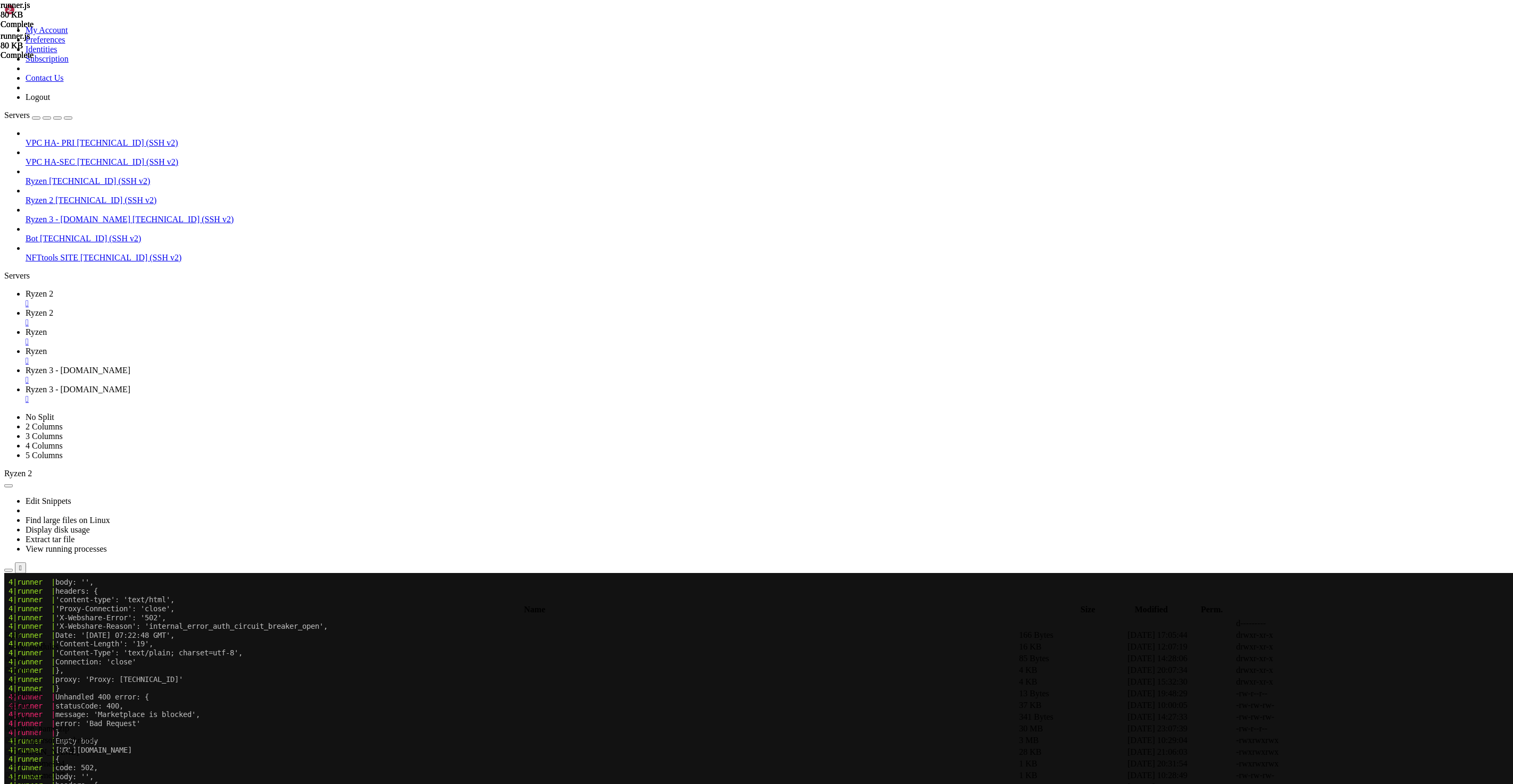
click at [47, 328] on span "Ryzen" at bounding box center [36, 332] width 21 height 9
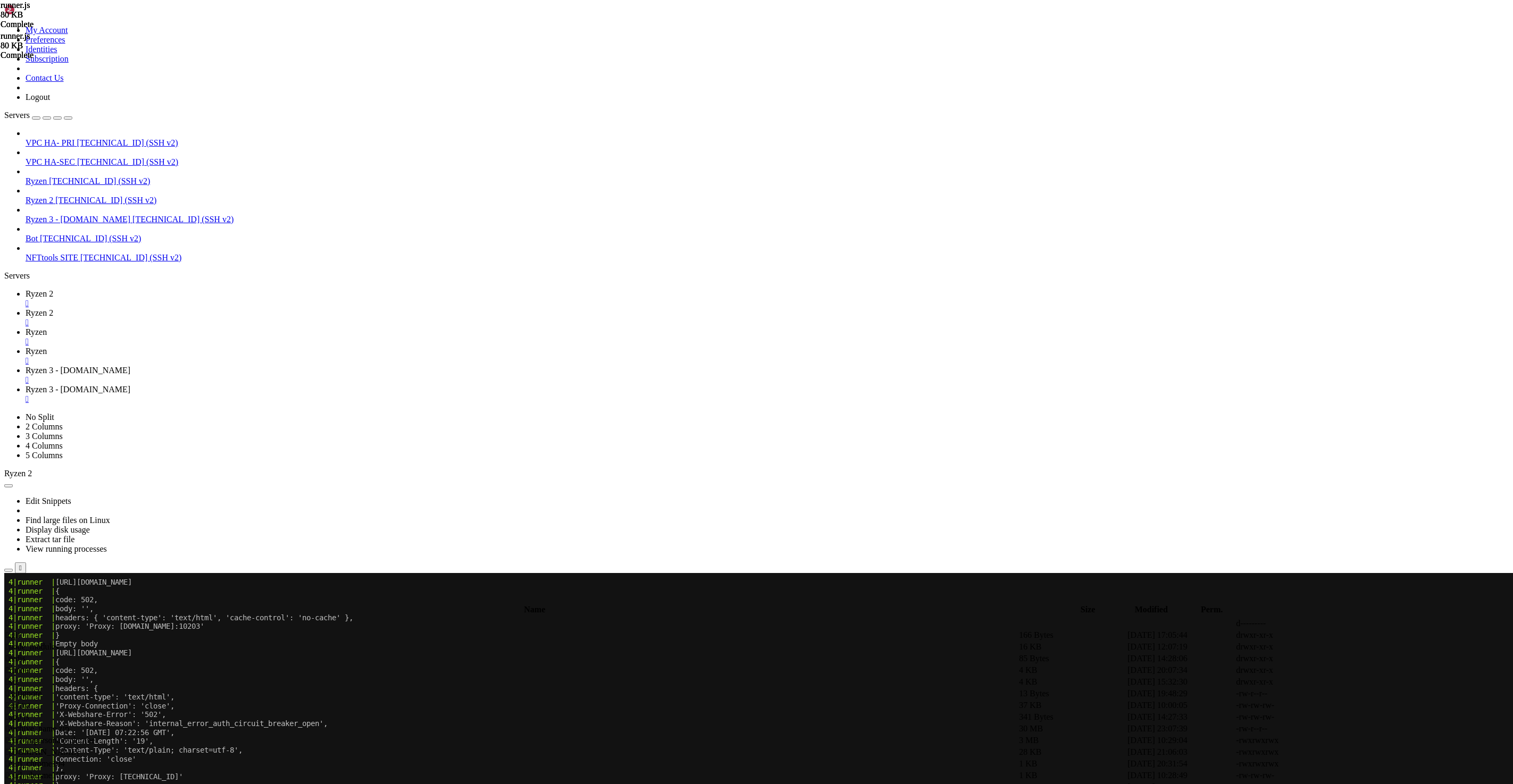
click at [130, 366] on span "Ryzen 3 - [DOMAIN_NAME]" at bounding box center [77, 371] width 105 height 9
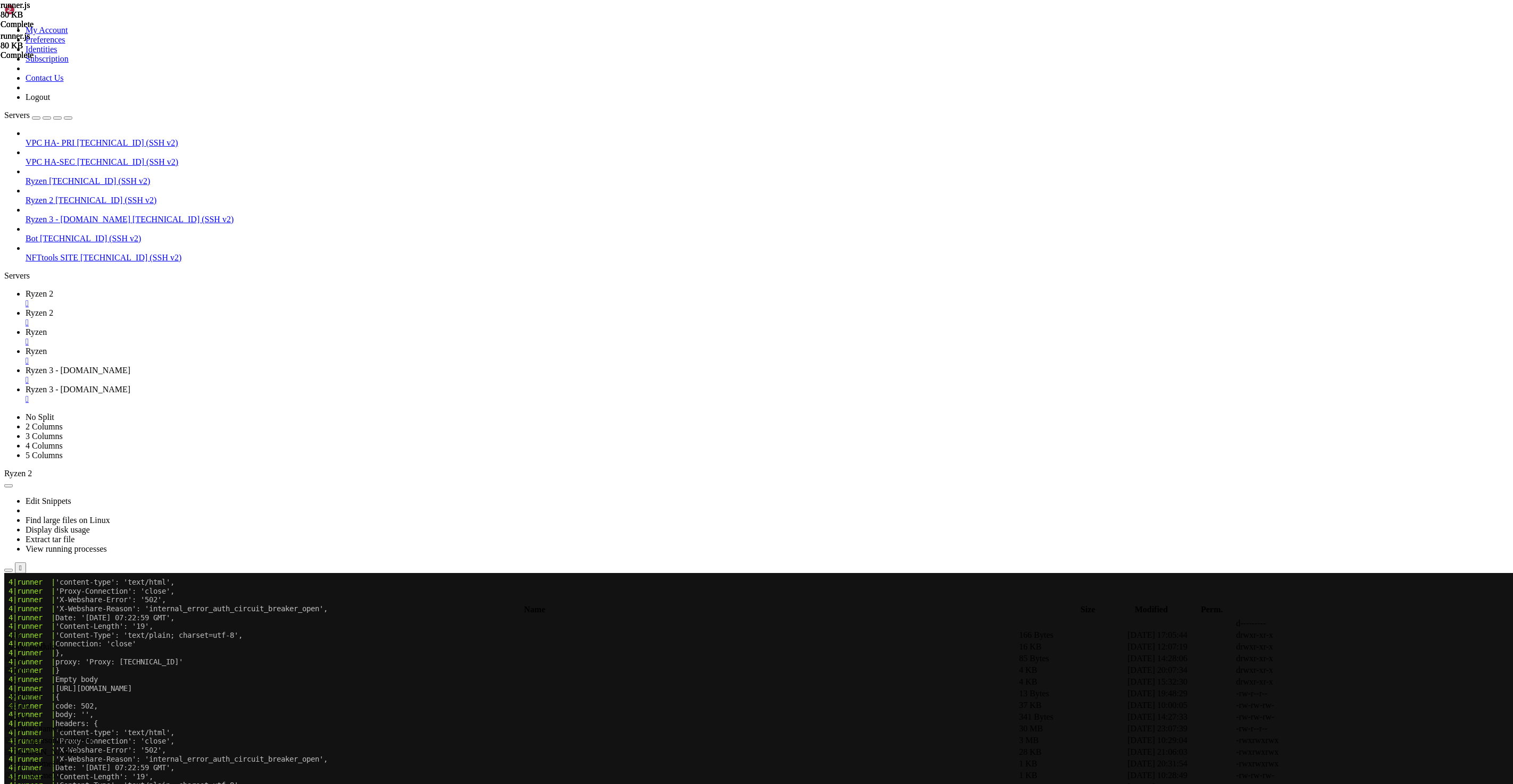
click at [53, 289] on span "Ryzen 2" at bounding box center [39, 294] width 28 height 9
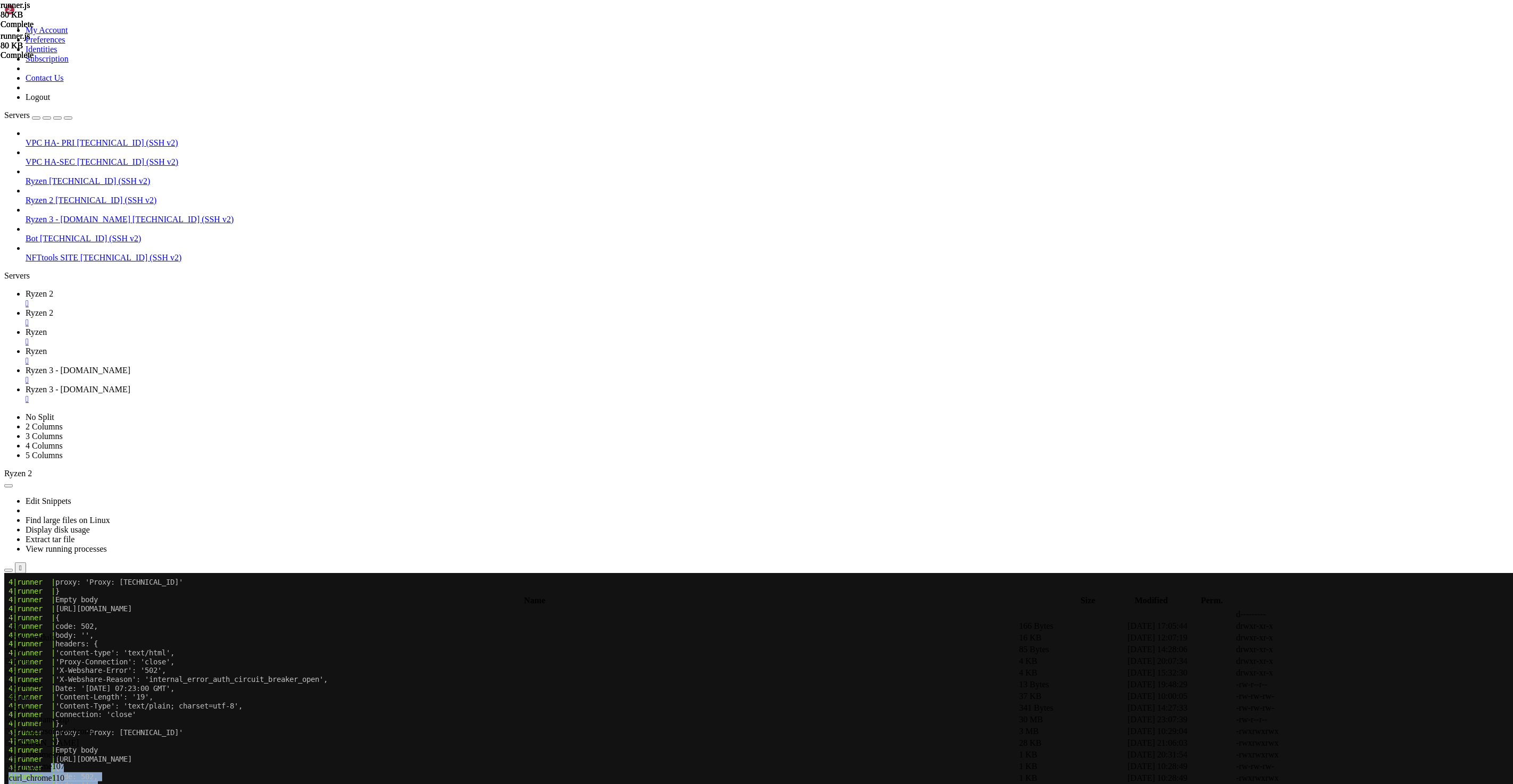
drag, startPoint x: 103, startPoint y: 891, endPoint x: 54, endPoint y: 769, distance: 131.5
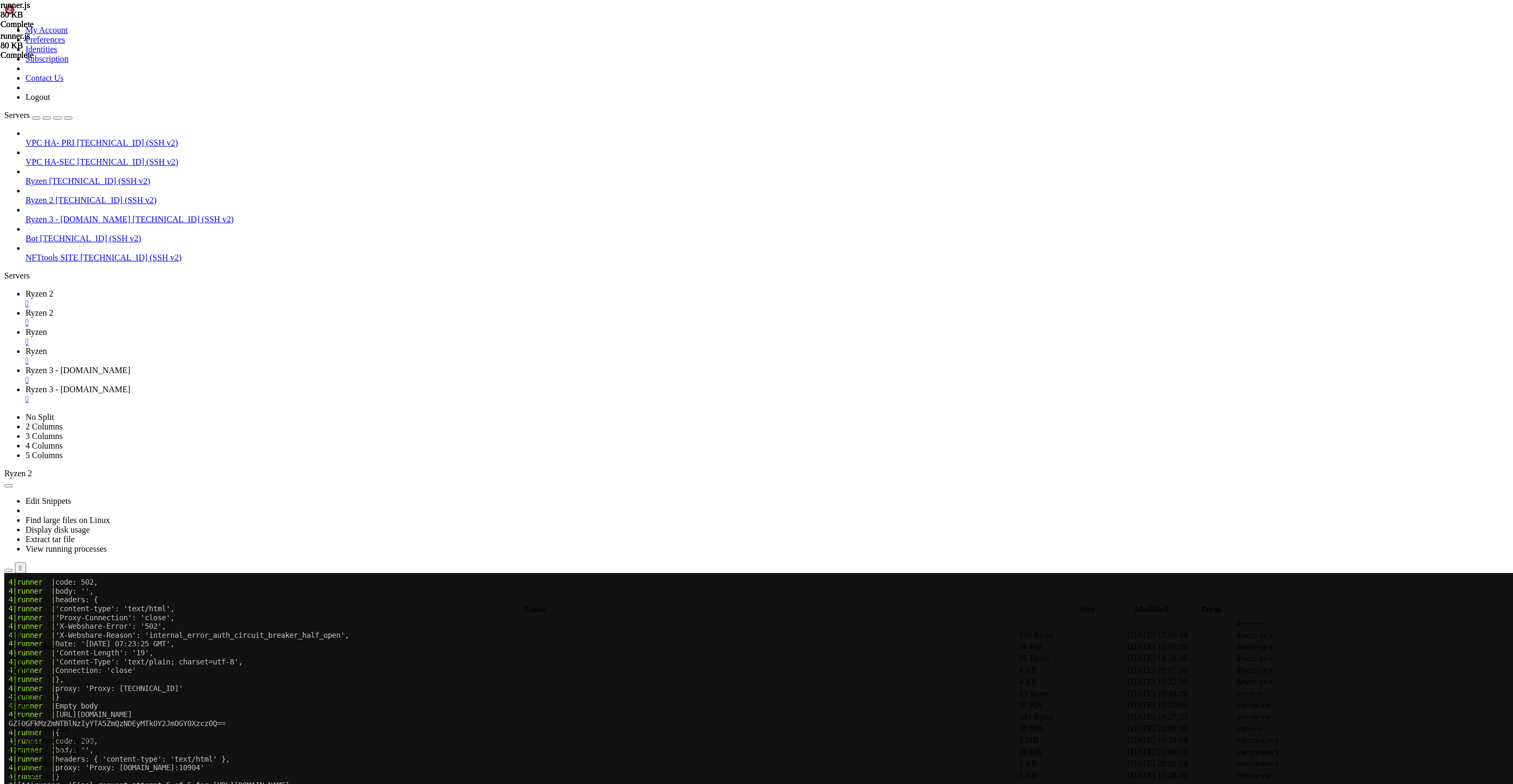
click at [227, 309] on link "Ryzen 2 " at bounding box center [767, 318] width 1483 height 19
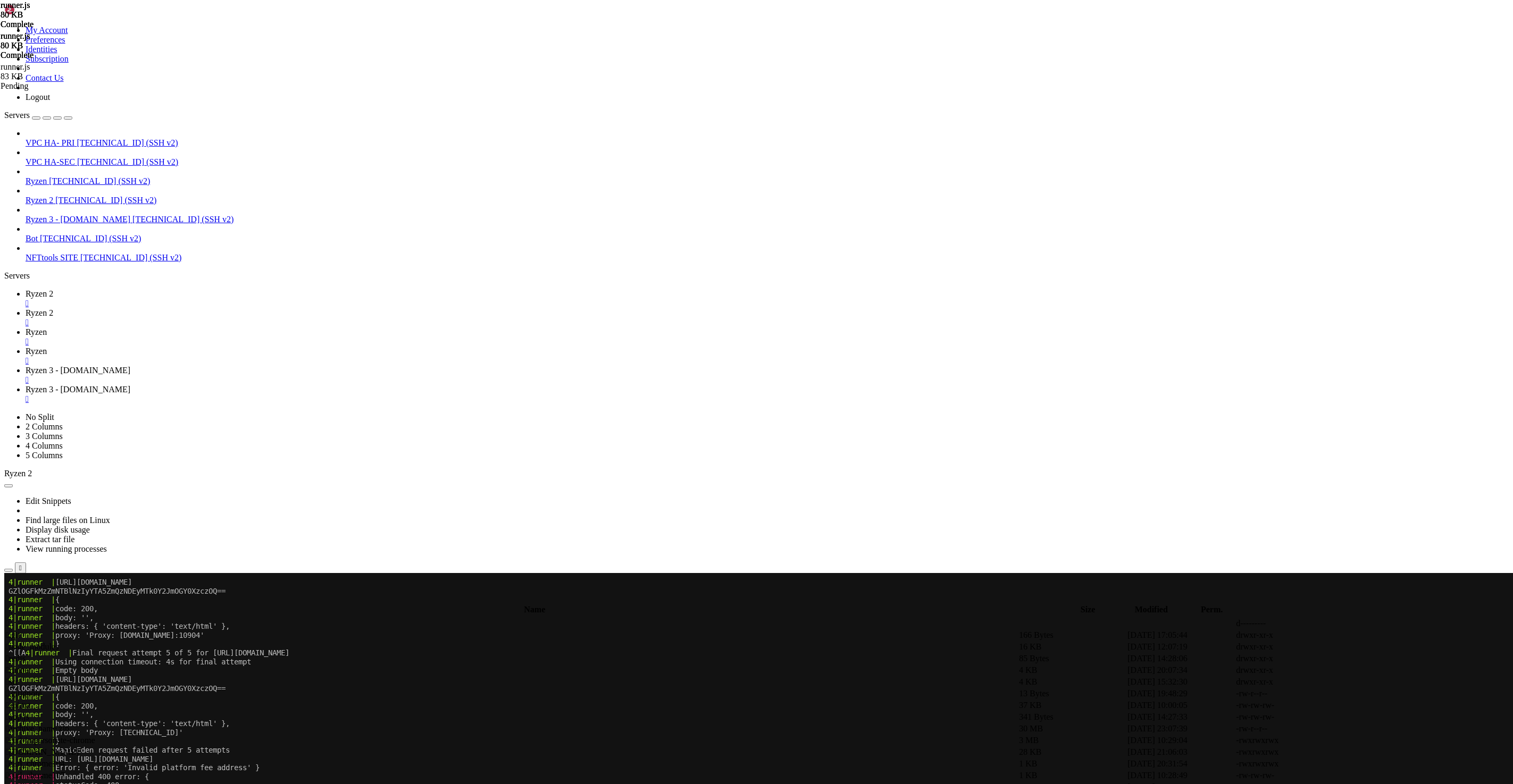
click at [53, 289] on span "Ryzen 2" at bounding box center [39, 294] width 28 height 9
click at [334, 765] on x-row "4|runner | Error: { error: 'Invalid platform fee address' }" at bounding box center [693, 768] width 1370 height 9
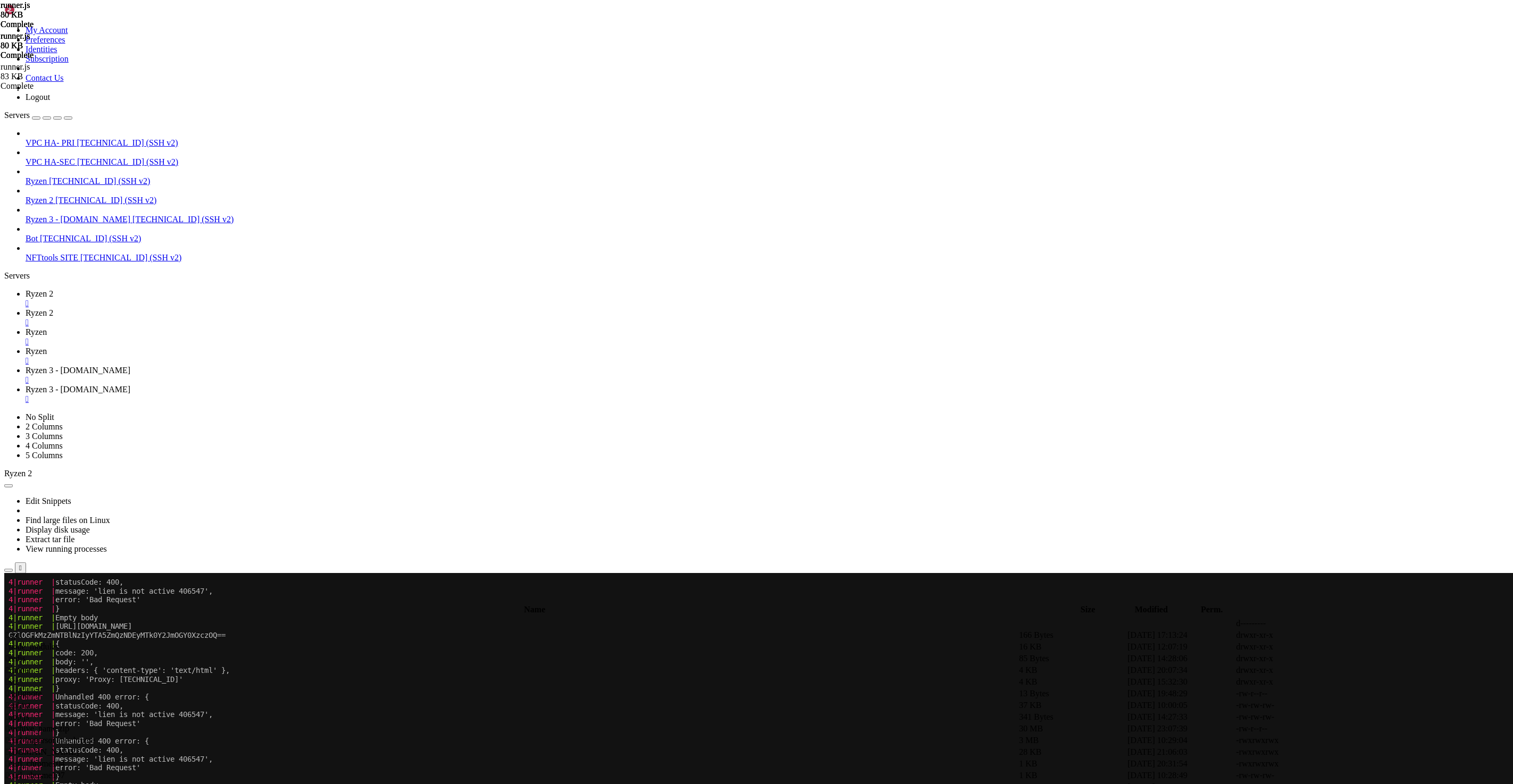
click at [53, 309] on span "Ryzen 2" at bounding box center [39, 313] width 28 height 9
click at [53, 289] on span "Ryzen 2" at bounding box center [39, 294] width 28 height 9
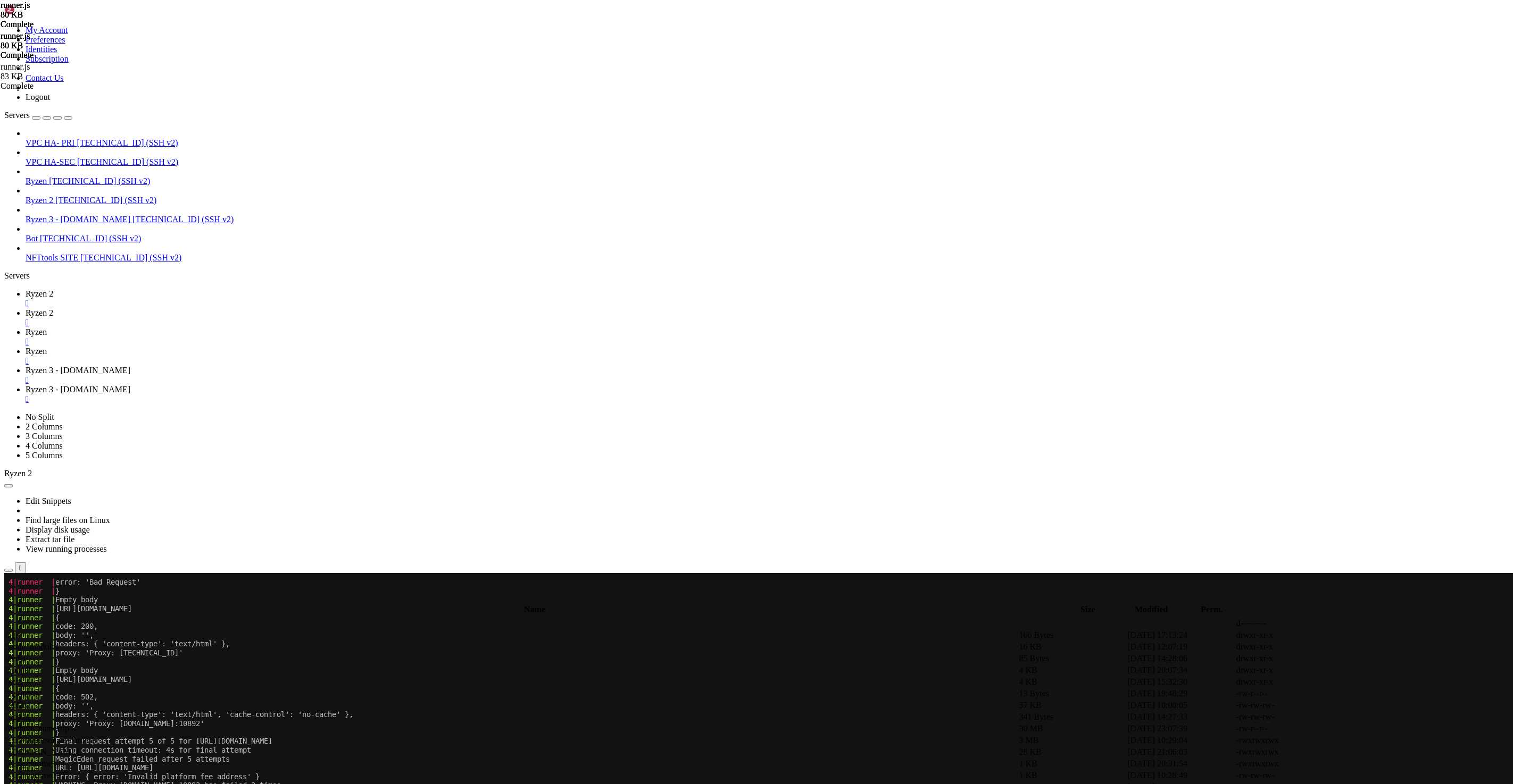
scroll to position [528901, 0]
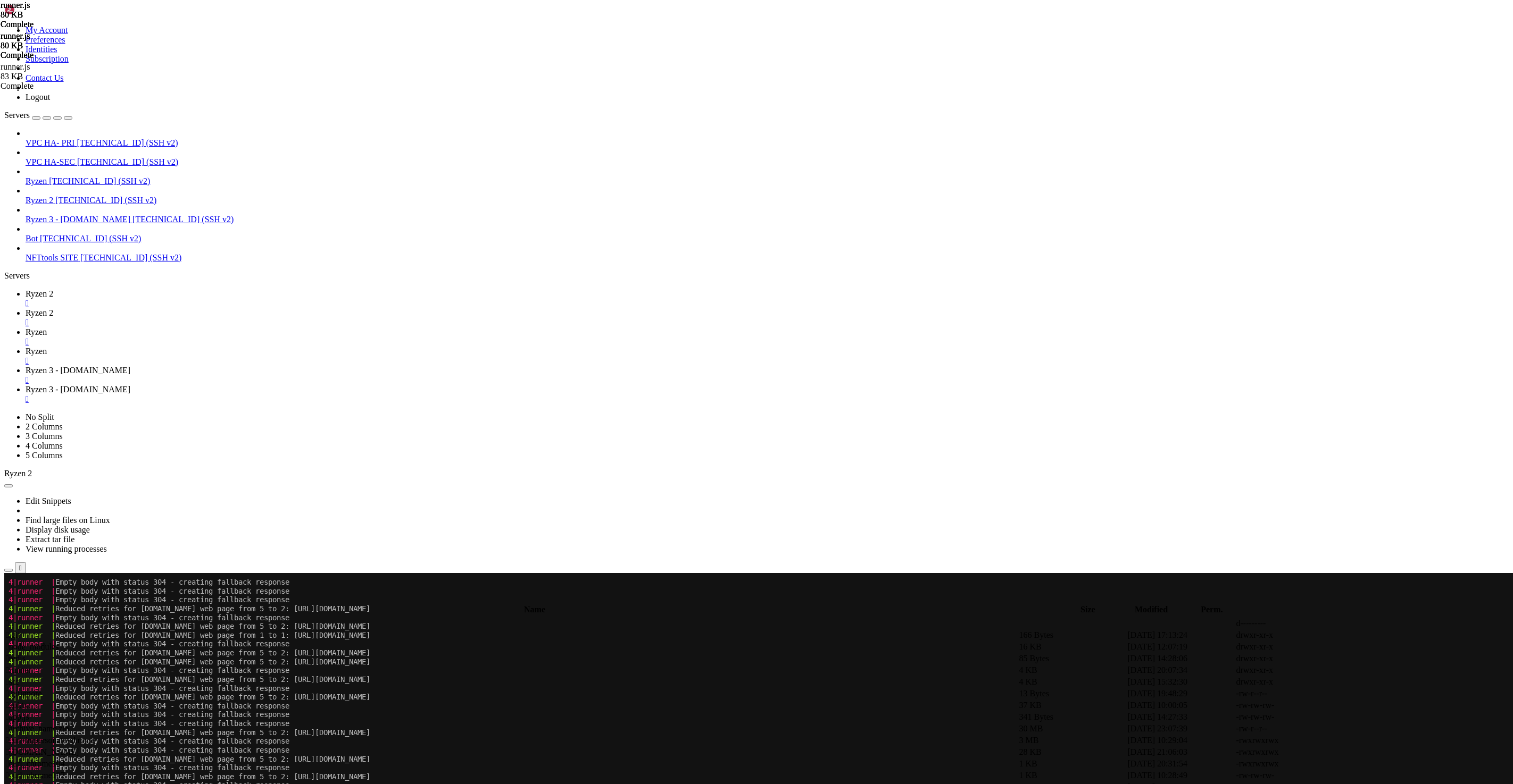
scroll to position [185418, 0]
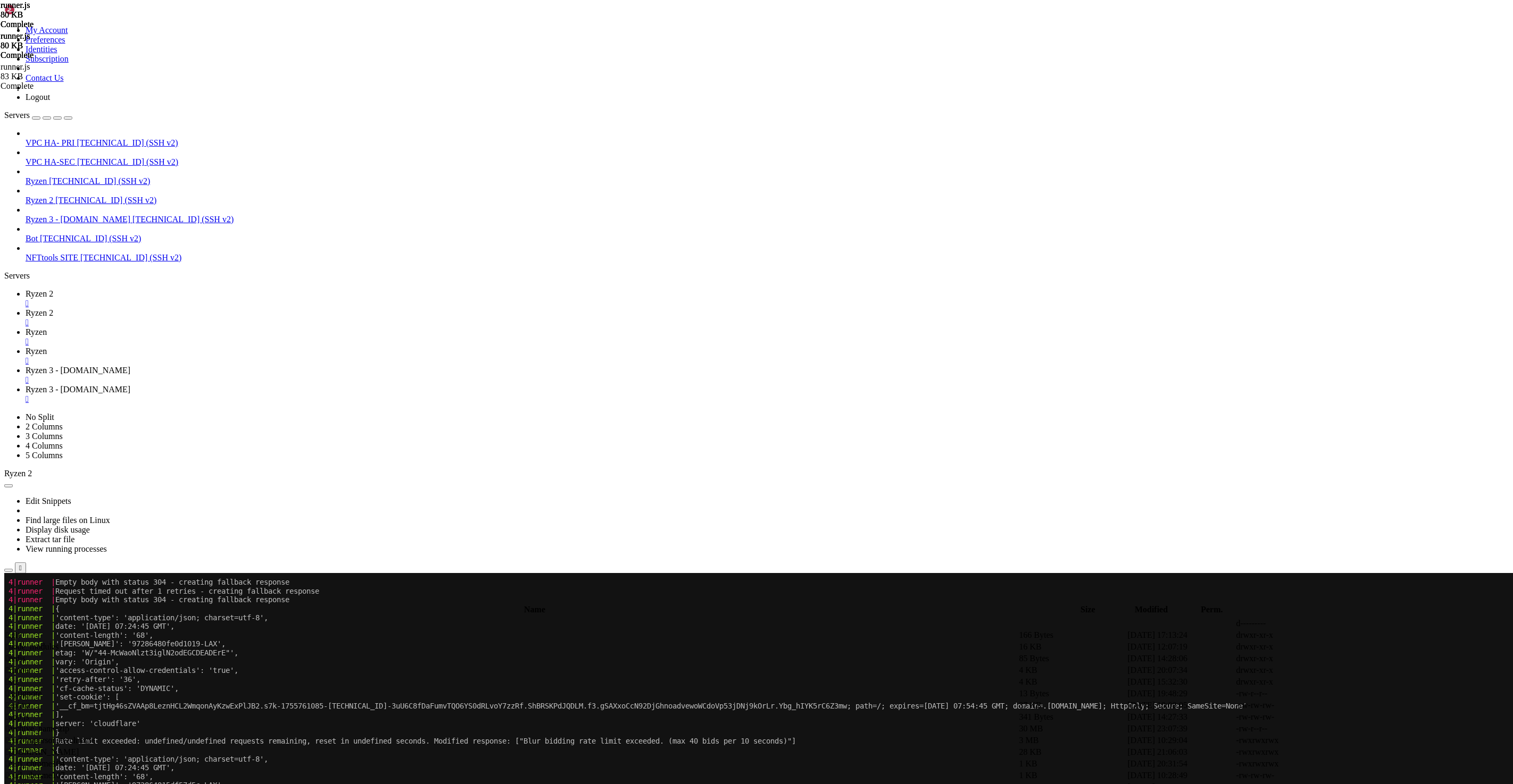
scroll to position [167093, 0]
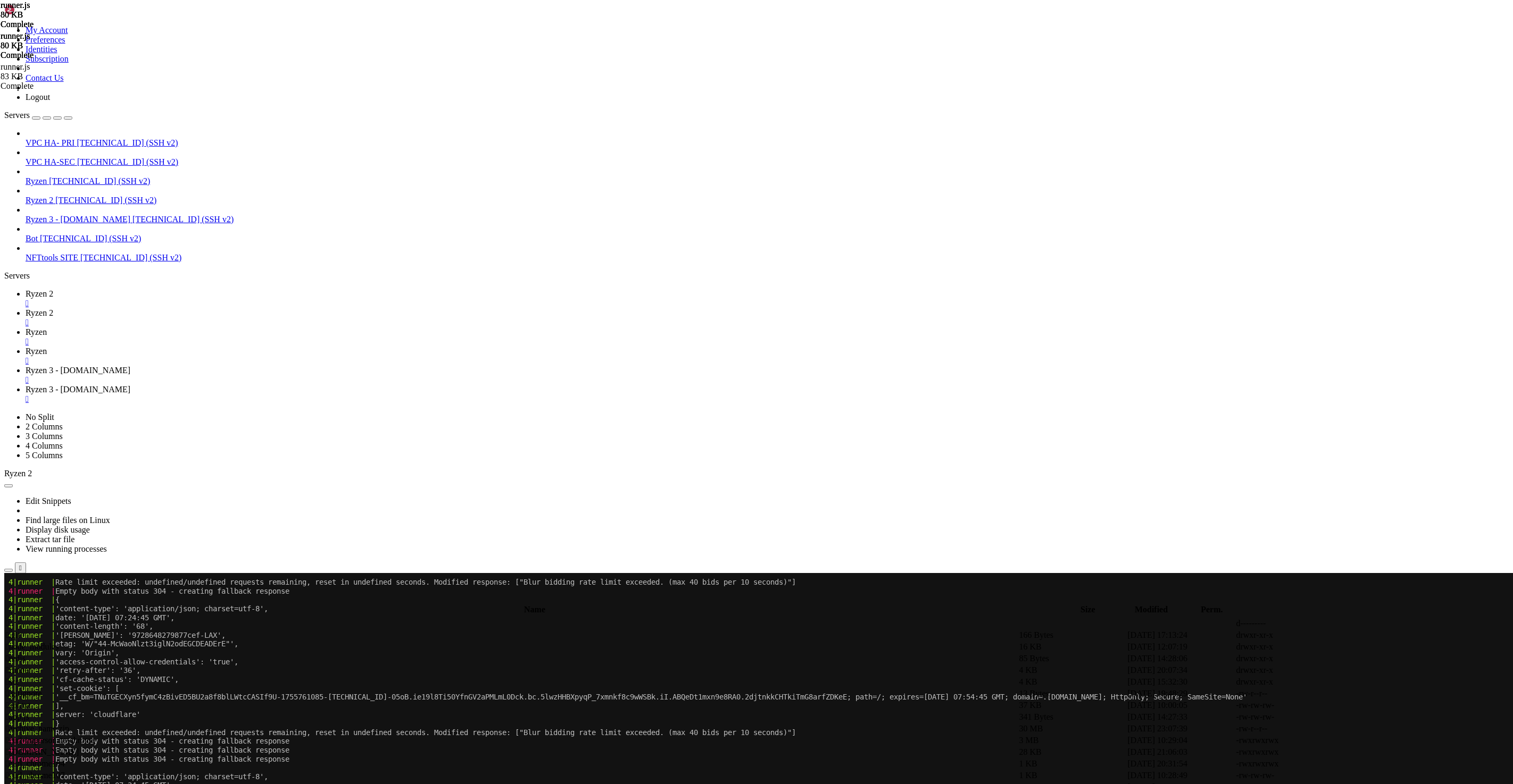
scroll to position [186267, 0]
drag, startPoint x: 58, startPoint y: 971, endPoint x: 179, endPoint y: 969, distance: 121.0
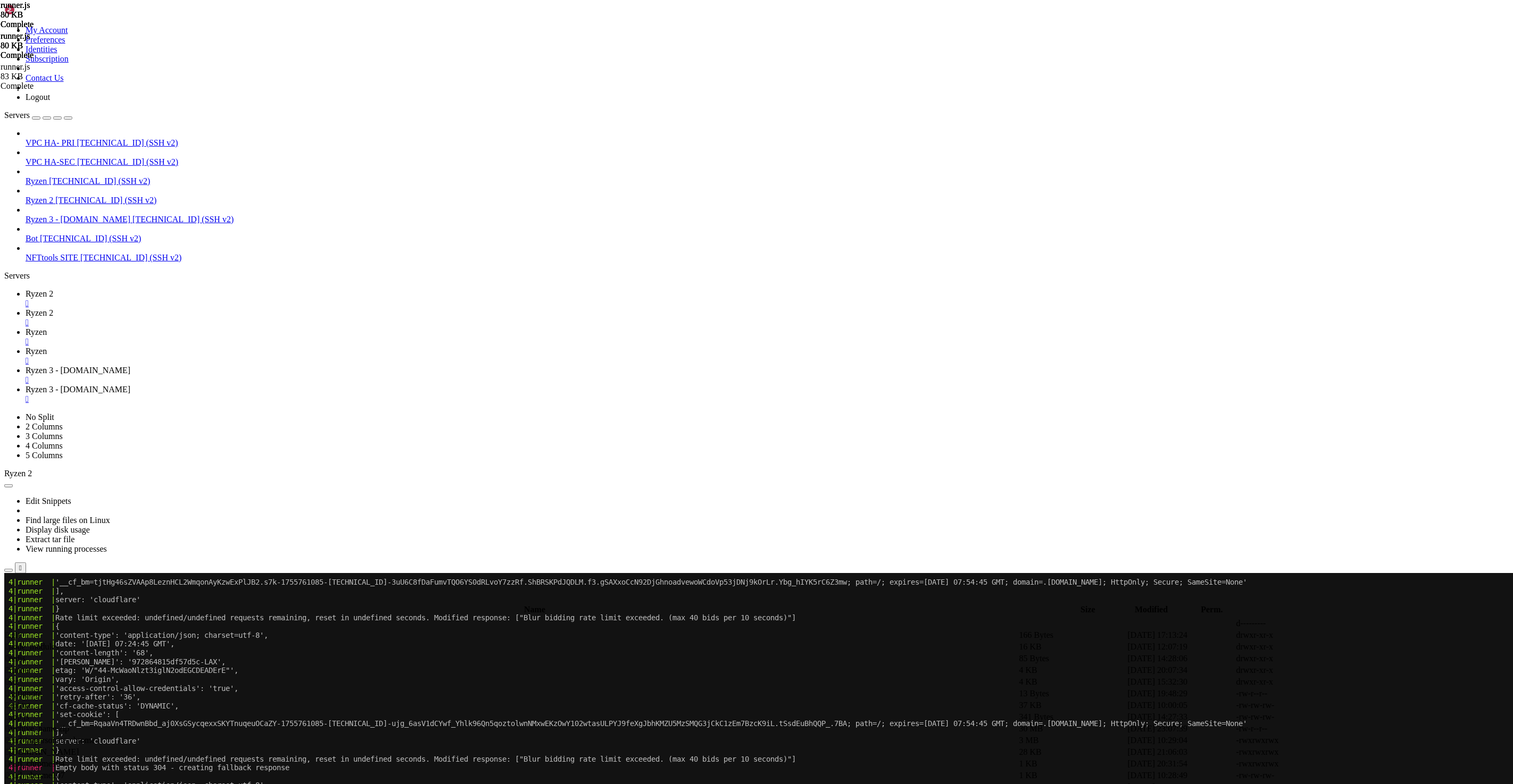
scroll to position [186736, 0]
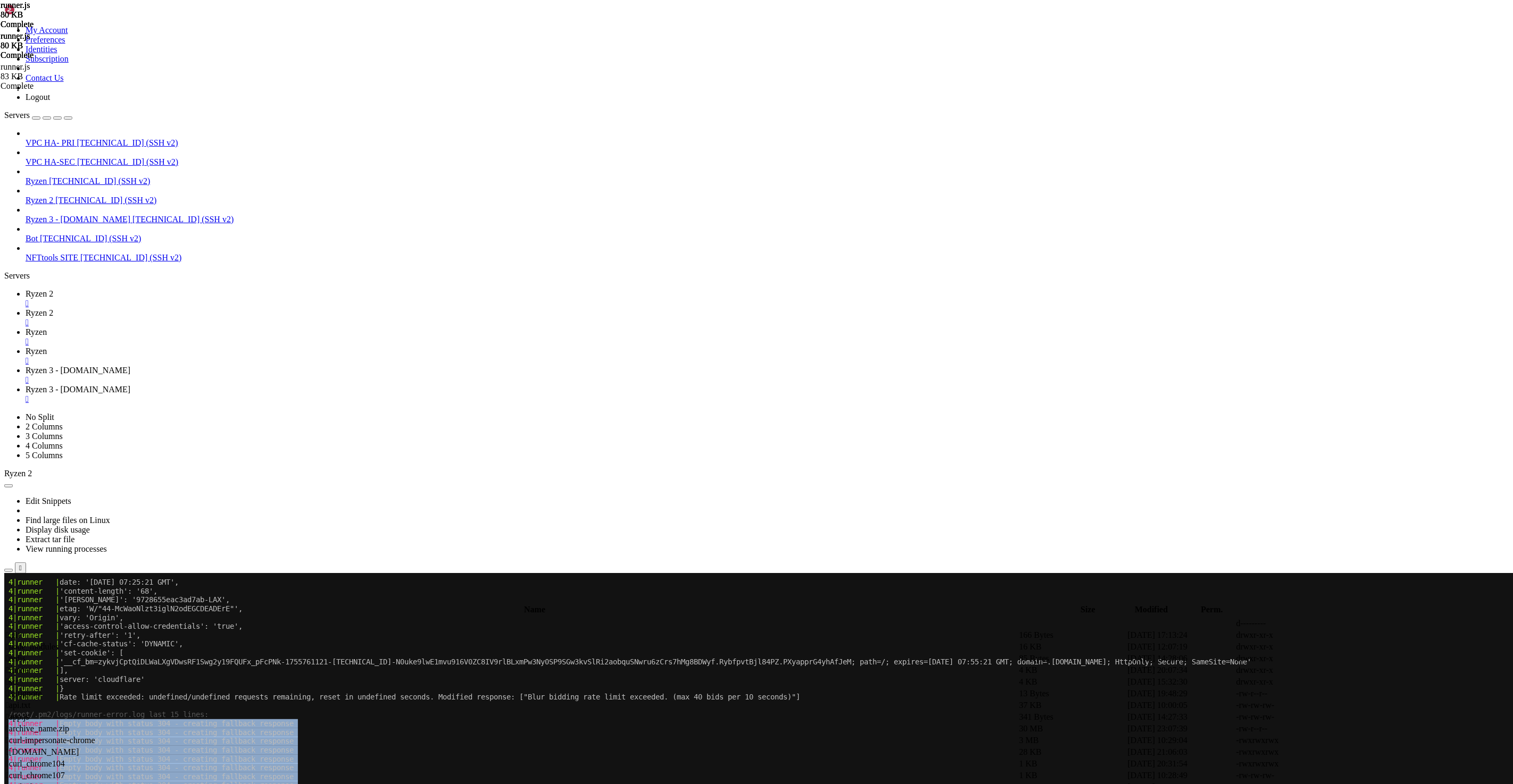
drag, startPoint x: 323, startPoint y: 847, endPoint x: 10, endPoint y: 725, distance: 335.9
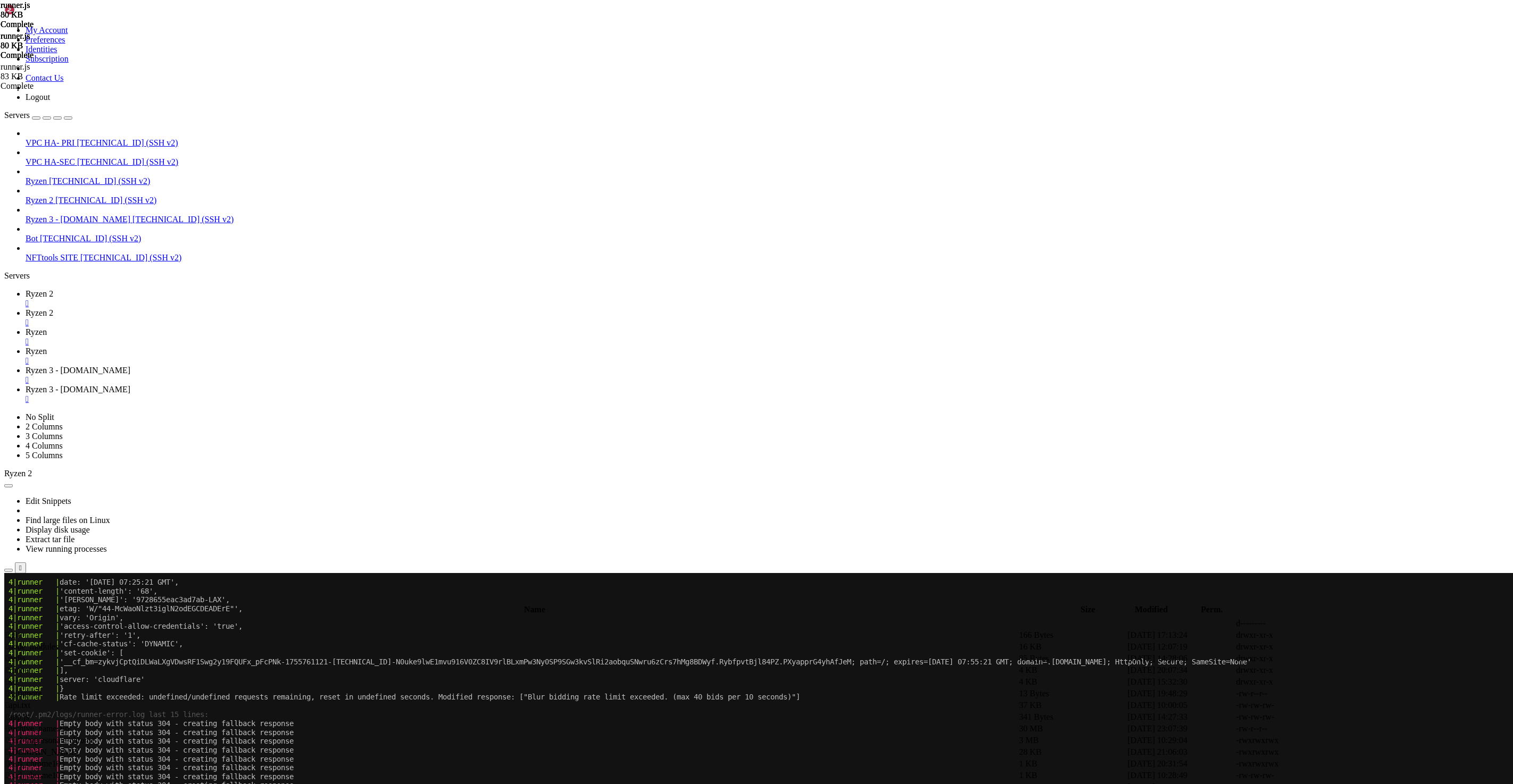
scroll to position [187603, 0]
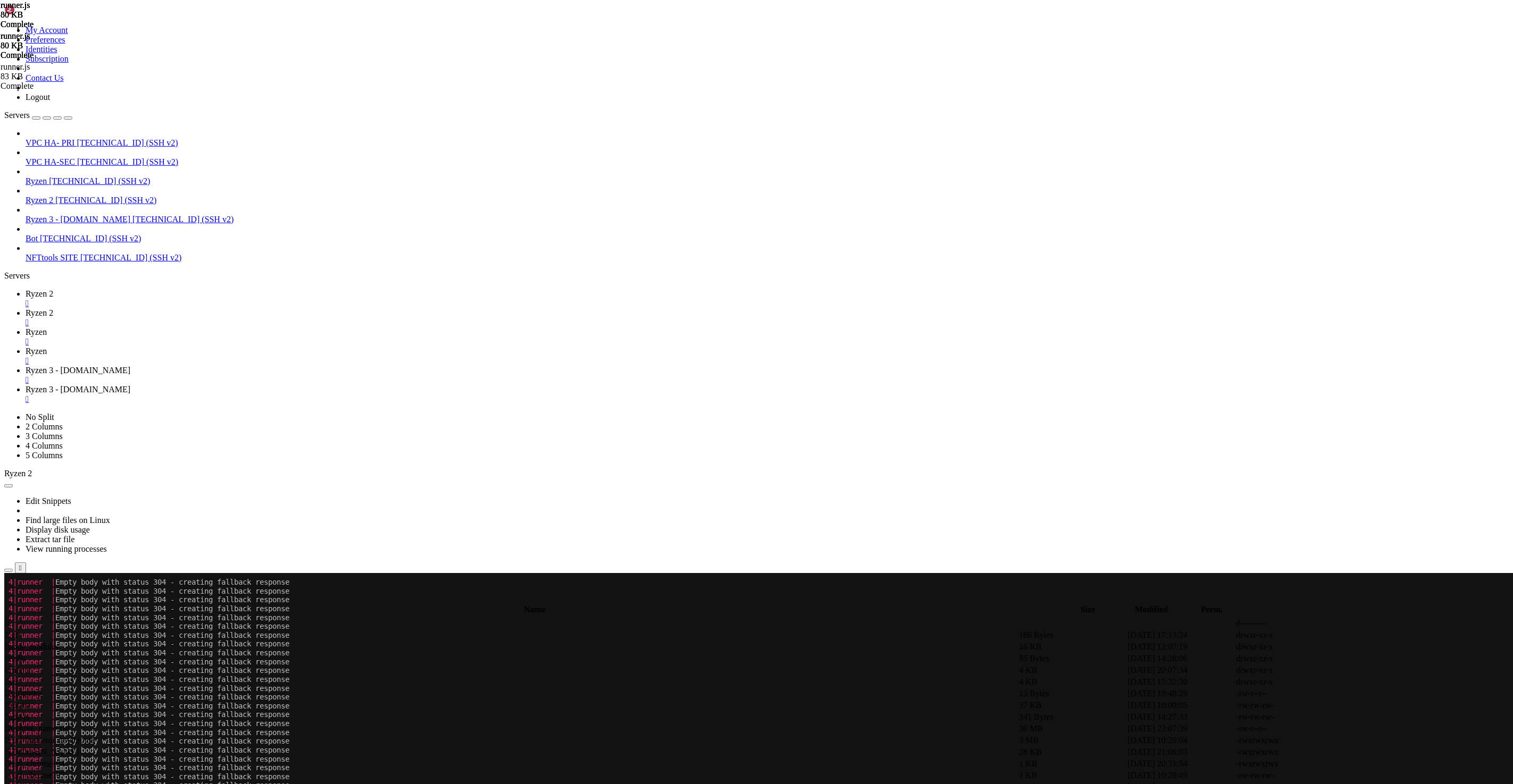
scroll to position [169110, 0]
click at [53, 309] on span "Ryzen 2" at bounding box center [39, 313] width 28 height 9
click at [53, 289] on span "Ryzen 2" at bounding box center [39, 294] width 28 height 9
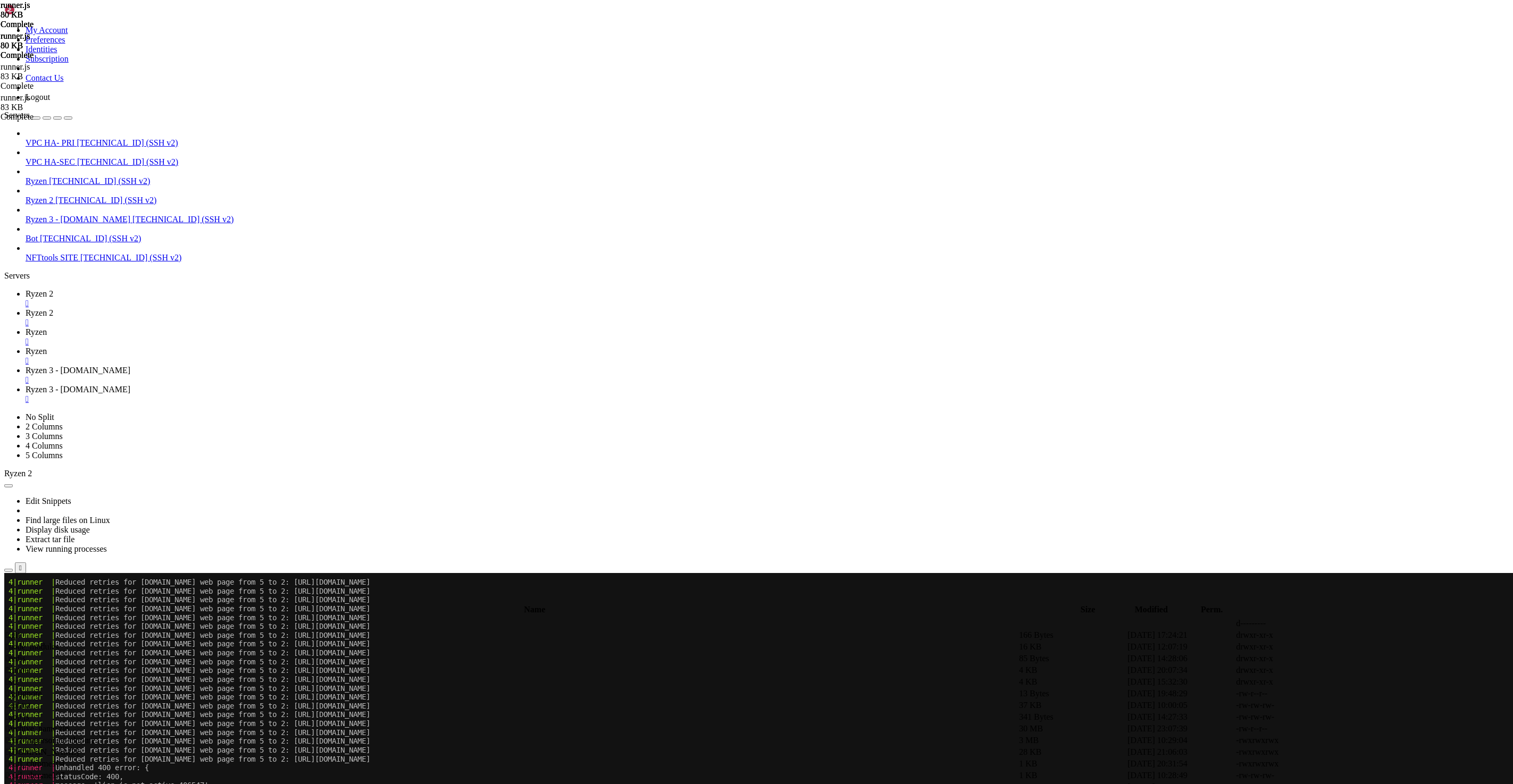
scroll to position [543334, 0]
click at [47, 328] on span "Ryzen" at bounding box center [36, 332] width 21 height 9
click at [47, 347] on span "Ryzen" at bounding box center [36, 351] width 21 height 9
click at [171, 289] on link "Ryzen 2 " at bounding box center [767, 299] width 1483 height 19
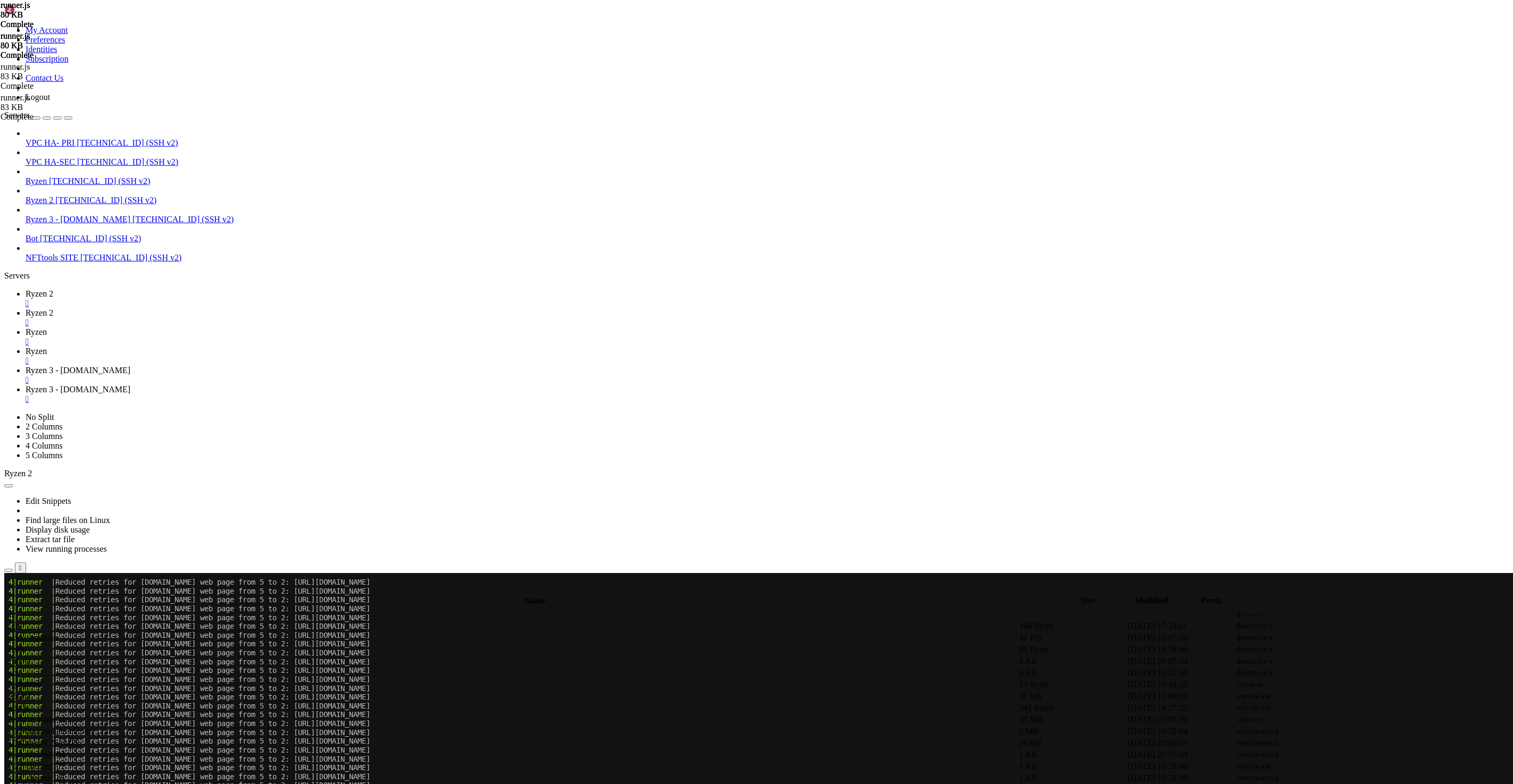
drag, startPoint x: 561, startPoint y: 1080, endPoint x: 10, endPoint y: 937, distance: 569.3
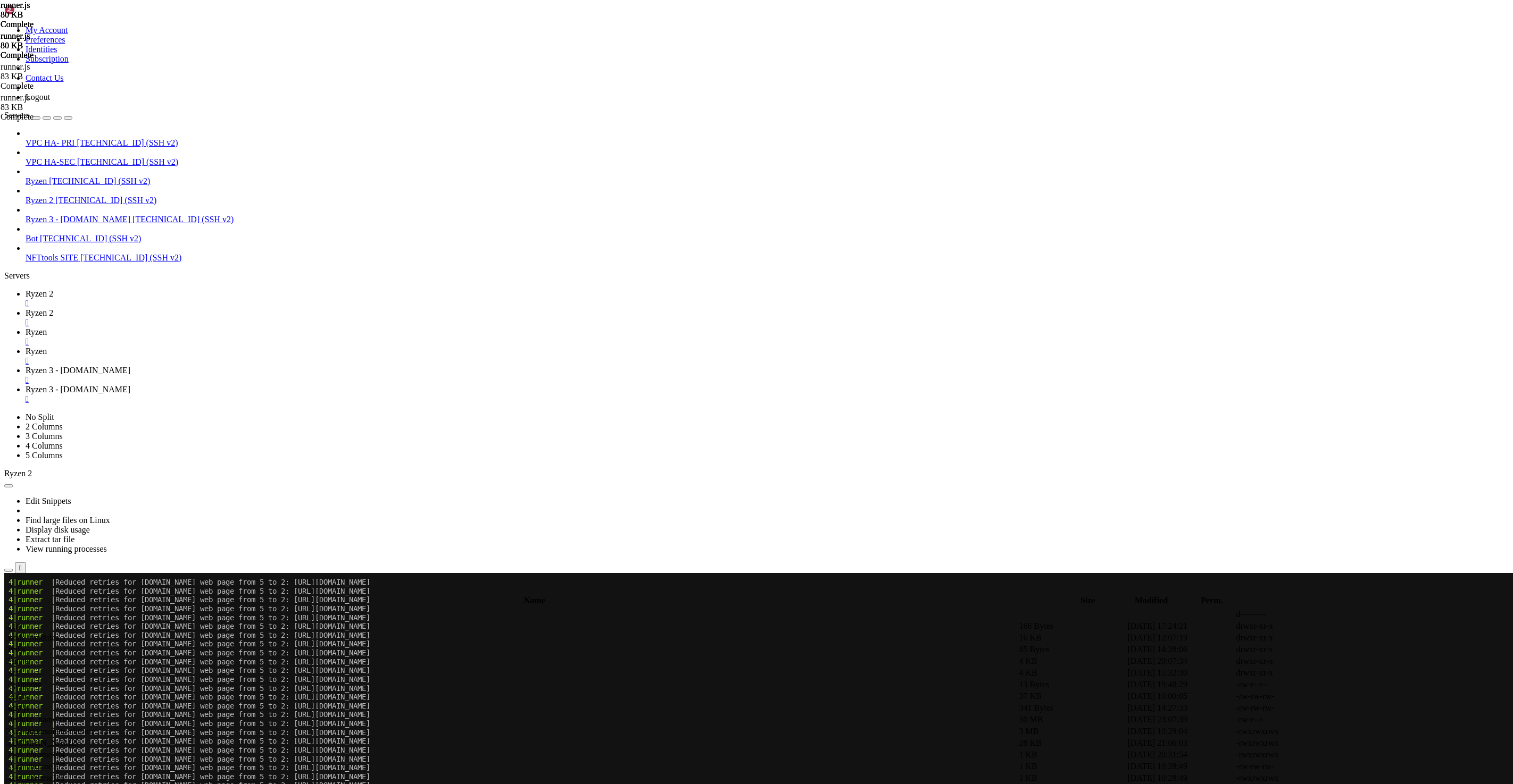
click at [53, 309] on span "Ryzen 2" at bounding box center [39, 313] width 28 height 9
click at [53, 289] on span "Ryzen 2" at bounding box center [39, 294] width 28 height 9
click at [735, 784] on x-row "4|runner | Reduced retries for X.com web page from 5 to 2: https://x.com/search…" at bounding box center [693, 794] width 1370 height 9
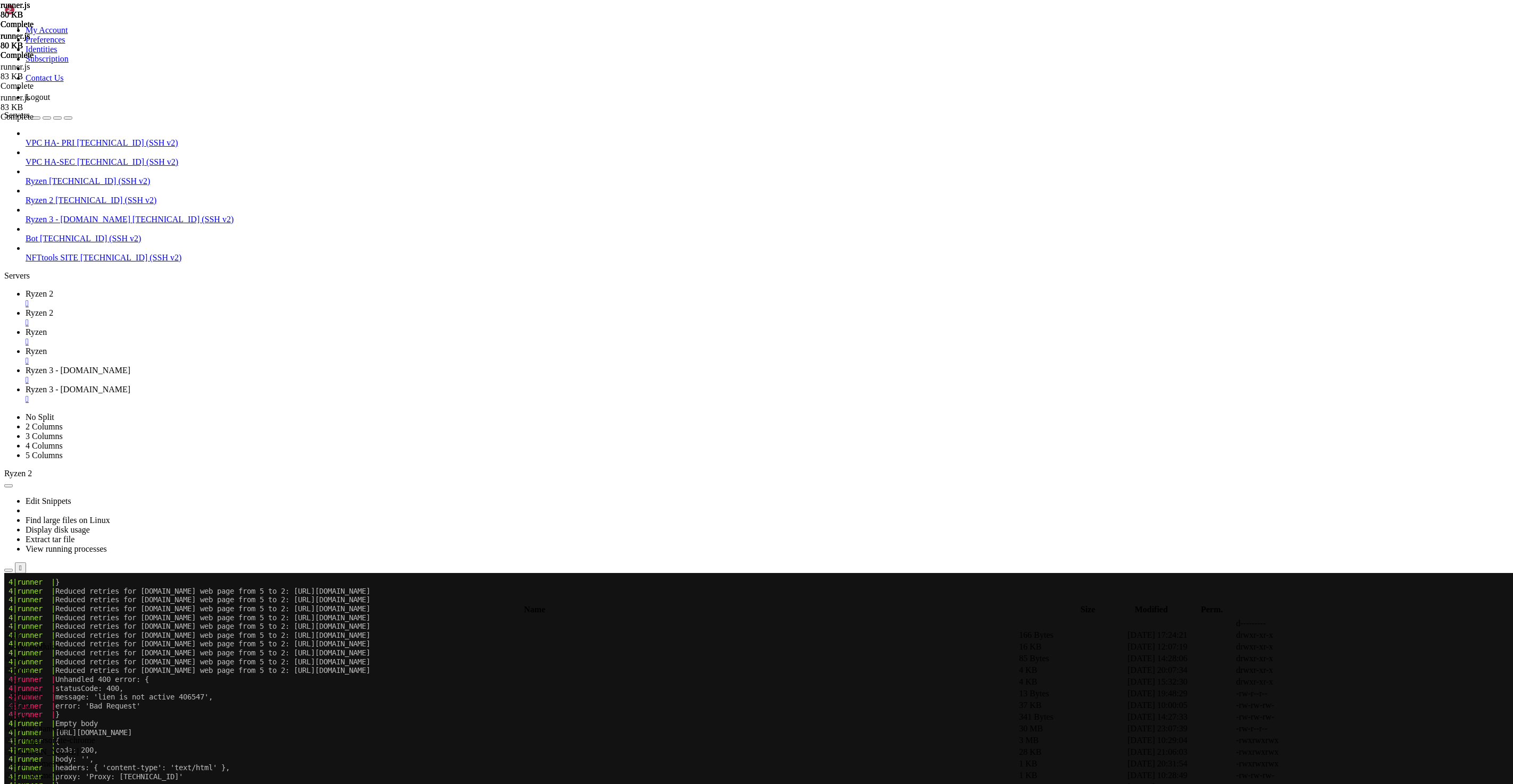
scroll to position [190902, 0]
click at [53, 309] on span "Ryzen 2" at bounding box center [39, 313] width 28 height 9
click at [31, 666] on span " runner" at bounding box center [18, 671] width 25 height 9
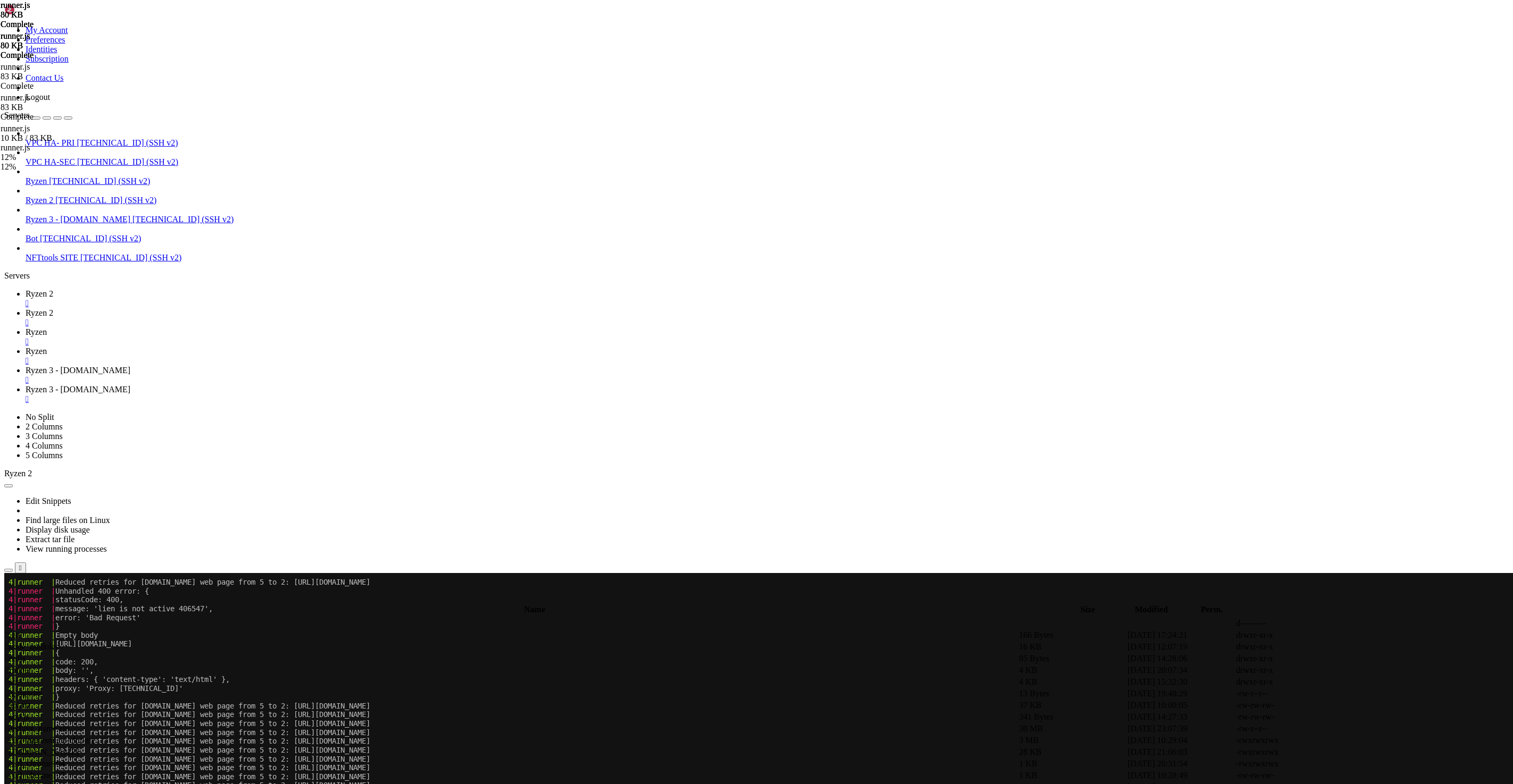
scroll to position [549498, 0]
click at [53, 289] on span "Ryzen 2" at bounding box center [39, 294] width 28 height 9
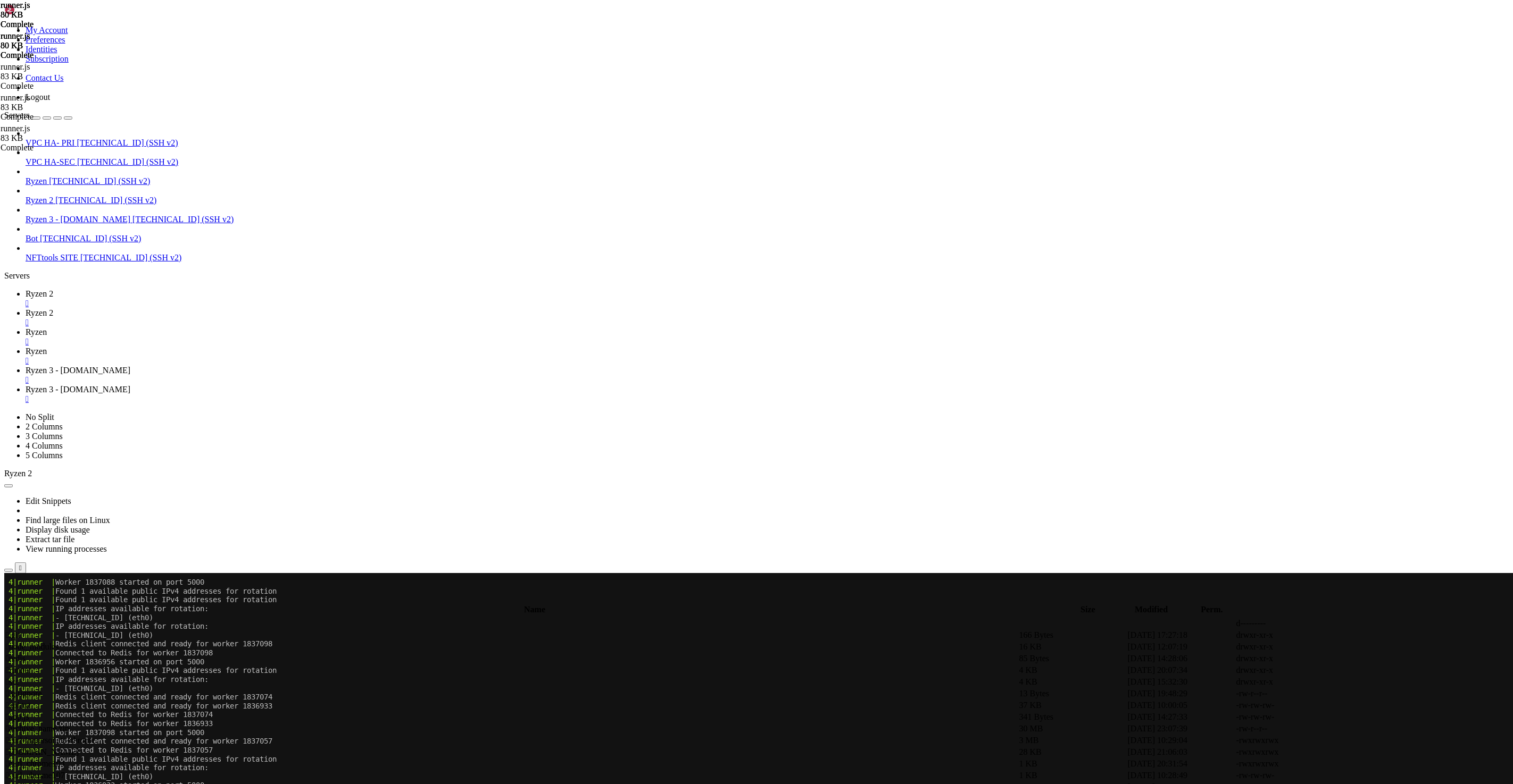
scroll to position [173426, 0]
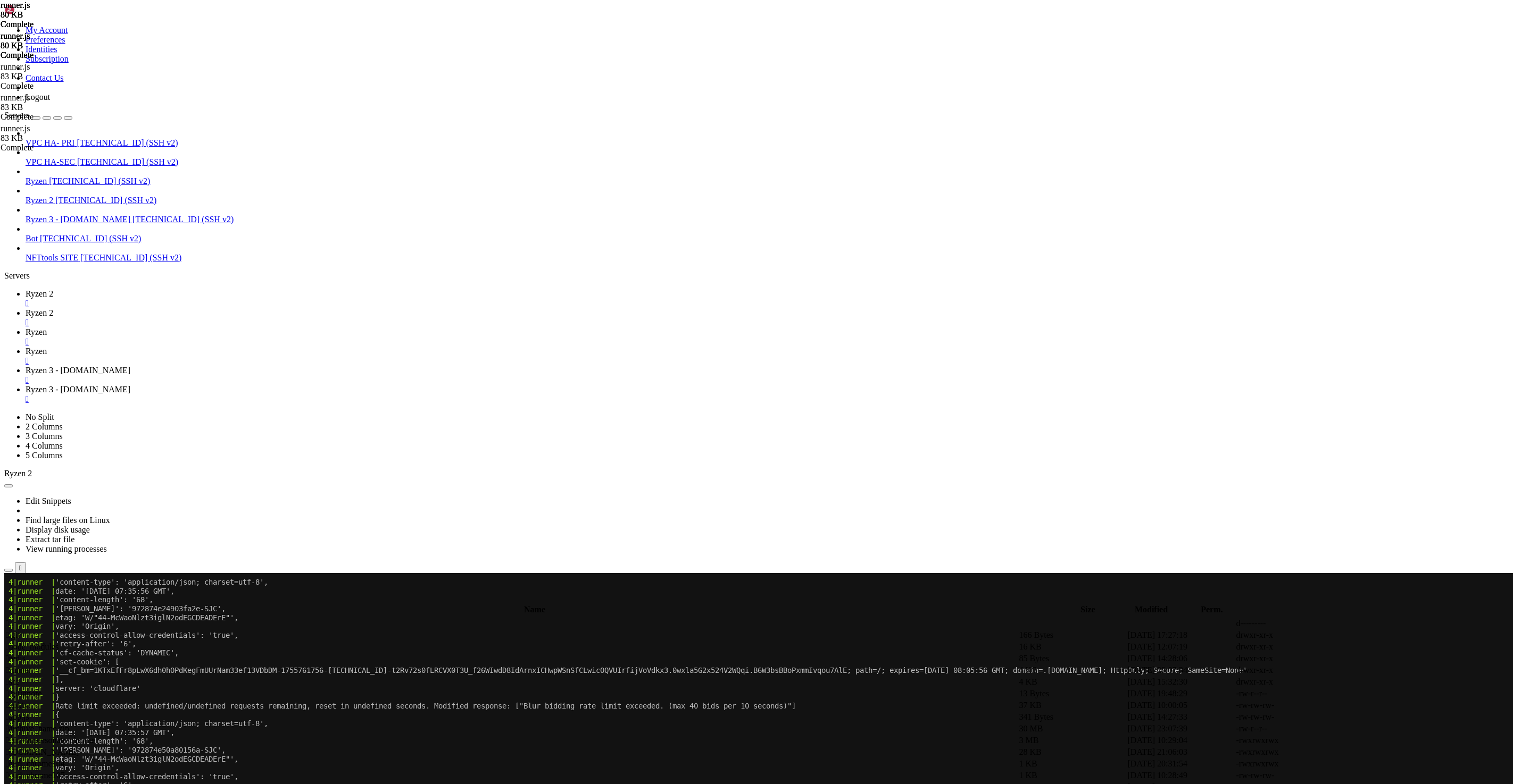
scroll to position [204433, 0]
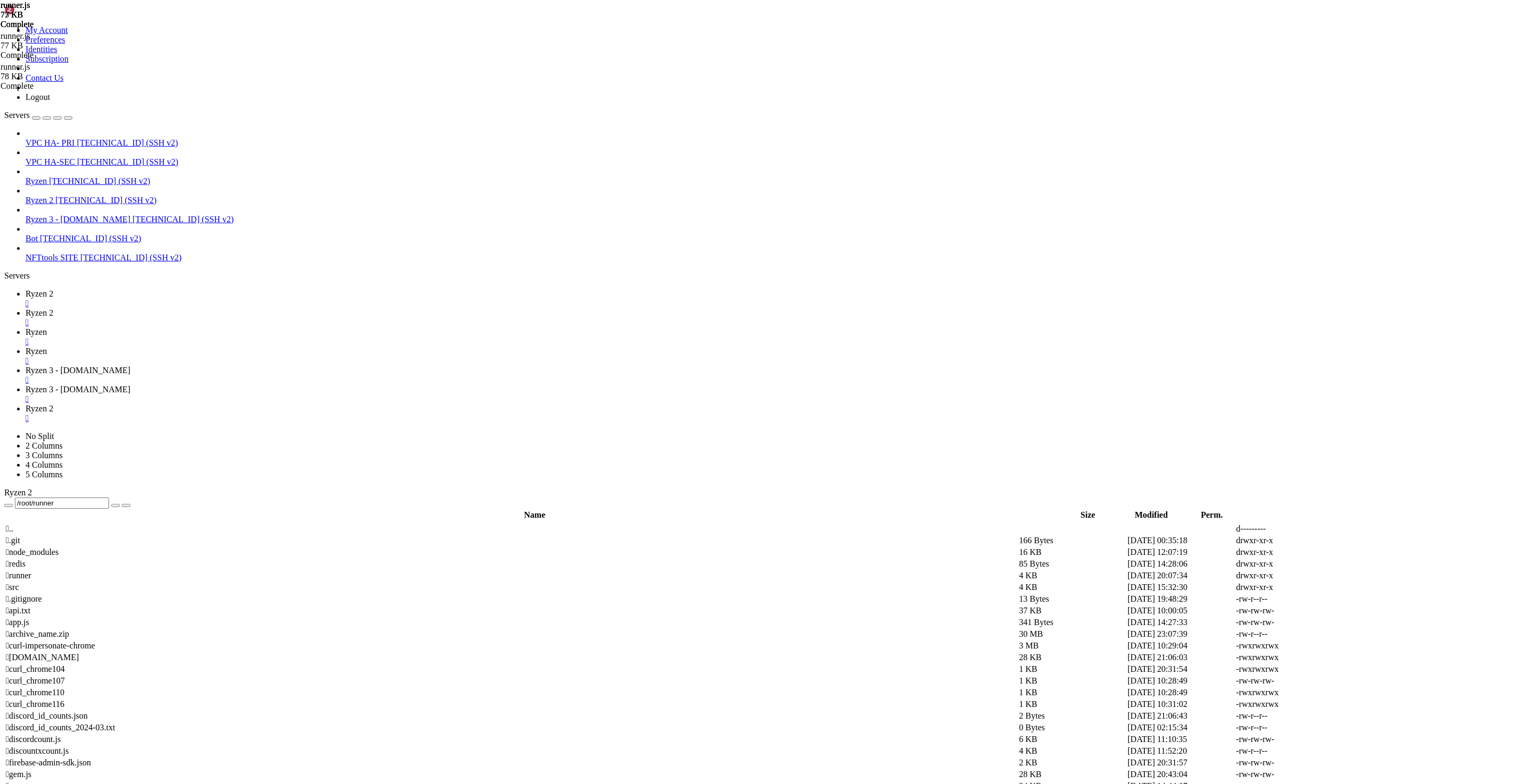
scroll to position [501148, 0]
